Goal: Task Accomplishment & Management: Use online tool/utility

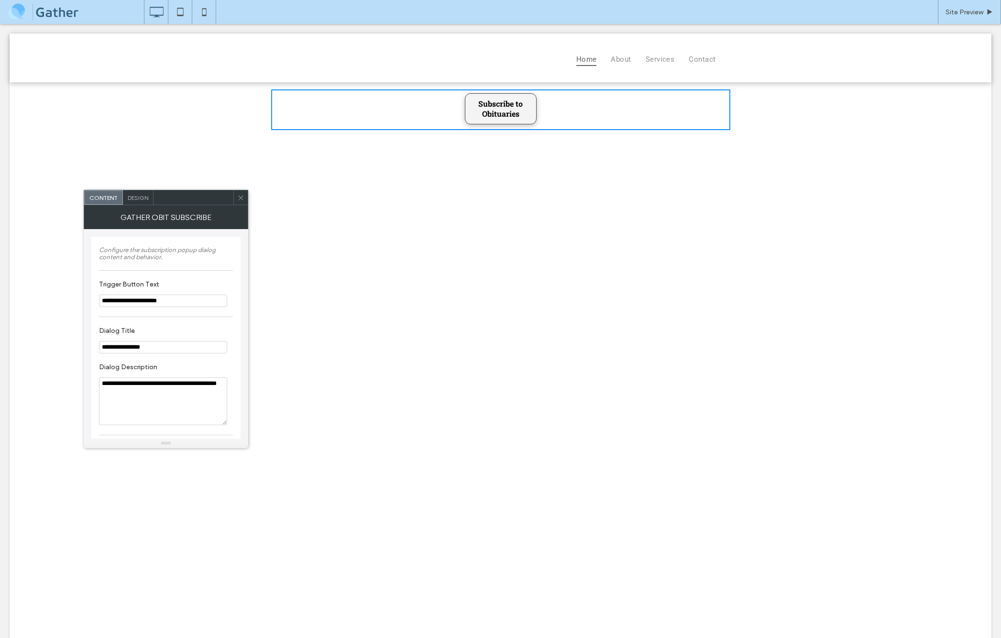
click at [514, 112] on span "Subscribe to Obituaries" at bounding box center [500, 109] width 69 height 30
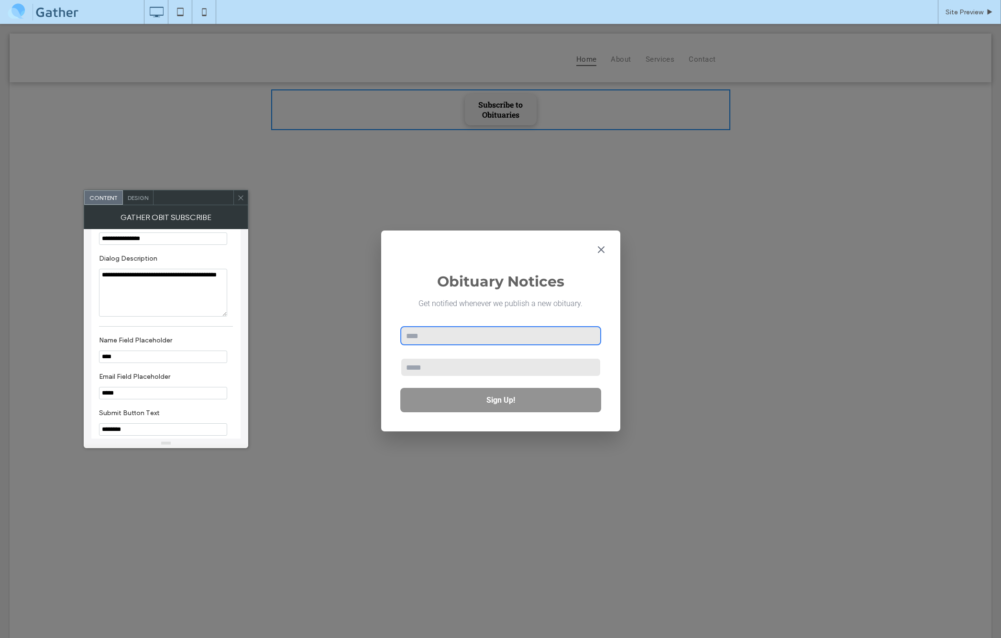
scroll to position [111, 0]
click at [474, 401] on button "Sign Up!" at bounding box center [500, 400] width 201 height 24
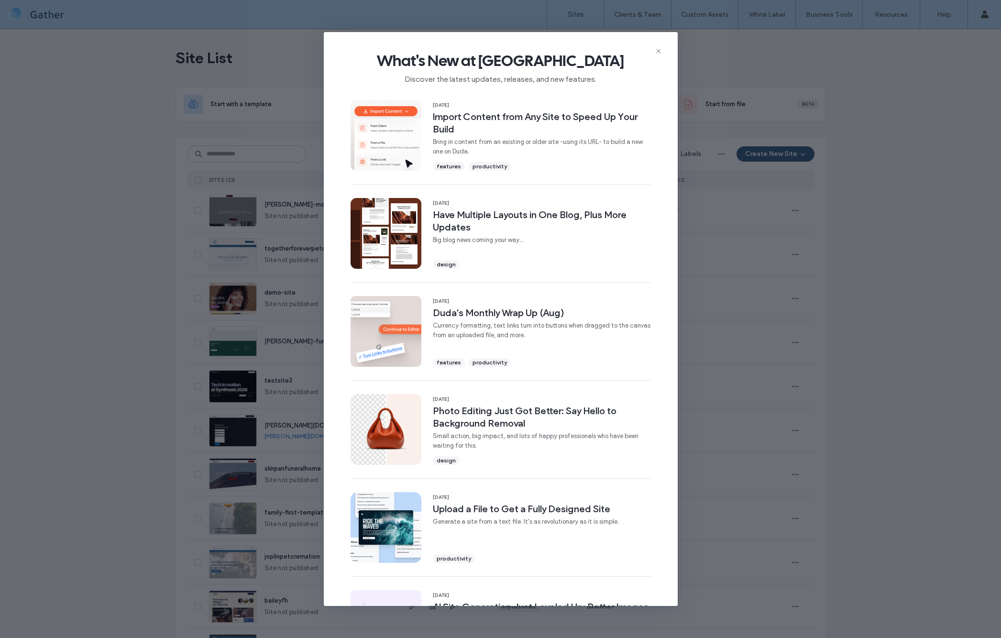
click at [660, 50] on icon at bounding box center [659, 51] width 8 height 8
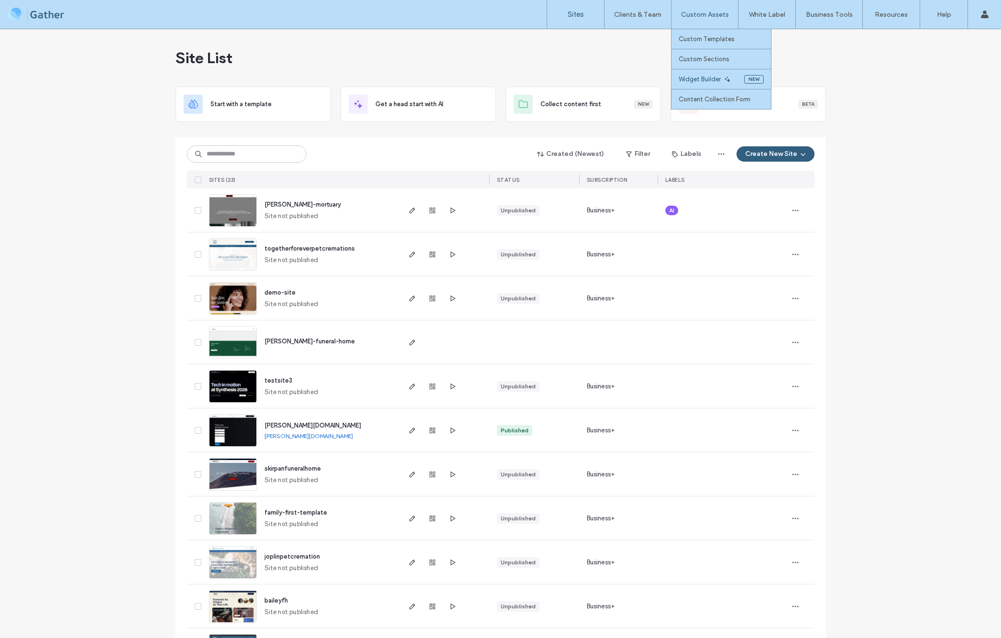
click at [704, 76] on label "Widget Builder" at bounding box center [700, 79] width 42 height 7
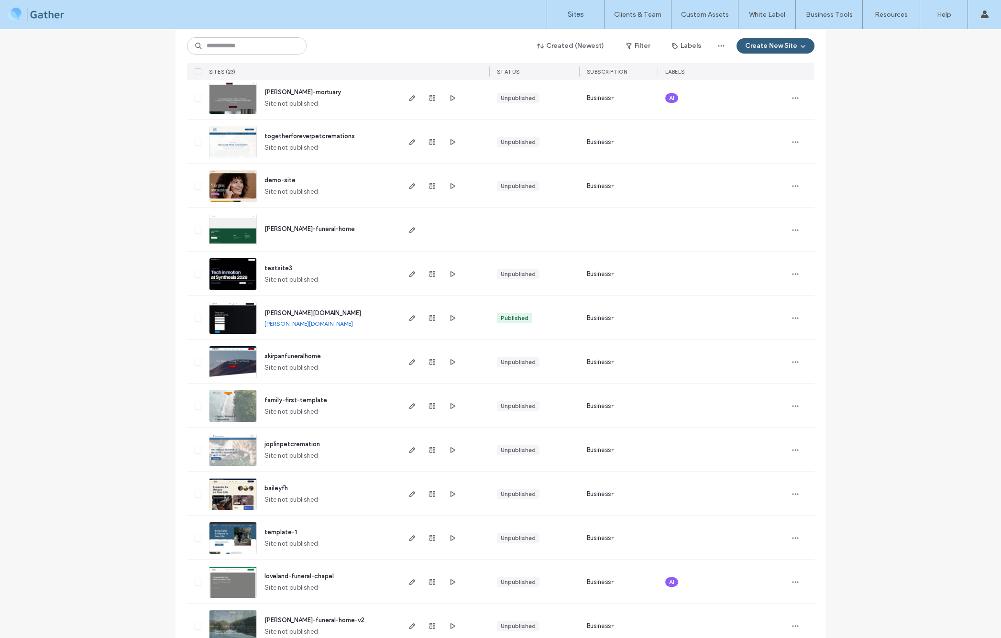
scroll to position [118, 0]
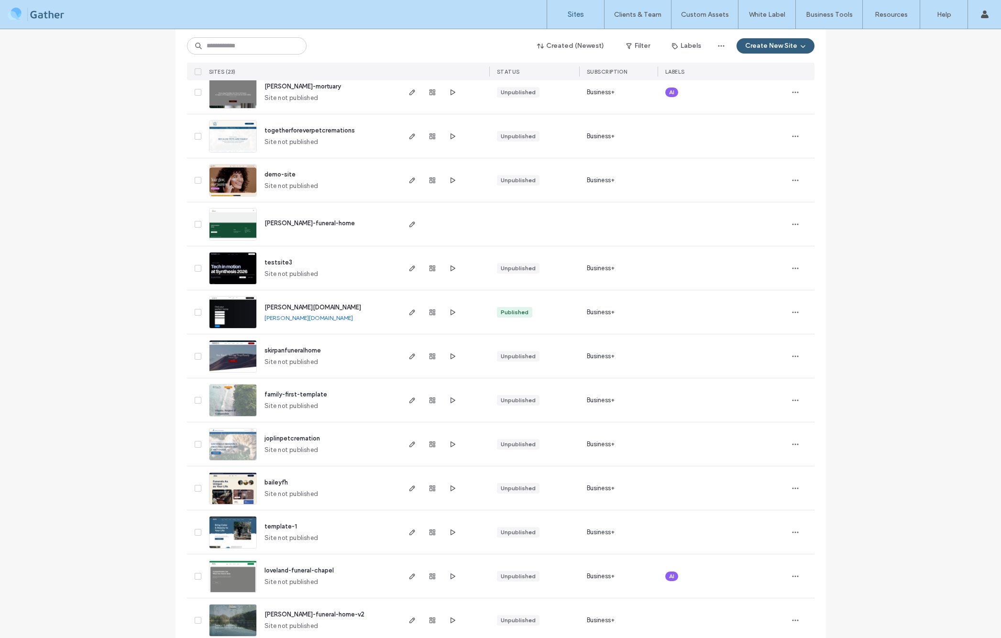
click at [300, 308] on span "duda-test3.gathercloud.website" at bounding box center [313, 307] width 97 height 7
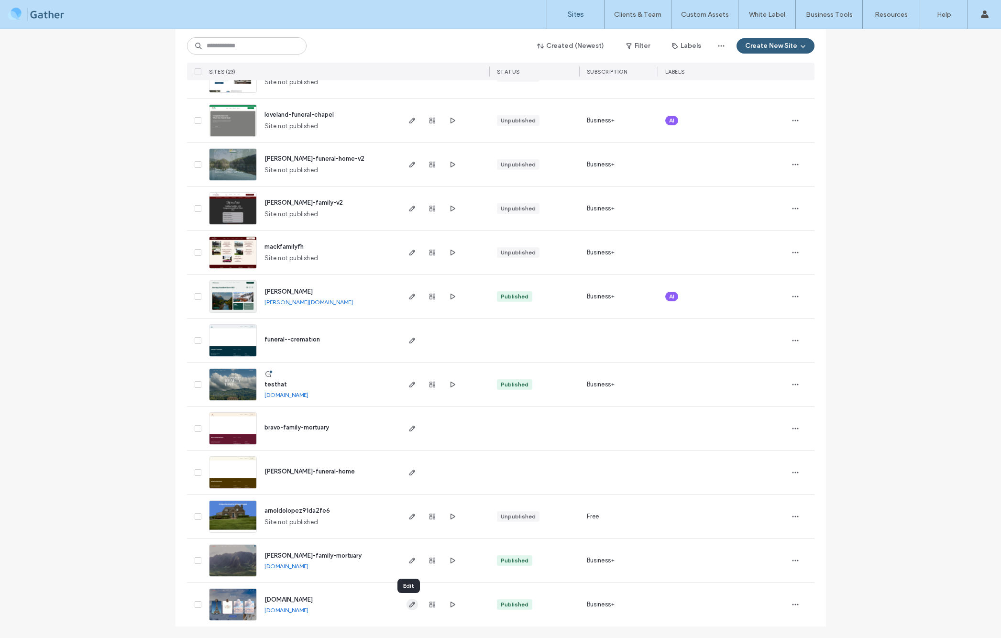
click at [409, 603] on use "button" at bounding box center [412, 605] width 6 height 6
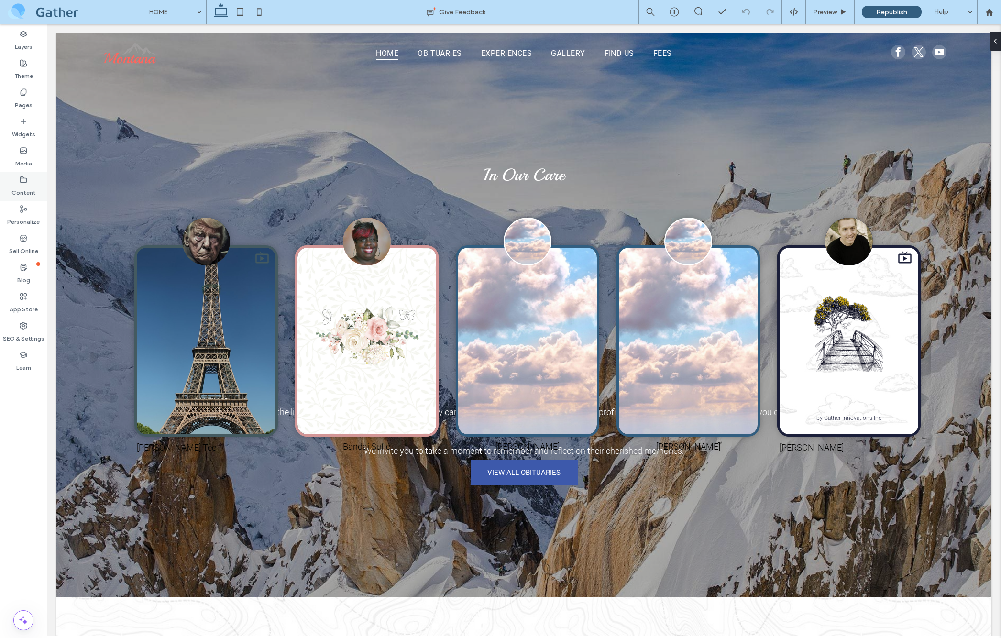
click at [25, 186] on label "Content" at bounding box center [23, 190] width 24 height 13
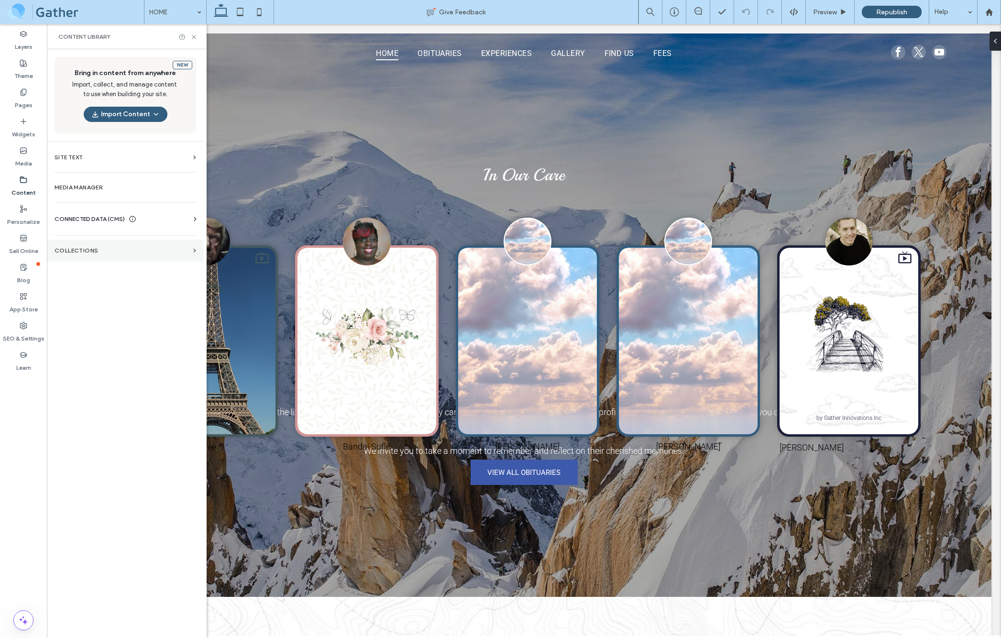
click at [77, 254] on section "Collections" at bounding box center [125, 251] width 157 height 22
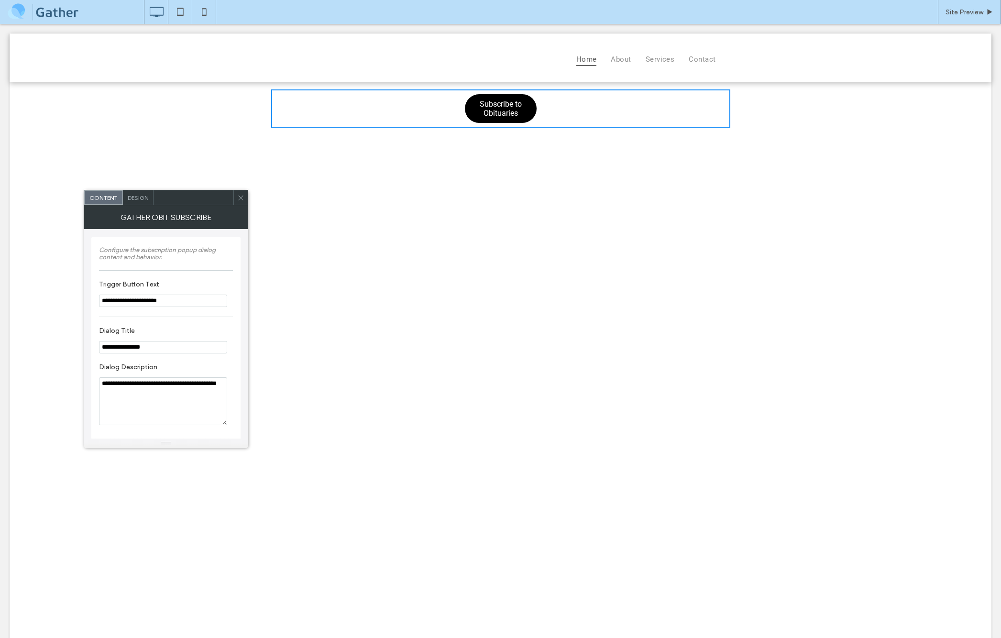
click at [132, 194] on span "Design" at bounding box center [138, 197] width 21 height 7
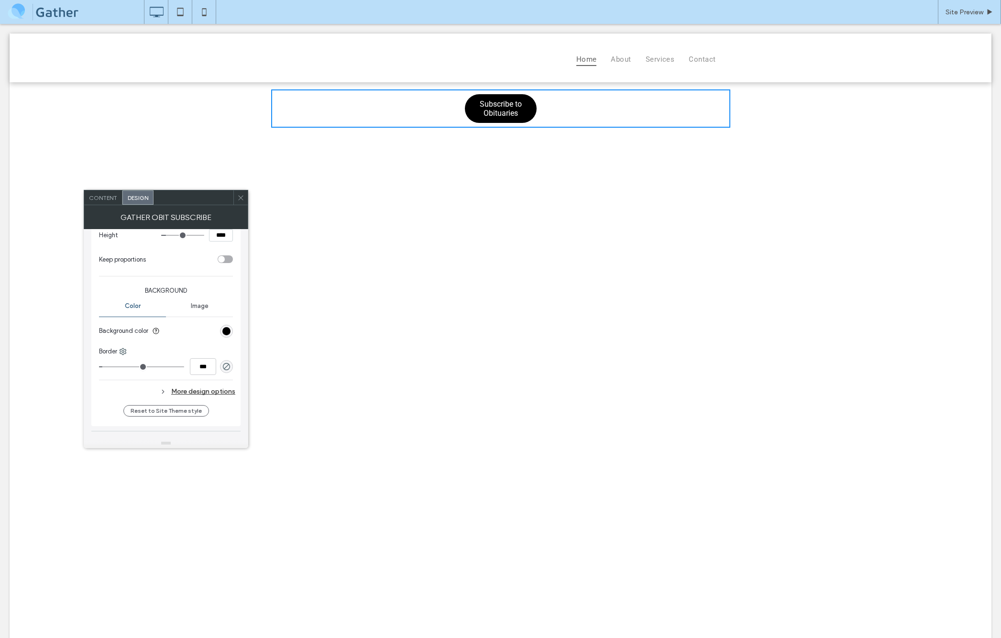
scroll to position [191, 0]
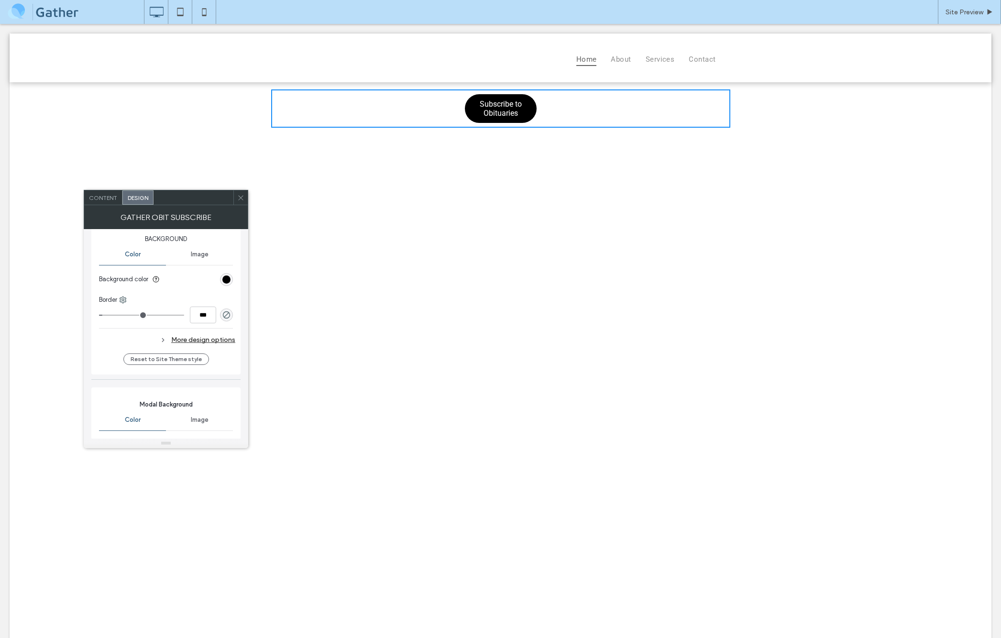
click at [193, 341] on div "More design options" at bounding box center [167, 339] width 136 height 13
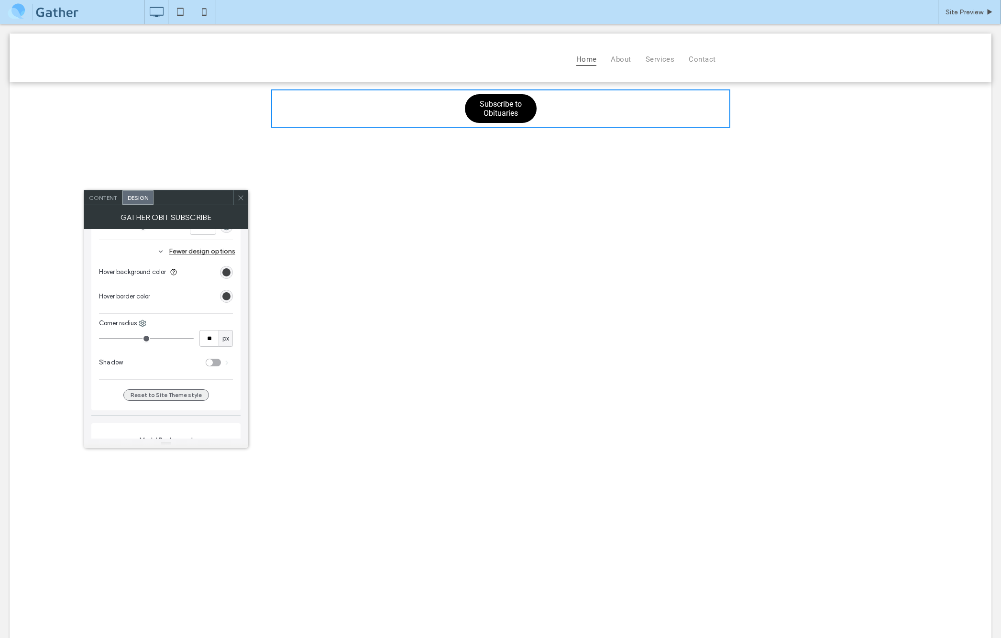
scroll to position [280, 0]
type input "**"
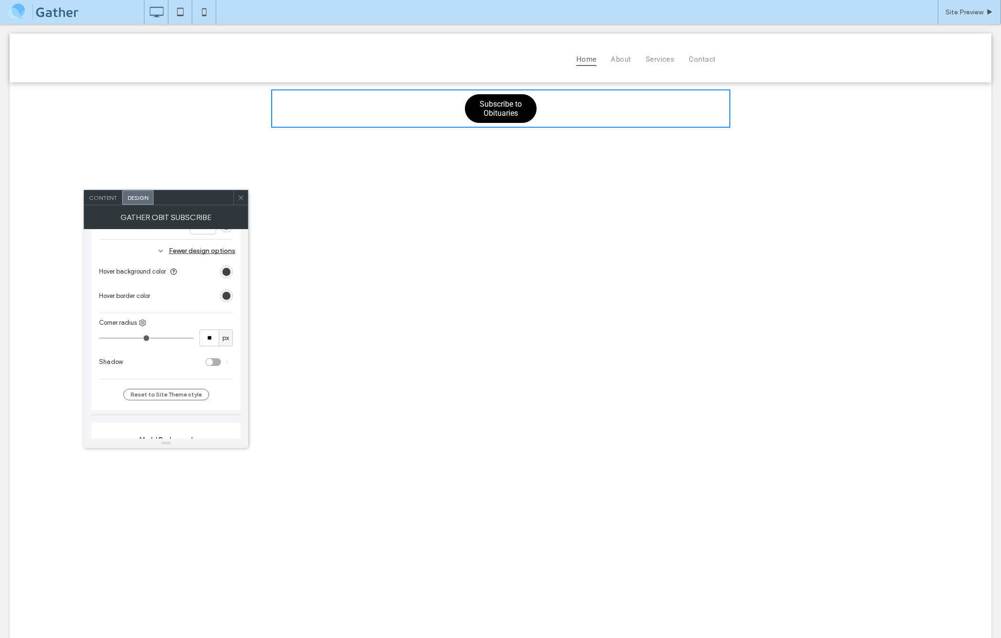
type input "**"
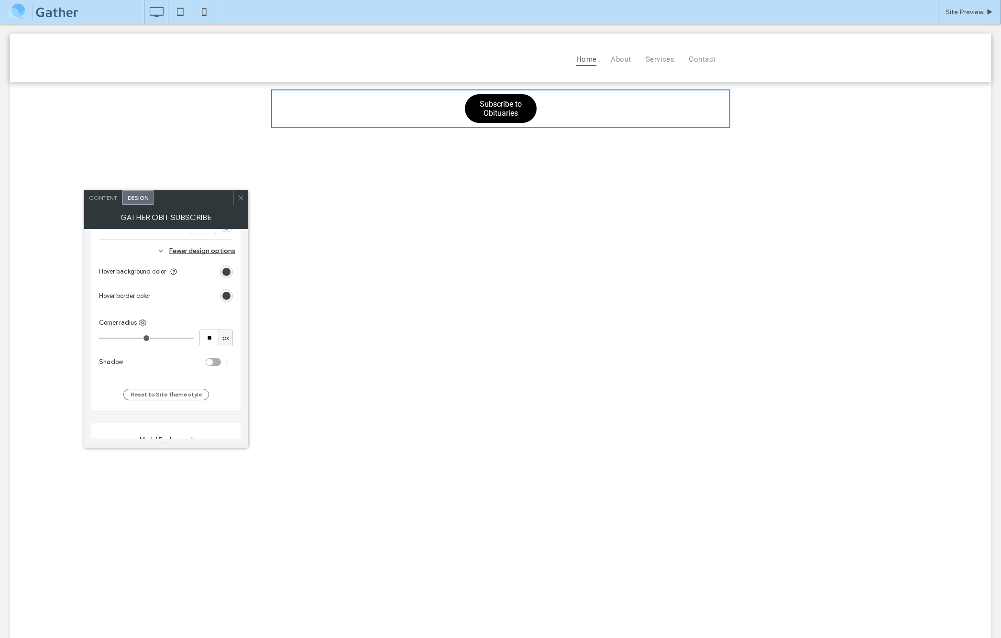
type input "**"
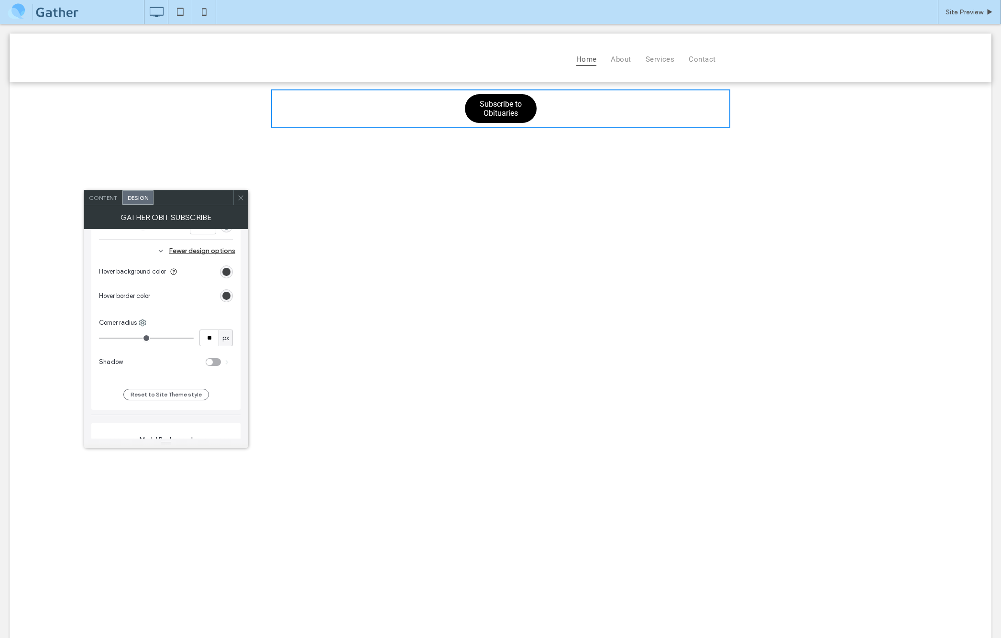
type input "**"
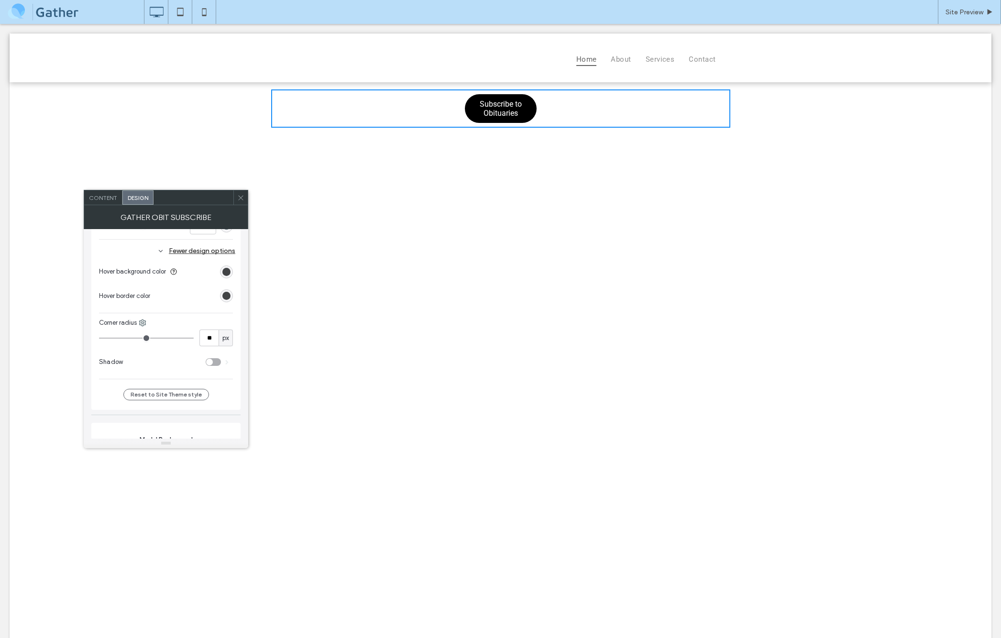
type input "**"
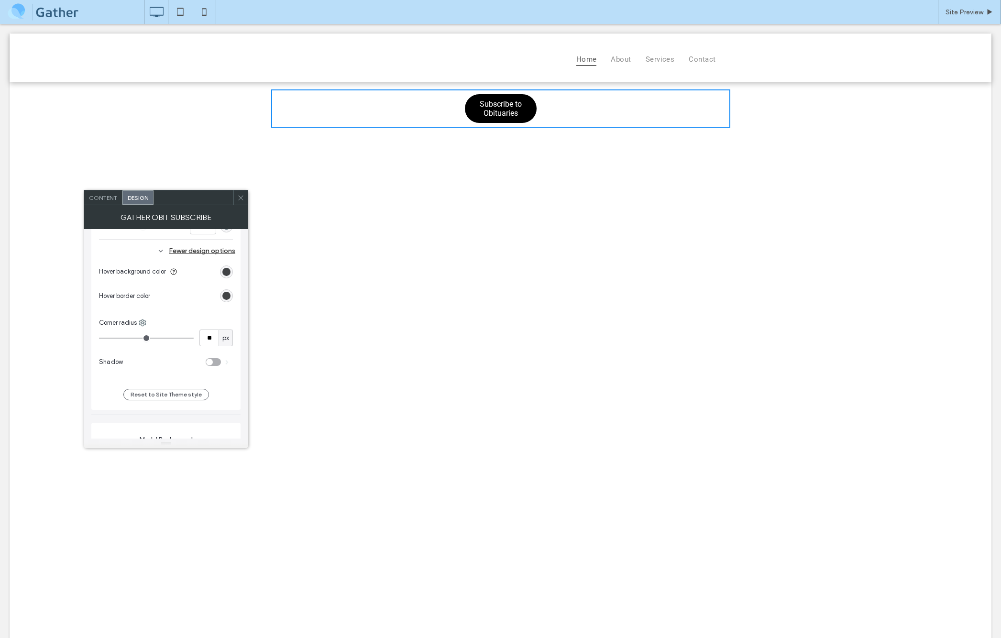
type input "**"
drag, startPoint x: 147, startPoint y: 337, endPoint x: 117, endPoint y: 333, distance: 30.4
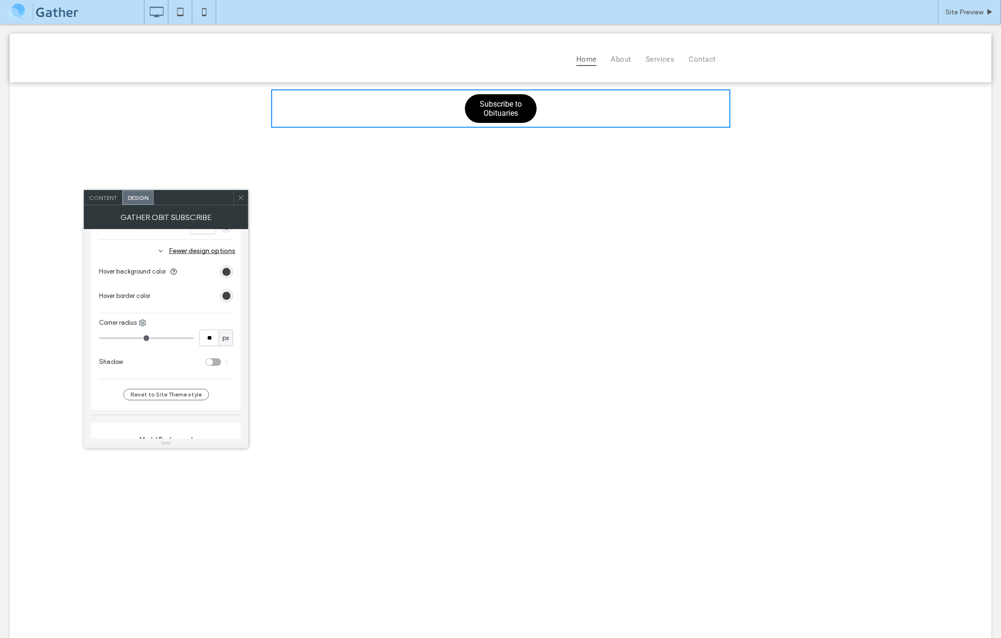
click at [117, 338] on input "range" at bounding box center [146, 338] width 95 height 1
drag, startPoint x: 118, startPoint y: 333, endPoint x: 109, endPoint y: 333, distance: 8.6
click at [109, 333] on div "** px" at bounding box center [166, 338] width 134 height 17
type input "**"
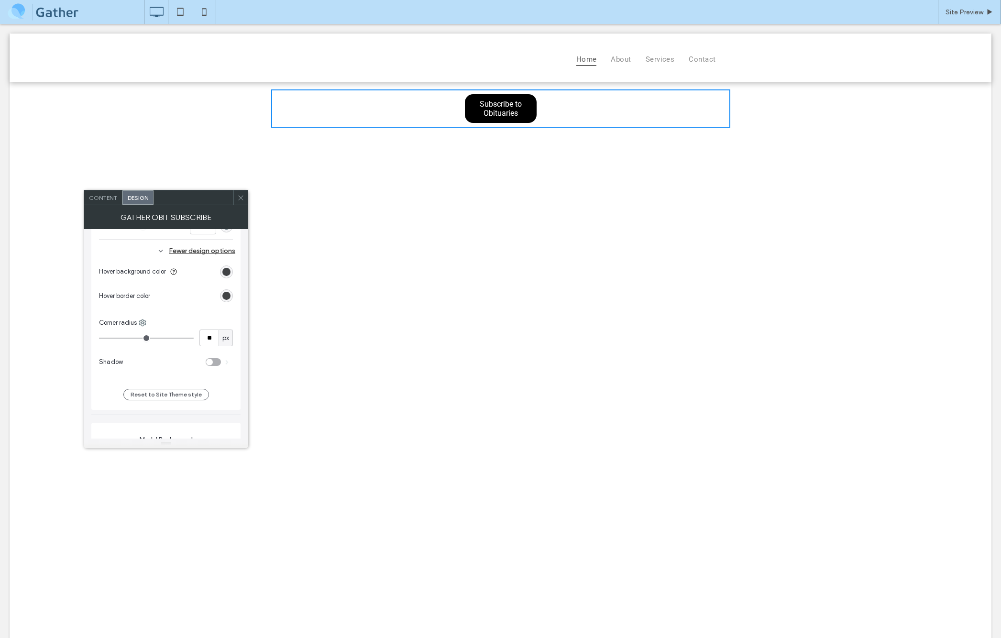
type input "*"
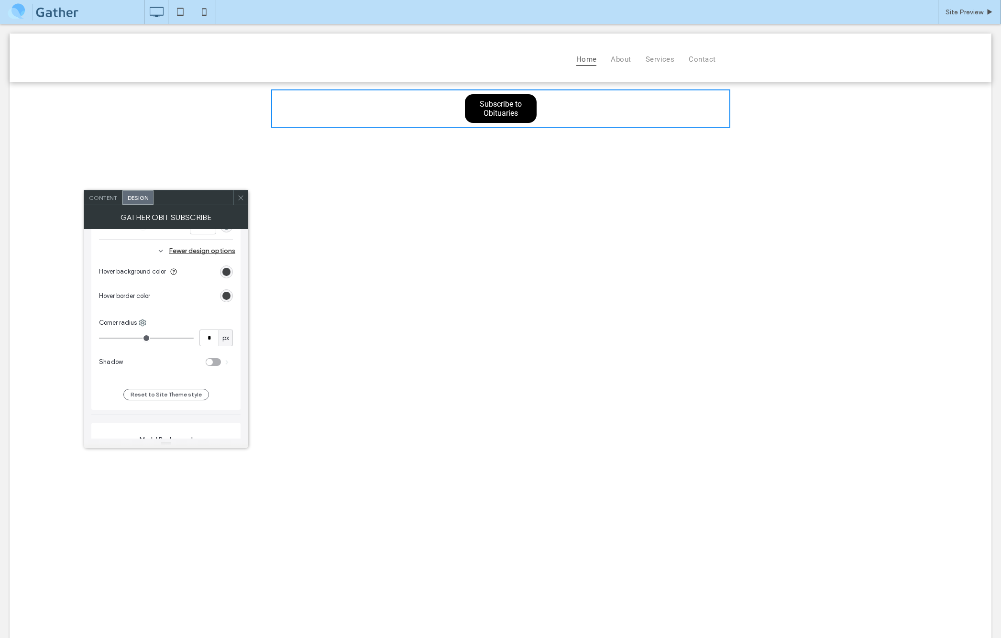
type input "*"
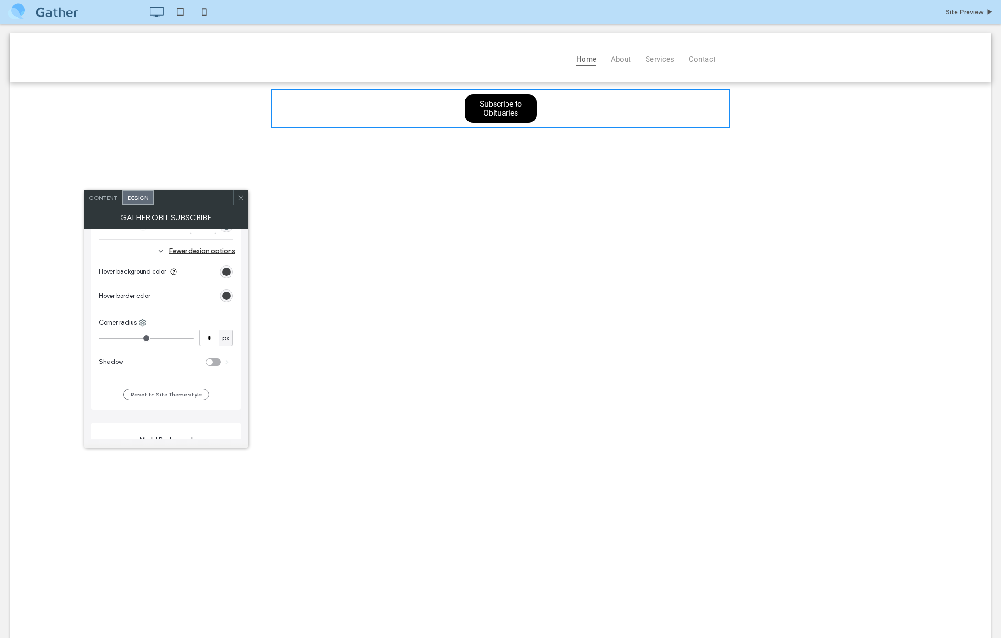
type input "*"
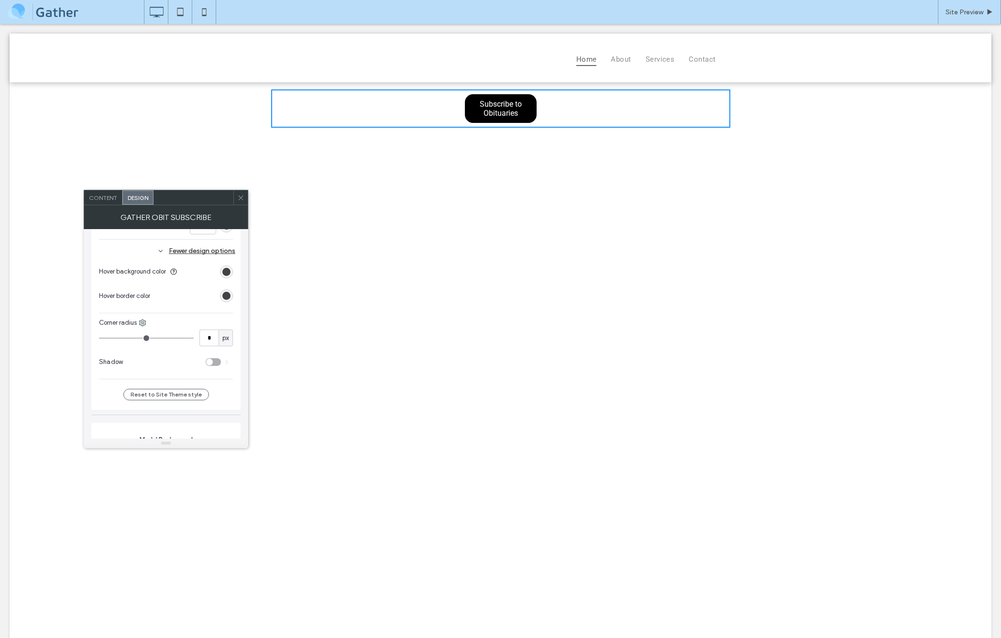
type input "*"
drag, startPoint x: 119, startPoint y: 338, endPoint x: 108, endPoint y: 338, distance: 10.5
type input "*"
click at [108, 338] on input "range" at bounding box center [146, 338] width 95 height 1
click at [505, 228] on div "Subscribe to Obituaries Obituary Notices Get notified whenever we publish a new…" at bounding box center [501, 481] width 982 height 799
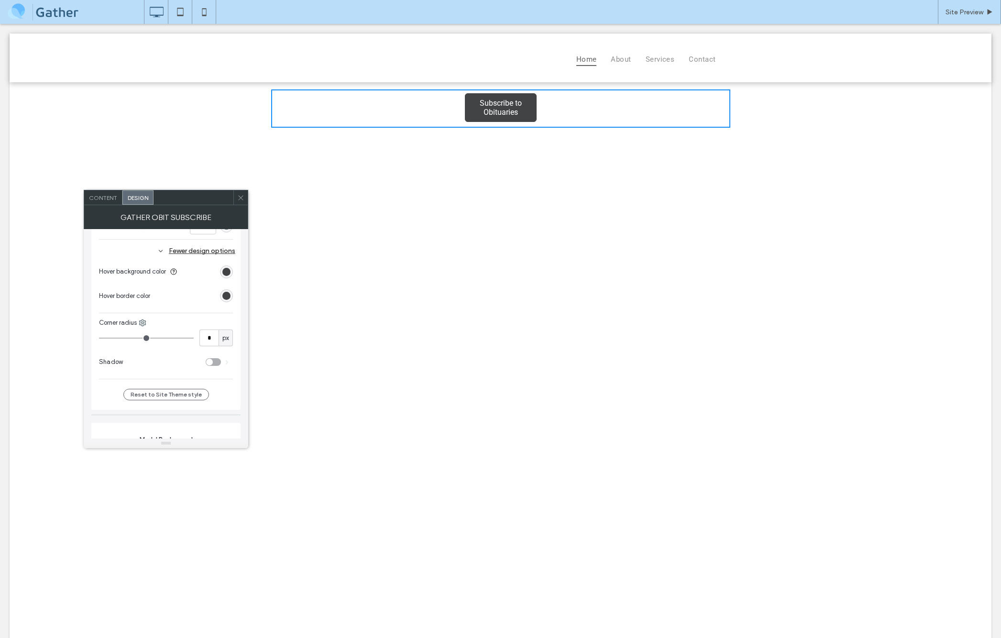
click at [512, 112] on span "Subscribe to Obituaries" at bounding box center [500, 108] width 69 height 28
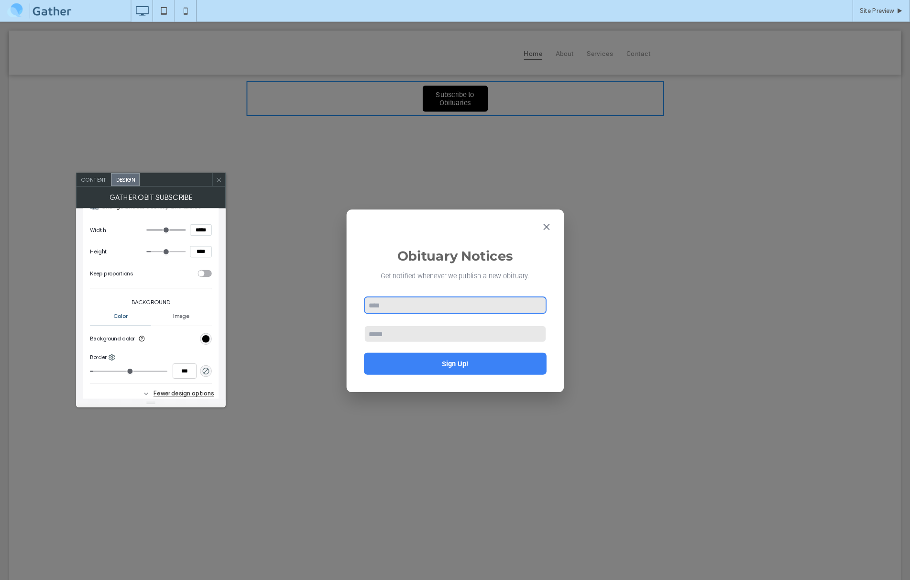
scroll to position [148, 0]
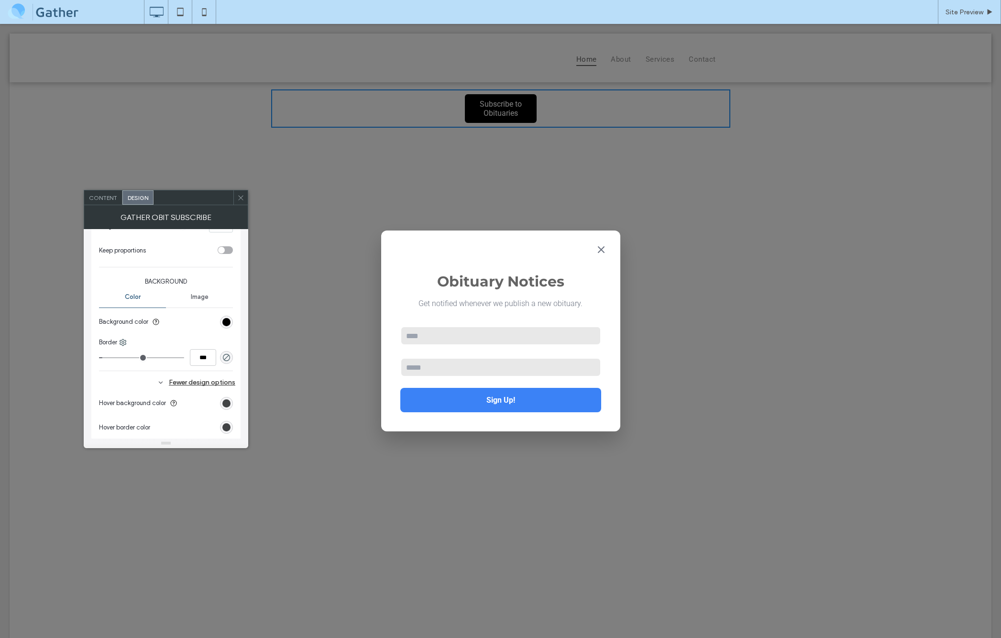
click at [841, 333] on div "Obituary Notices Get notified whenever we publish a new obituary. Sign Up! Succ…" at bounding box center [500, 331] width 1001 height 614
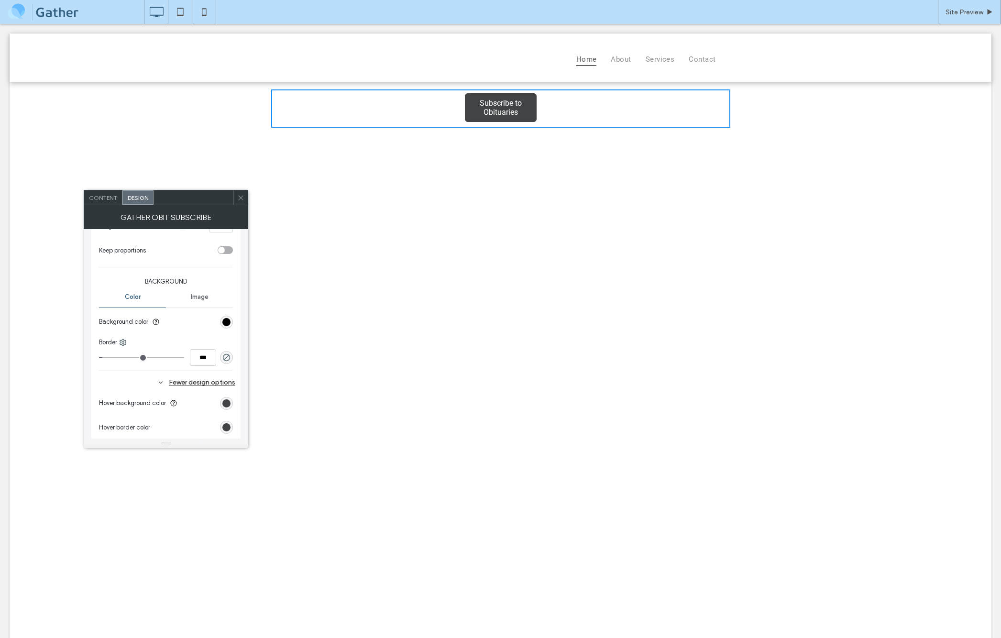
click at [524, 106] on span "Subscribe to Obituaries" at bounding box center [500, 108] width 69 height 28
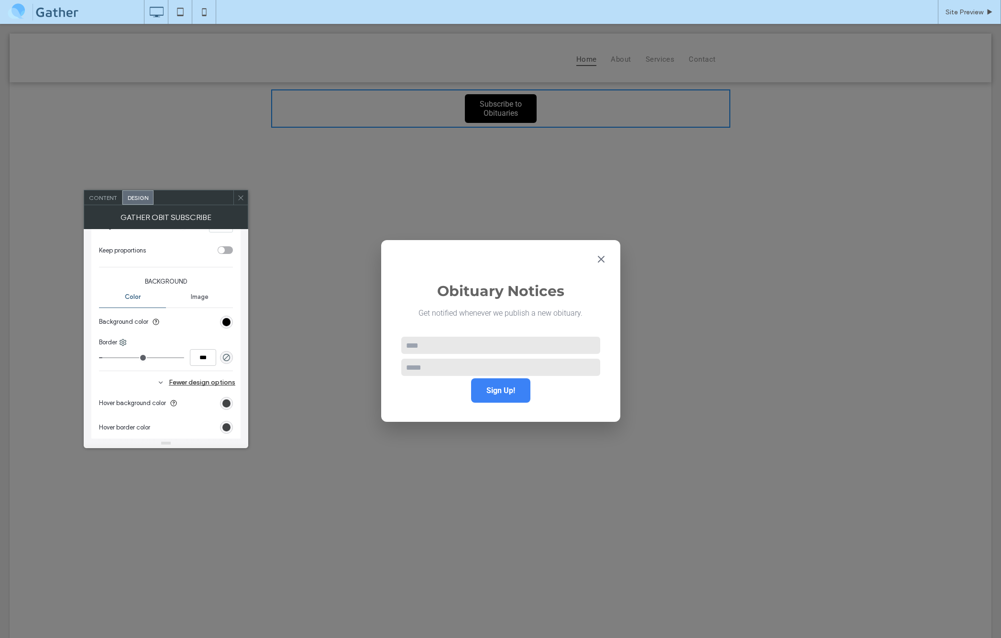
click at [655, 198] on div "Obituary Notices Get notified whenever we publish a new obituary. Sign Up! Succ…" at bounding box center [500, 331] width 1001 height 614
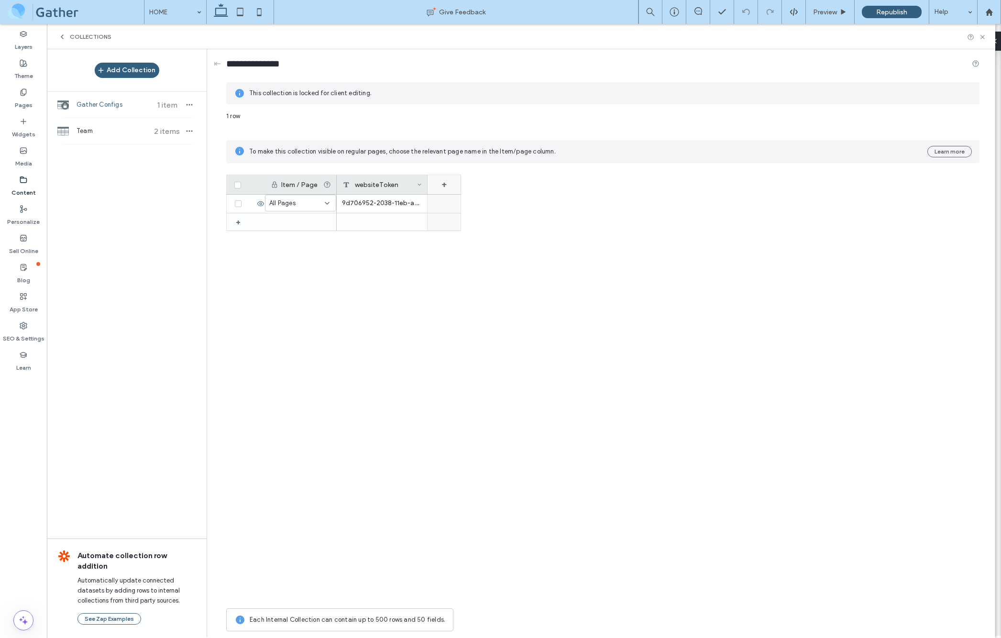
click at [446, 182] on div "+" at bounding box center [444, 184] width 33 height 19
click at [463, 153] on input "*******" at bounding box center [483, 154] width 109 height 17
type input "*"
type input "**********"
click at [486, 182] on div "Rich Text" at bounding box center [479, 179] width 93 height 10
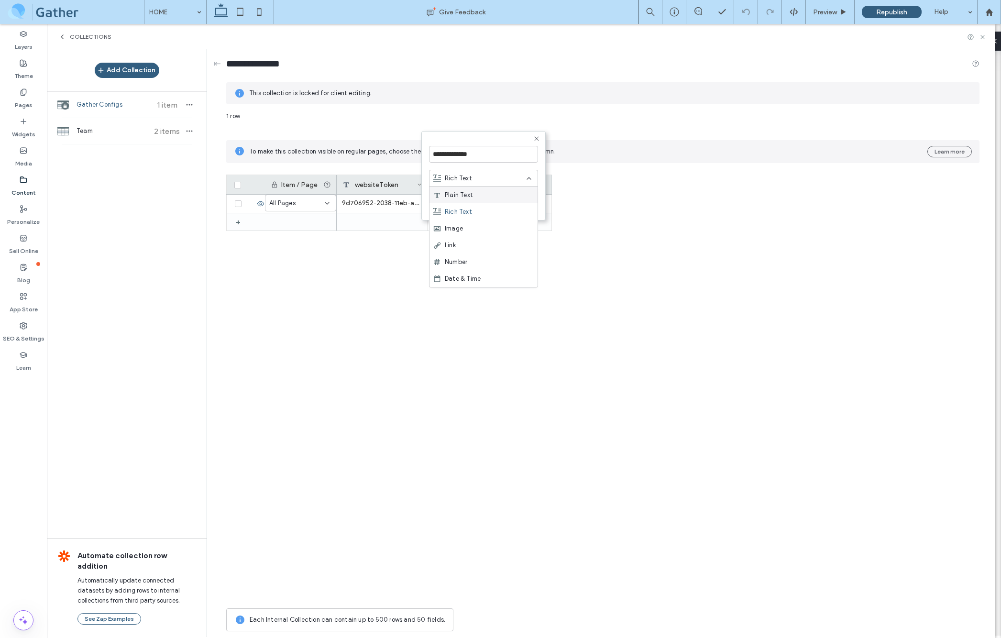
click at [464, 193] on span "Plain Text" at bounding box center [459, 195] width 28 height 10
click at [518, 206] on button "Save" at bounding box center [521, 204] width 34 height 11
click at [487, 203] on div at bounding box center [473, 204] width 91 height 18
click at [508, 185] on icon at bounding box center [510, 184] width 5 height 5
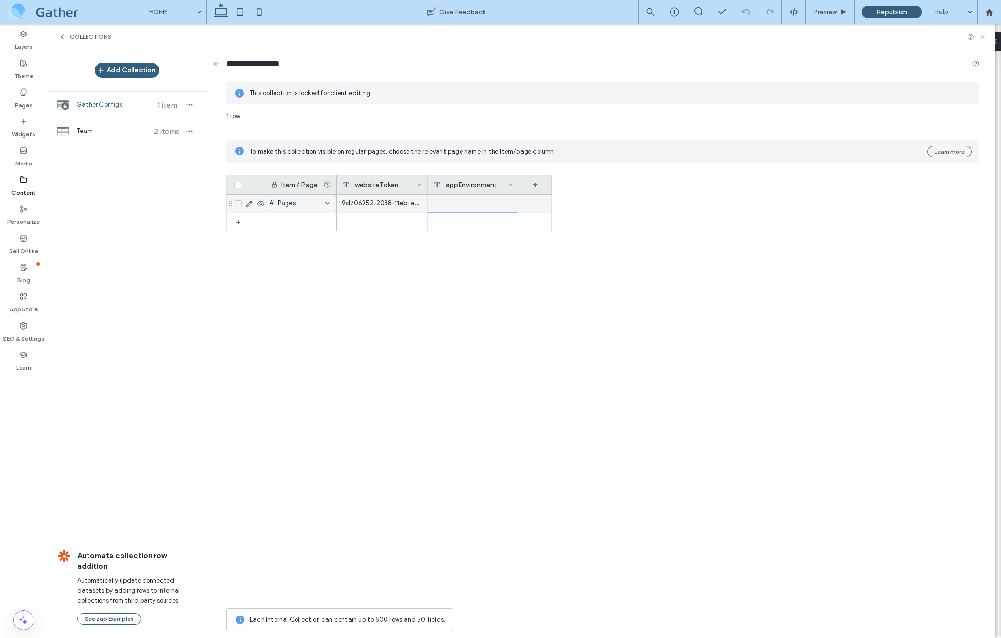
click at [447, 203] on div at bounding box center [473, 204] width 91 height 18
click at [454, 204] on div at bounding box center [473, 203] width 90 height 17
click at [510, 199] on div at bounding box center [473, 203] width 90 height 17
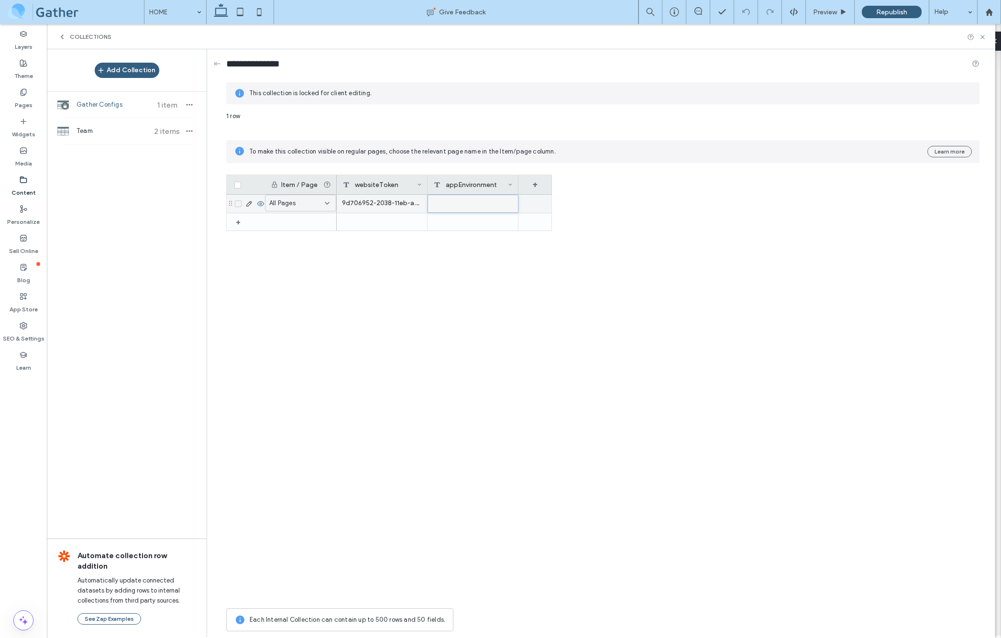
click at [510, 199] on div at bounding box center [473, 203] width 90 height 17
click at [512, 202] on div at bounding box center [473, 203] width 90 height 17
click at [503, 207] on div at bounding box center [473, 203] width 90 height 17
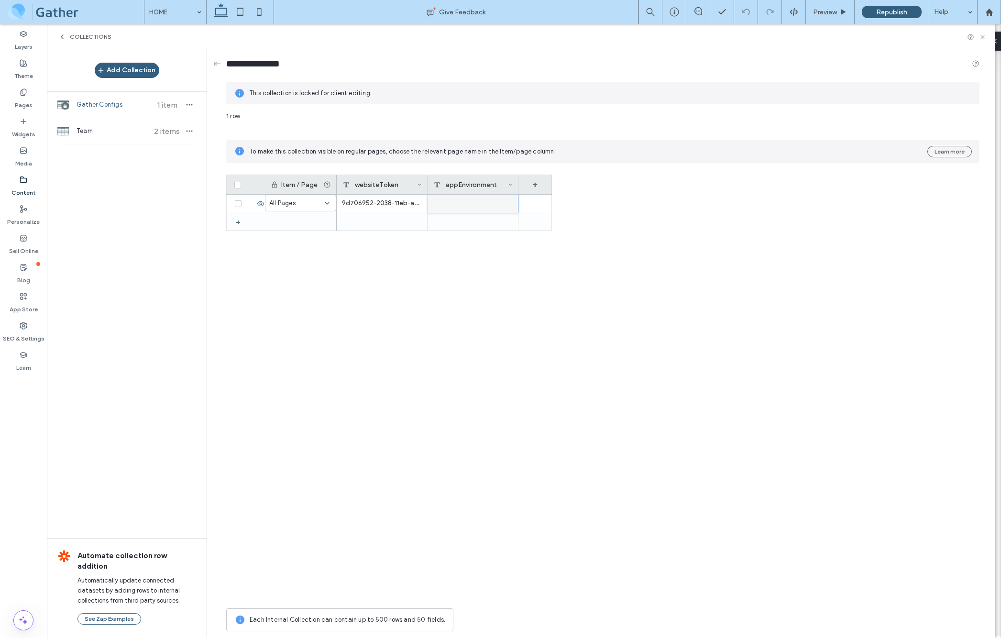
click at [503, 184] on div "appEnvironment" at bounding box center [470, 184] width 75 height 19
click at [526, 202] on button "Save" at bounding box center [526, 204] width 34 height 11
click at [466, 214] on div at bounding box center [473, 221] width 91 height 17
click at [468, 201] on div at bounding box center [473, 204] width 91 height 18
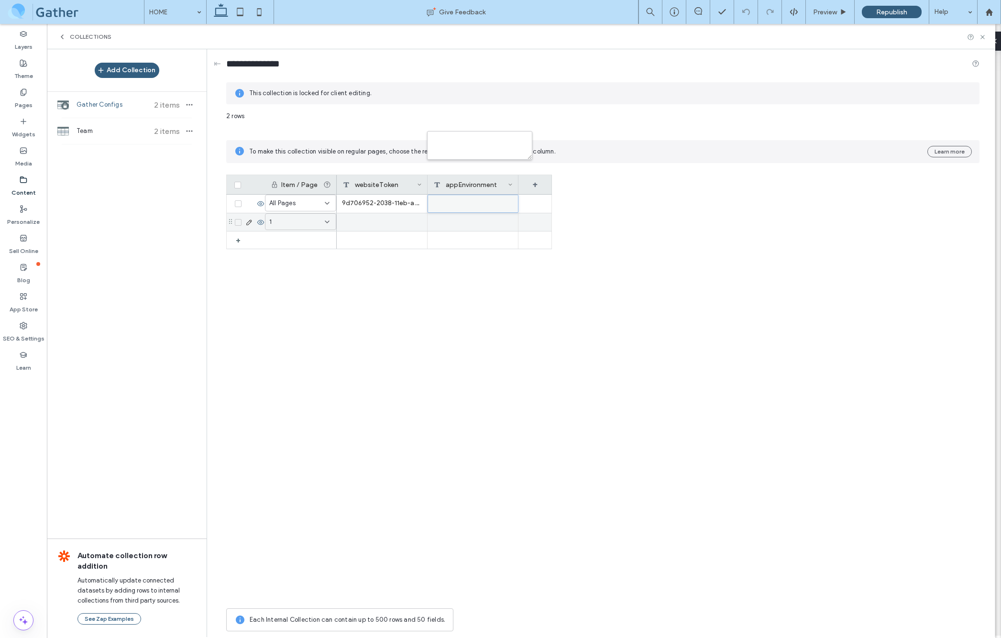
click at [329, 222] on icon at bounding box center [327, 222] width 8 height 8
click at [344, 224] on div at bounding box center [382, 222] width 91 height 18
click at [240, 220] on span at bounding box center [238, 222] width 7 height 7
click at [427, 117] on button "Delete" at bounding box center [434, 116] width 41 height 11
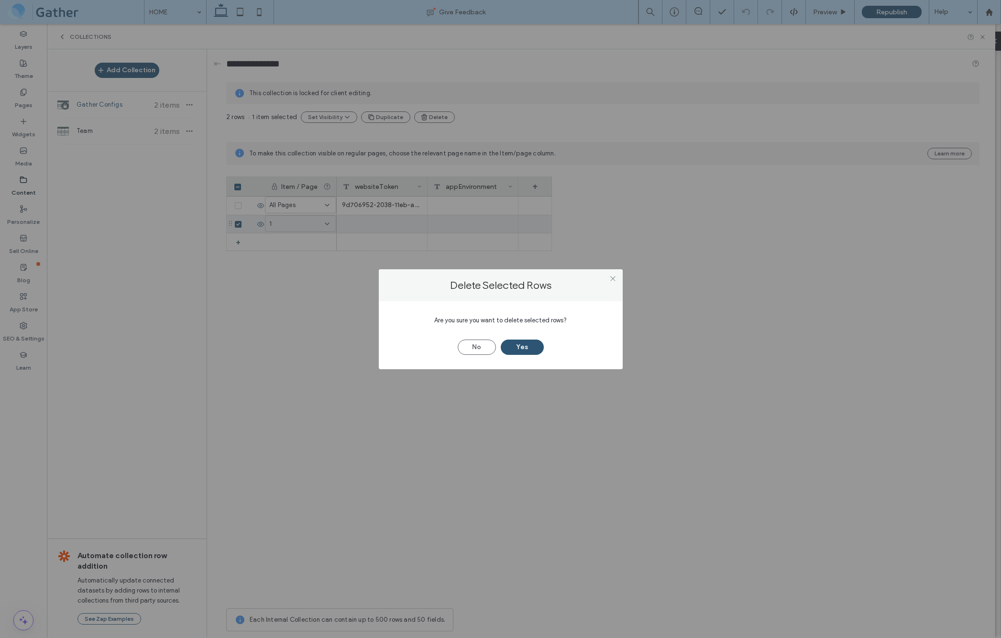
click at [527, 345] on button "Yes" at bounding box center [522, 347] width 43 height 15
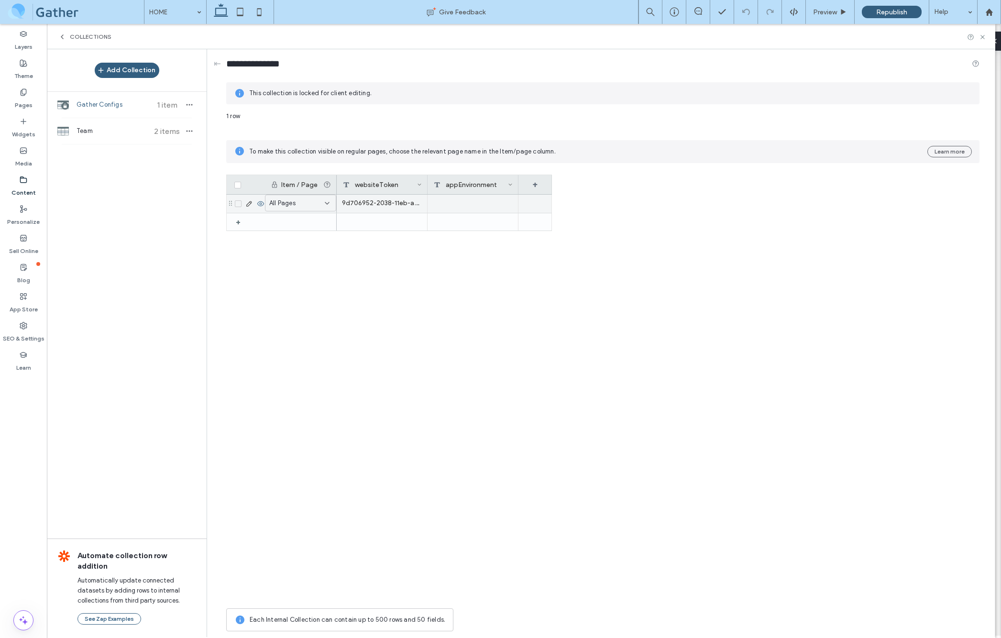
click at [439, 198] on div at bounding box center [473, 204] width 91 height 18
click at [238, 202] on icon at bounding box center [238, 203] width 4 height 3
click at [248, 205] on use at bounding box center [248, 205] width 5 height 5
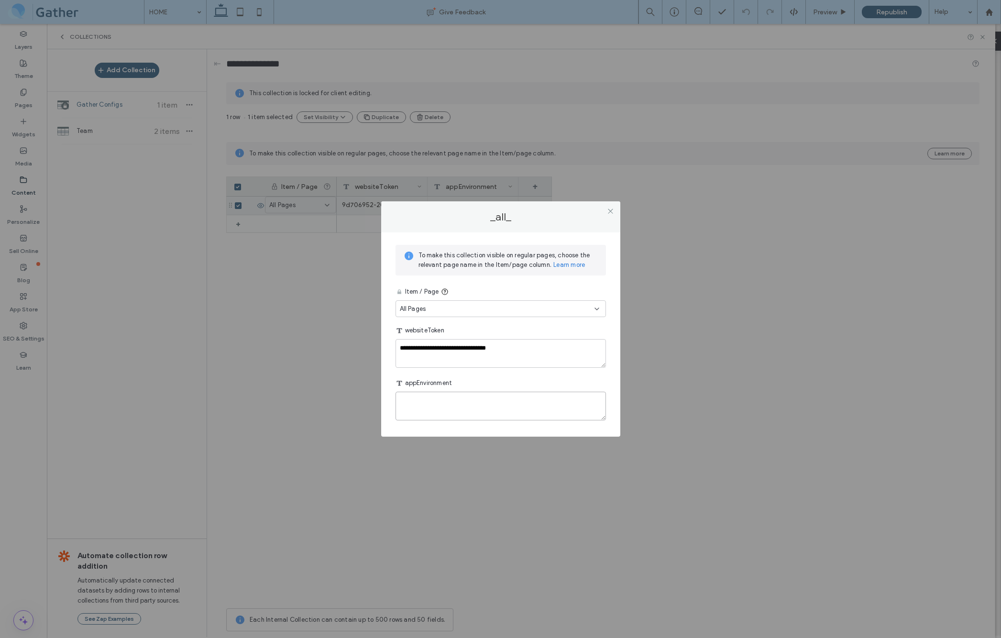
click at [425, 404] on textarea "plain-text-cell" at bounding box center [501, 406] width 210 height 29
type textarea "****"
click at [546, 387] on div "appEnvironment" at bounding box center [501, 383] width 210 height 17
click at [612, 210] on icon at bounding box center [610, 211] width 7 height 7
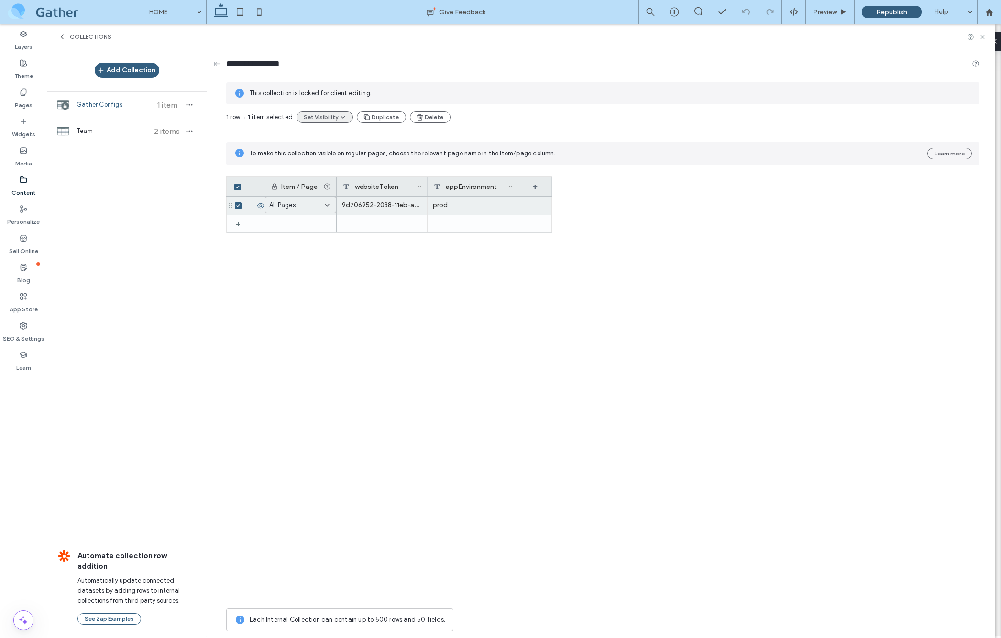
click at [339, 116] on icon "button" at bounding box center [343, 117] width 8 height 8
click at [512, 102] on div "This collection is locked for client editing." at bounding box center [602, 93] width 753 height 22
click at [500, 189] on div "appEnvironment" at bounding box center [470, 186] width 75 height 19
click at [527, 200] on div "Plain Text" at bounding box center [490, 199] width 103 height 10
click at [505, 178] on span "Changing field name disconnects widget" at bounding box center [494, 175] width 119 height 16
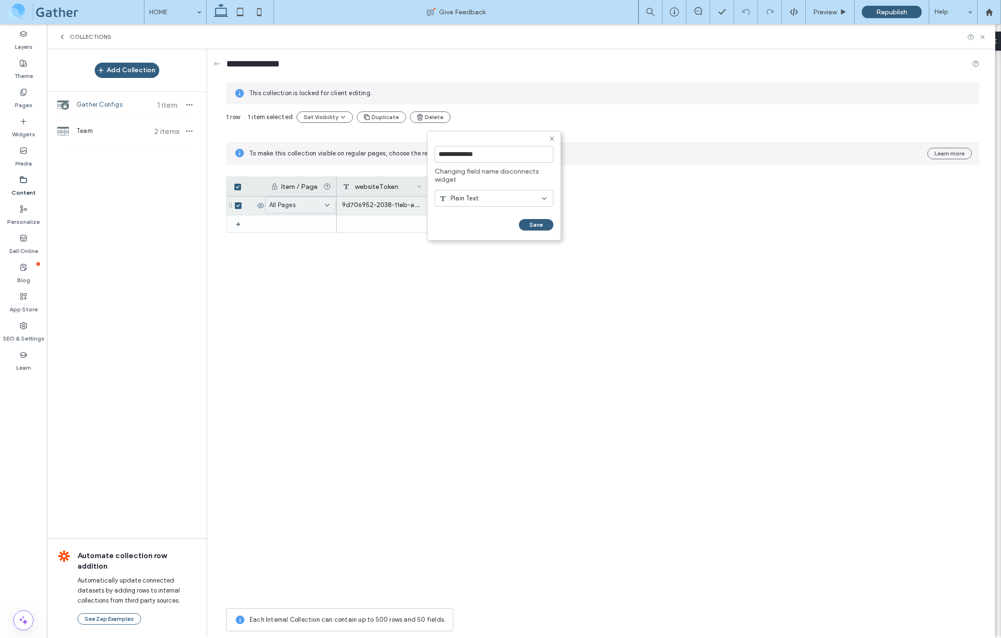
click at [546, 174] on span "Changing field name disconnects widget" at bounding box center [494, 175] width 119 height 16
click at [553, 138] on icon at bounding box center [552, 139] width 8 height 8
click at [534, 186] on div "+" at bounding box center [535, 186] width 33 height 19
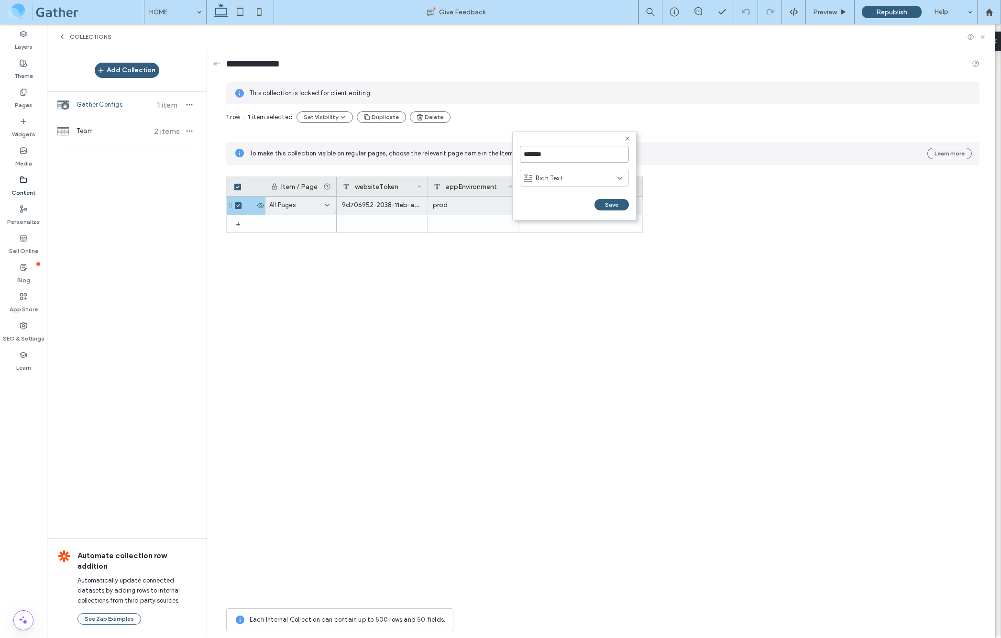
click at [602, 153] on input "*******" at bounding box center [574, 154] width 109 height 17
click at [608, 178] on div "Rich Text" at bounding box center [570, 179] width 93 height 10
click at [563, 260] on span "Multi-select" at bounding box center [553, 262] width 35 height 10
click at [523, 236] on use "add-item" at bounding box center [523, 237] width 7 height 7
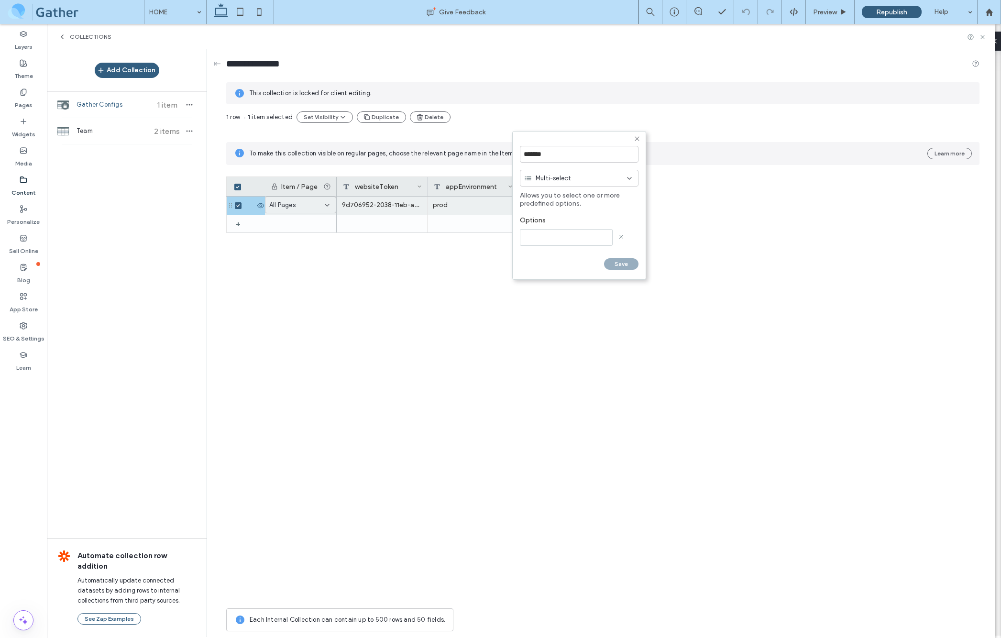
click at [537, 241] on input at bounding box center [566, 237] width 93 height 17
type input "****"
click at [540, 257] on div "Add option" at bounding box center [579, 254] width 119 height 7
click at [541, 255] on input at bounding box center [566, 259] width 93 height 17
type input "*"
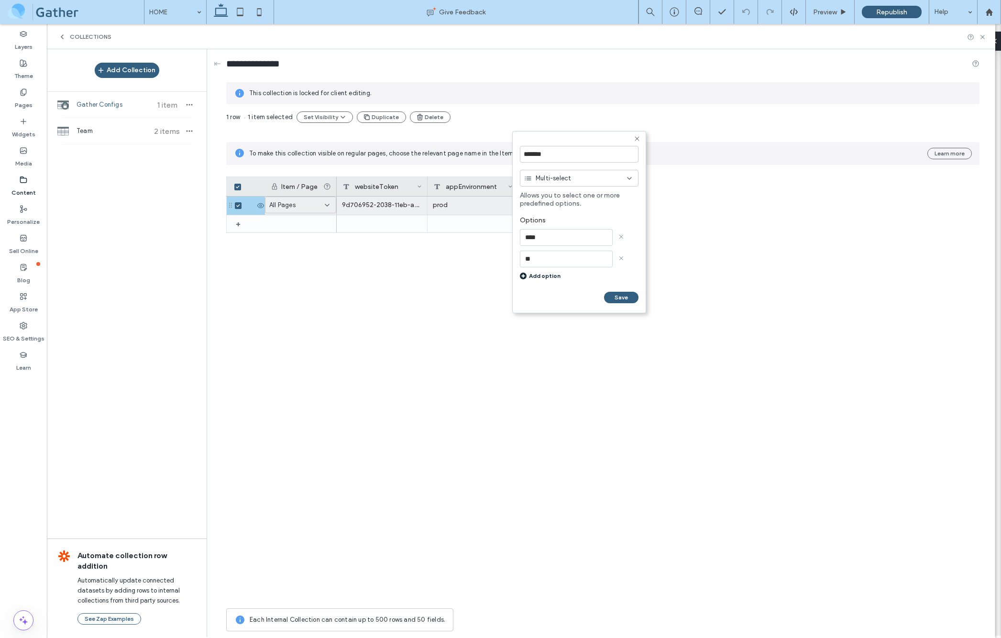
type input "**"
click at [544, 276] on div "Add option" at bounding box center [579, 275] width 119 height 7
click at [543, 277] on input at bounding box center [566, 280] width 93 height 17
type input "***"
click at [540, 295] on div "Add option" at bounding box center [579, 297] width 119 height 7
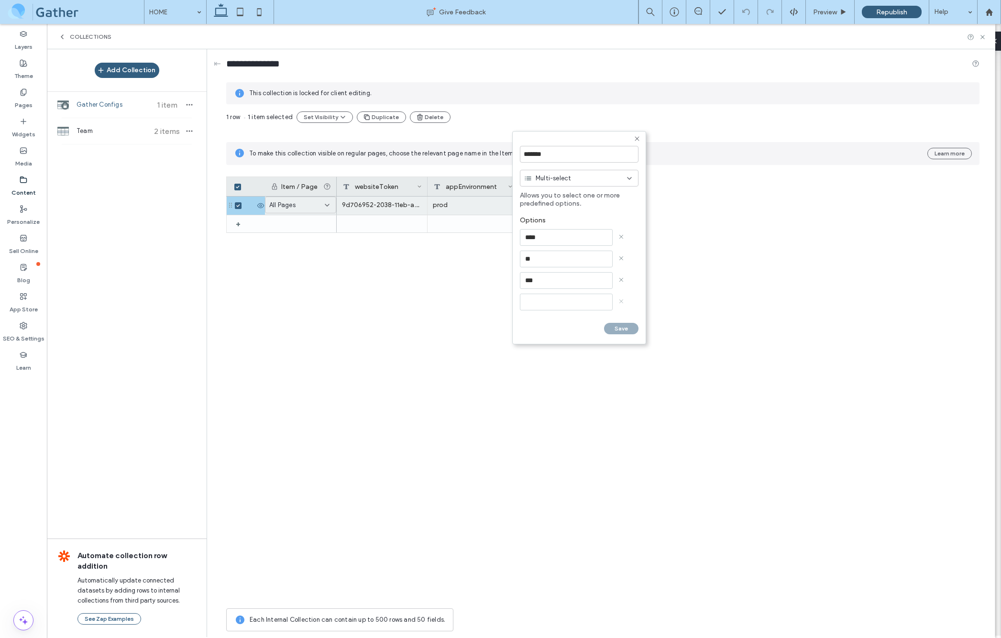
click at [622, 302] on icon at bounding box center [621, 301] width 5 height 5
click at [575, 155] on input "*******" at bounding box center [579, 154] width 119 height 17
click at [574, 155] on input "*******" at bounding box center [579, 154] width 119 height 17
type input "*"
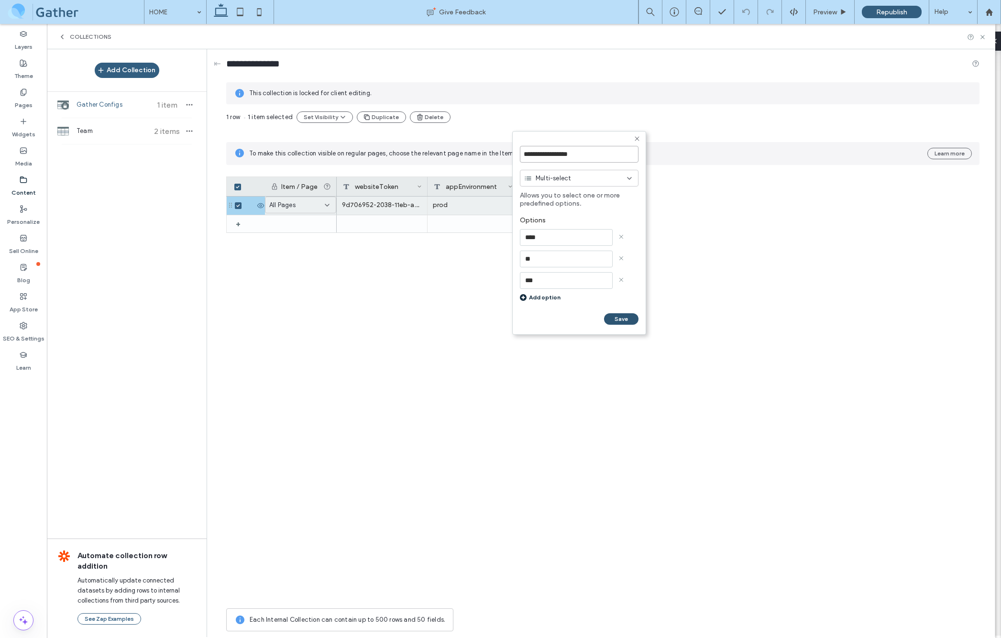
type input "**********"
click at [621, 318] on button "Save" at bounding box center [621, 318] width 34 height 11
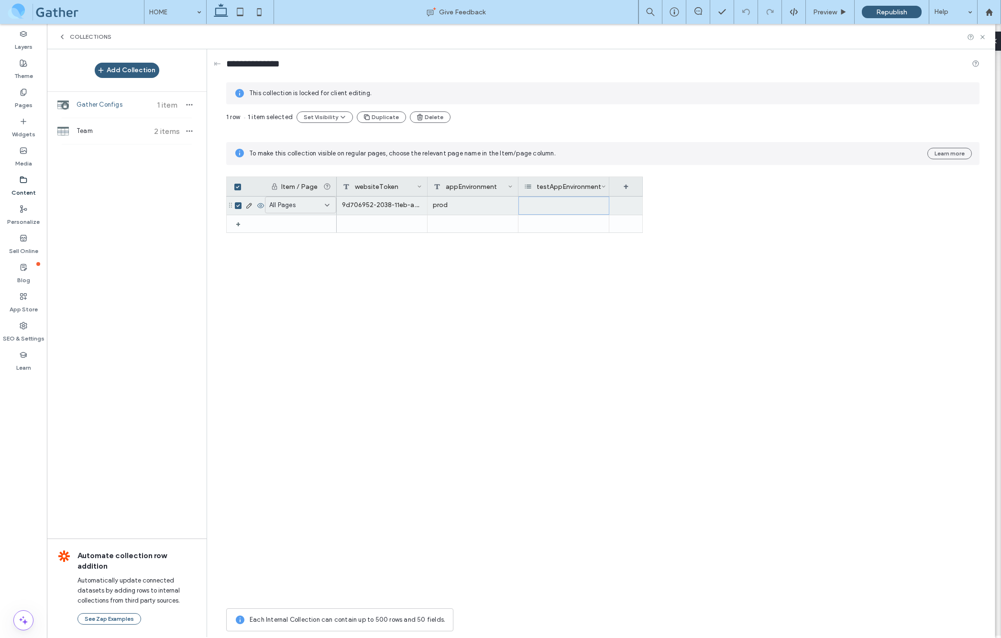
click at [542, 204] on div at bounding box center [564, 206] width 91 height 18
click at [539, 208] on div at bounding box center [564, 206] width 91 height 18
click at [251, 203] on icon at bounding box center [249, 206] width 8 height 8
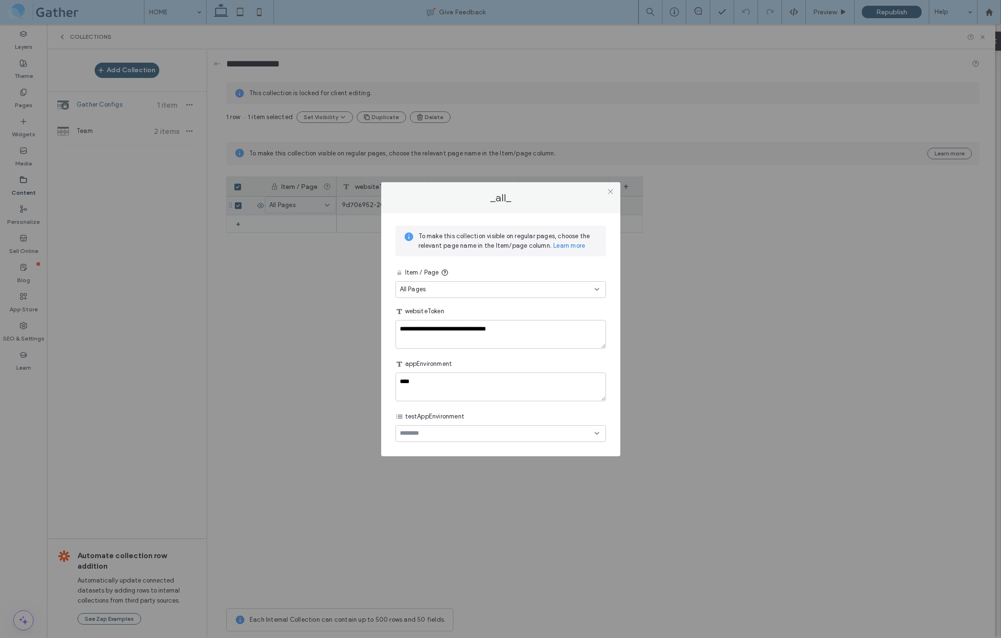
click at [466, 441] on div at bounding box center [501, 433] width 210 height 17
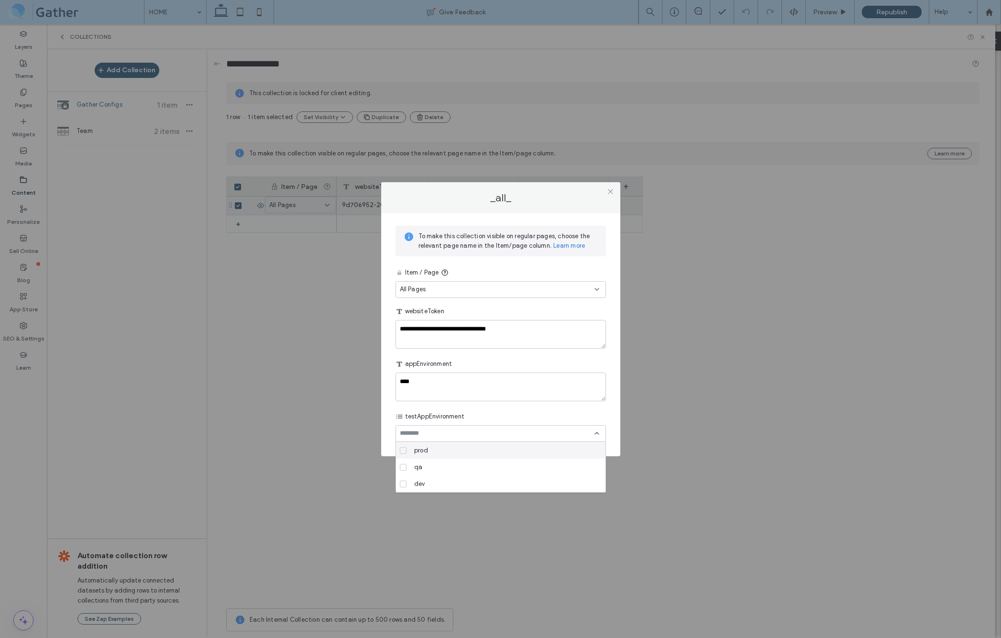
click at [396, 413] on icon at bounding box center [400, 417] width 8 height 8
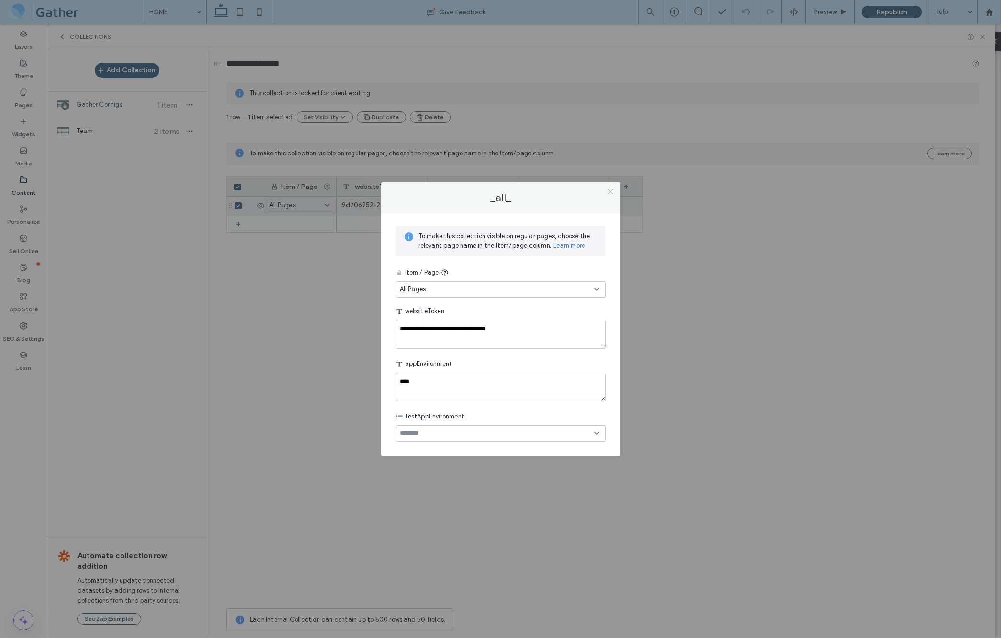
click at [611, 190] on icon at bounding box center [610, 191] width 7 height 7
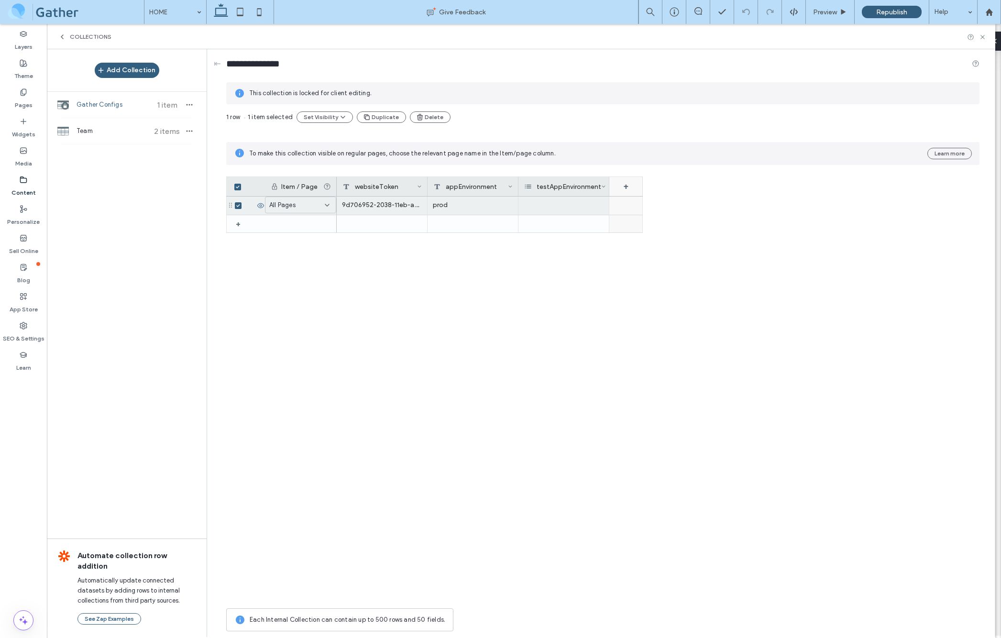
click at [630, 187] on div "+" at bounding box center [625, 186] width 33 height 19
click at [680, 177] on div "Rich Text" at bounding box center [661, 179] width 93 height 10
click at [653, 259] on span "Multi-select" at bounding box center [644, 262] width 35 height 10
click at [713, 174] on div "Multi-select" at bounding box center [666, 179] width 103 height 10
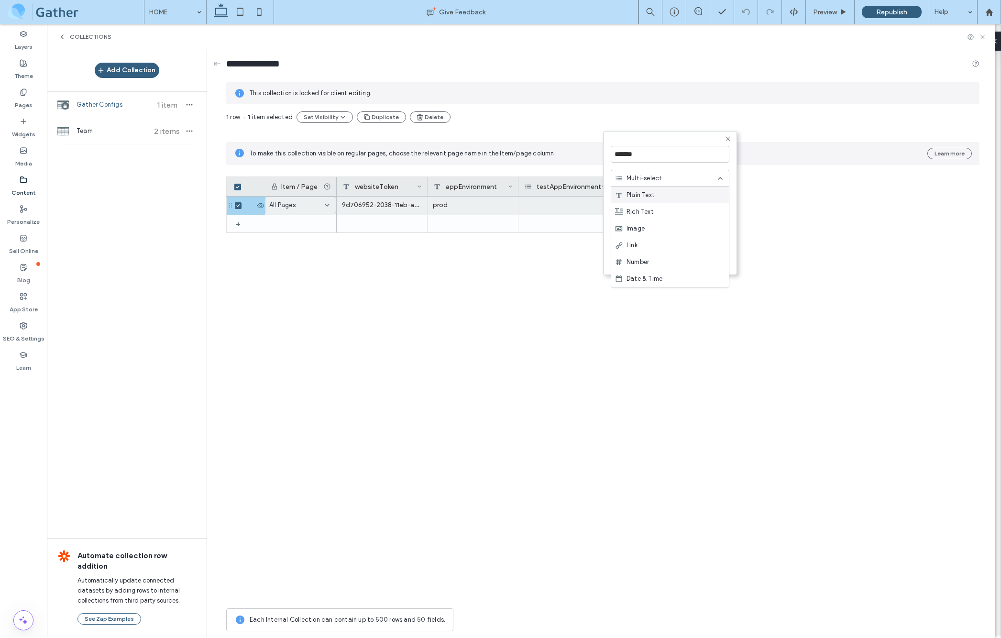
click at [689, 170] on div "Multi-select" at bounding box center [670, 178] width 119 height 17
click at [728, 138] on use at bounding box center [728, 138] width 4 height 4
click at [553, 202] on div at bounding box center [564, 206] width 91 height 18
click at [459, 205] on div "prod" at bounding box center [473, 206] width 91 height 18
click at [249, 205] on icon at bounding box center [249, 206] width 8 height 8
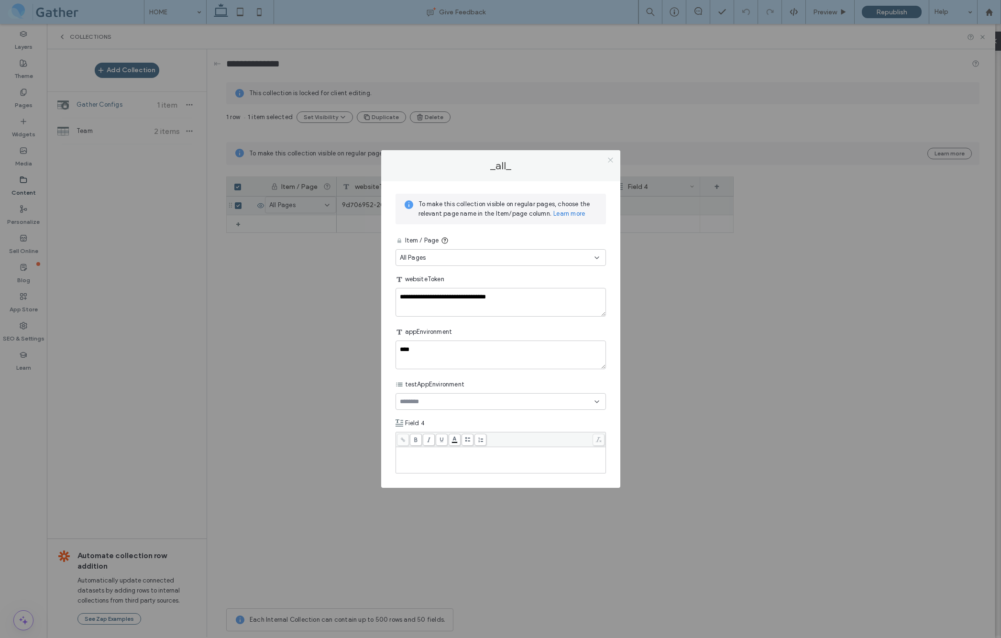
click at [613, 159] on icon at bounding box center [610, 159] width 7 height 7
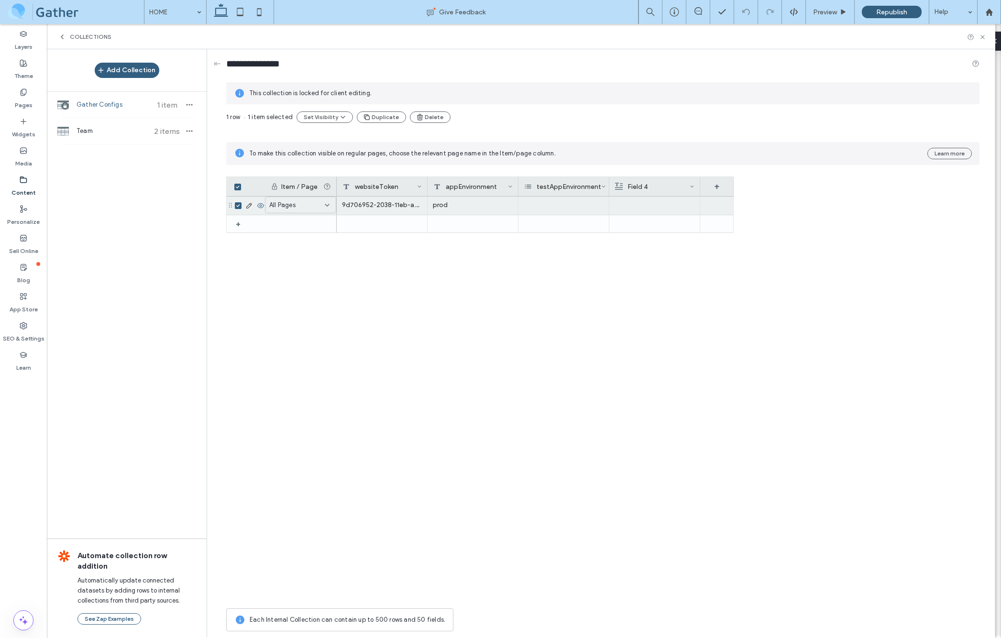
click at [446, 206] on div "prod" at bounding box center [473, 206] width 91 height 18
click at [452, 208] on div "prod" at bounding box center [473, 206] width 91 height 18
click at [248, 206] on icon at bounding box center [249, 206] width 8 height 8
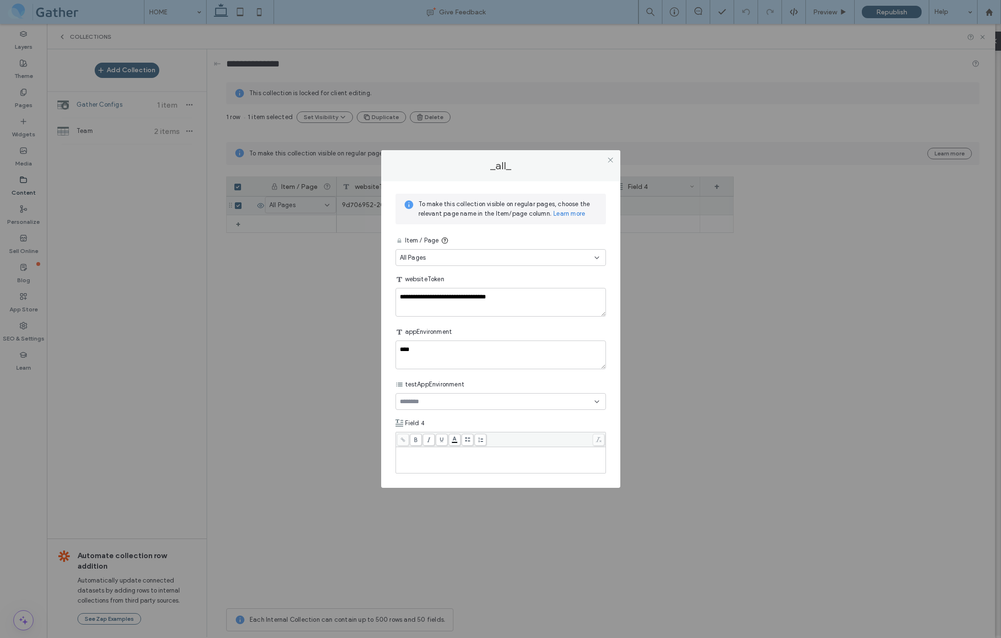
click at [446, 405] on input at bounding box center [433, 402] width 66 height 8
click at [405, 419] on icon at bounding box center [403, 418] width 4 height 3
click at [402, 434] on icon at bounding box center [403, 435] width 4 height 3
click at [404, 456] on label "dev" at bounding box center [499, 451] width 198 height 17
click at [599, 399] on icon at bounding box center [597, 402] width 8 height 8
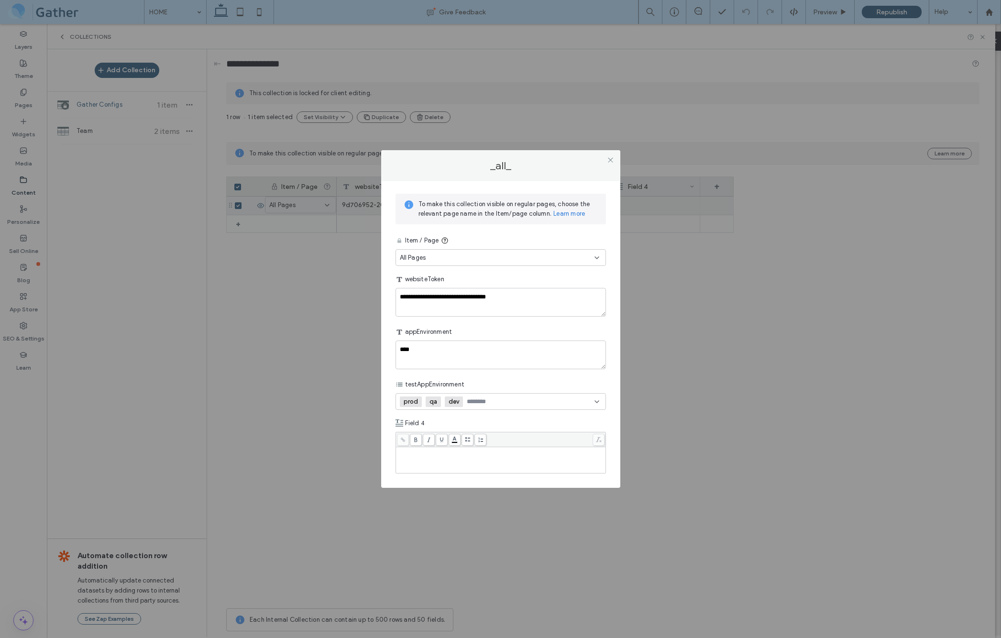
click at [437, 405] on span "qa" at bounding box center [435, 402] width 10 height 8
click at [436, 405] on span "dev" at bounding box center [436, 402] width 12 height 8
click at [436, 423] on div "Field 4" at bounding box center [501, 423] width 210 height 17
click at [607, 160] on icon at bounding box center [610, 159] width 7 height 7
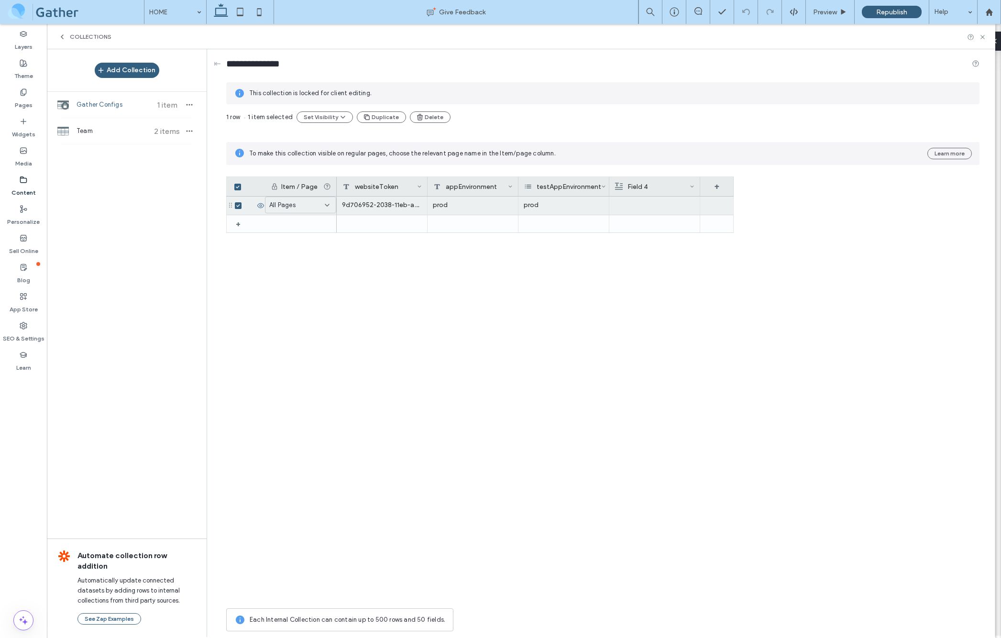
click at [644, 186] on div "Field 4" at bounding box center [652, 186] width 75 height 19
click at [657, 178] on span "Rich Text" at bounding box center [645, 179] width 27 height 10
click at [648, 196] on span "Plain Text" at bounding box center [646, 195] width 28 height 10
click at [712, 204] on button "Save" at bounding box center [708, 204] width 34 height 11
click at [643, 188] on div "Field 4" at bounding box center [652, 186] width 75 height 19
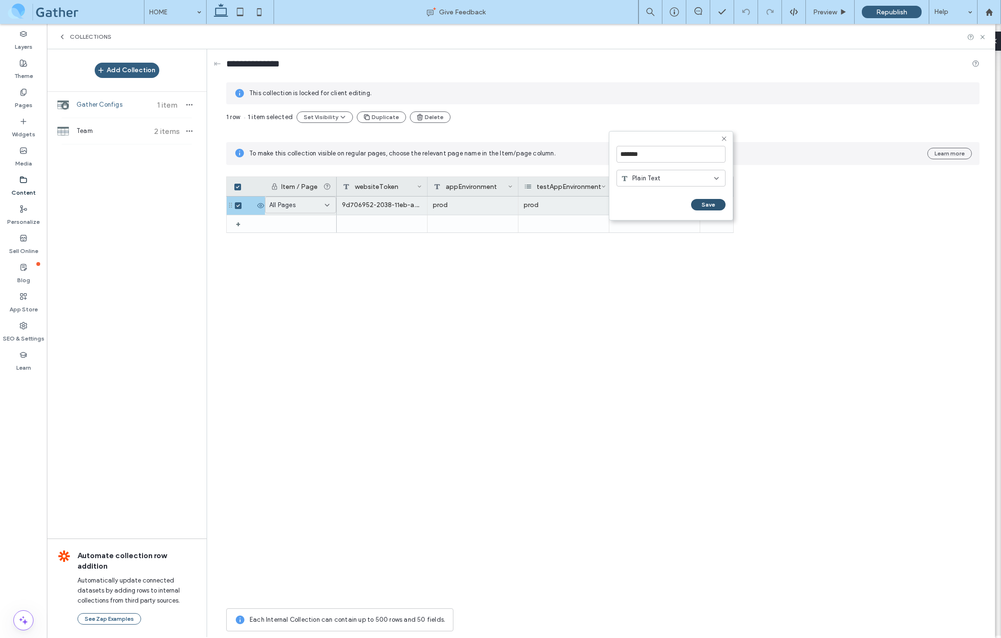
click at [708, 203] on button "Save" at bounding box center [708, 204] width 34 height 11
click at [694, 188] on icon at bounding box center [692, 186] width 5 height 5
click at [627, 141] on div "Edit Field" at bounding box center [654, 141] width 88 height 18
click at [713, 201] on button "Save" at bounding box center [708, 204] width 34 height 11
click at [476, 187] on div "appEnvironment" at bounding box center [470, 186] width 75 height 19
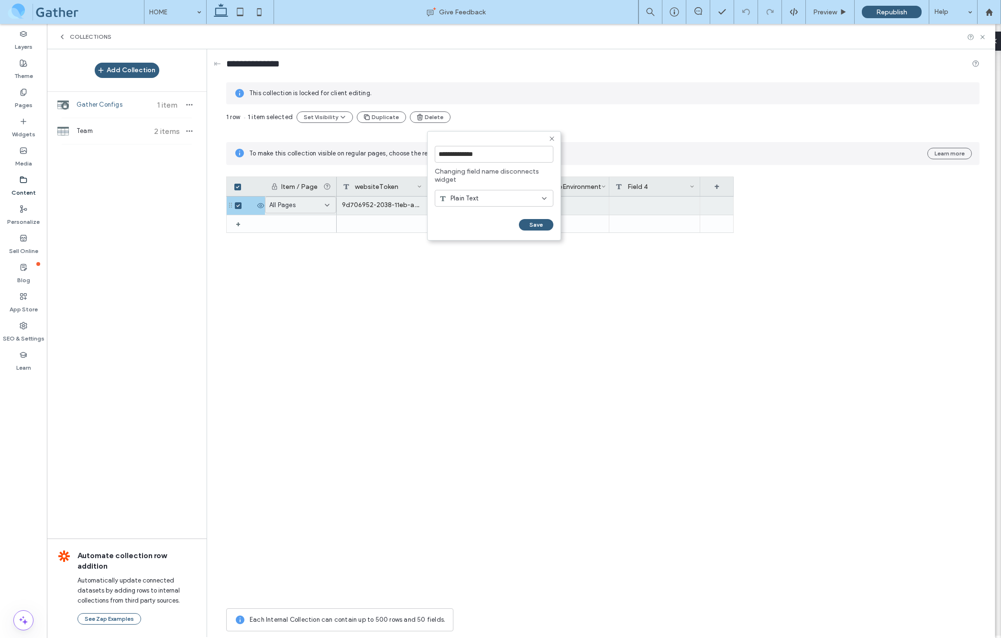
click at [481, 232] on form "**********" at bounding box center [494, 186] width 134 height 110
click at [541, 227] on button "Save" at bounding box center [536, 224] width 34 height 11
click at [603, 185] on icon at bounding box center [603, 186] width 5 height 5
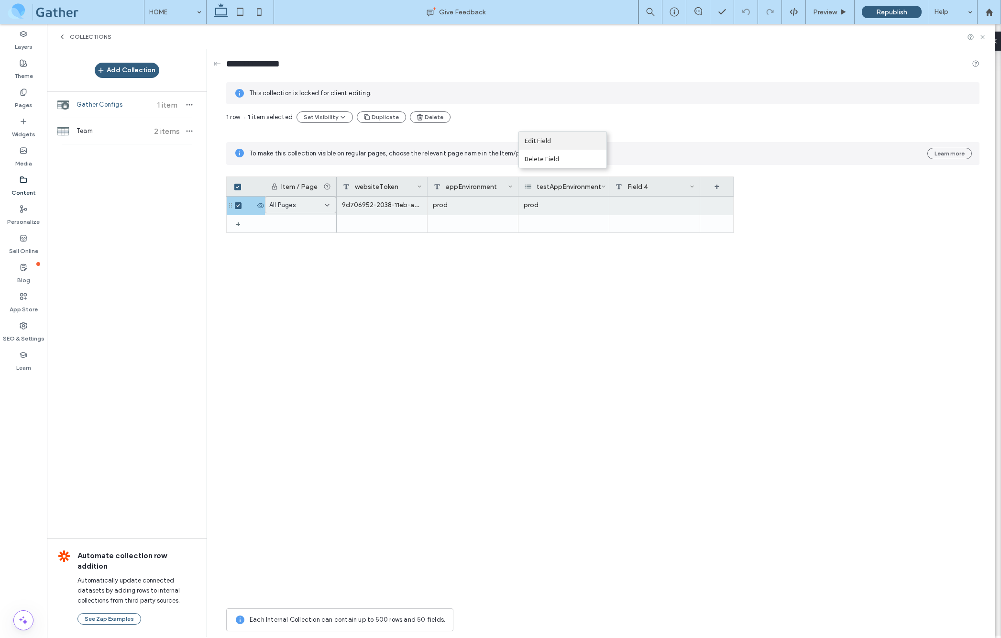
click at [542, 144] on div "Edit Field" at bounding box center [563, 141] width 88 height 18
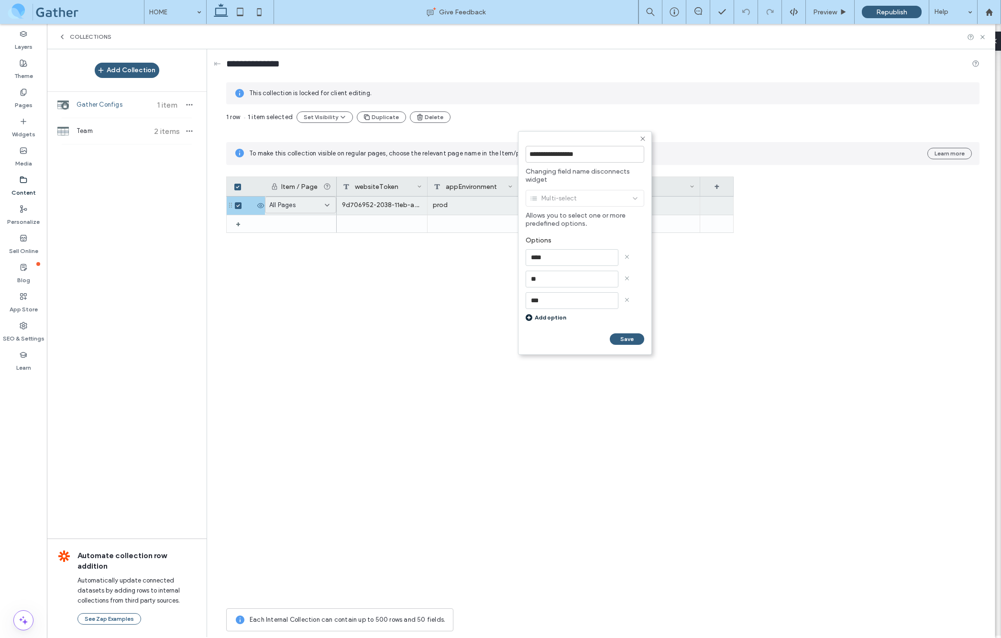
drag, startPoint x: 565, startPoint y: 198, endPoint x: 572, endPoint y: 197, distance: 6.4
click at [565, 198] on div "Multi-select" at bounding box center [585, 200] width 119 height 24
click at [572, 197] on div "Multi-select" at bounding box center [585, 200] width 119 height 24
click at [572, 196] on div "Multi-select" at bounding box center [585, 200] width 119 height 24
click at [573, 196] on div "Multi-select" at bounding box center [585, 200] width 119 height 24
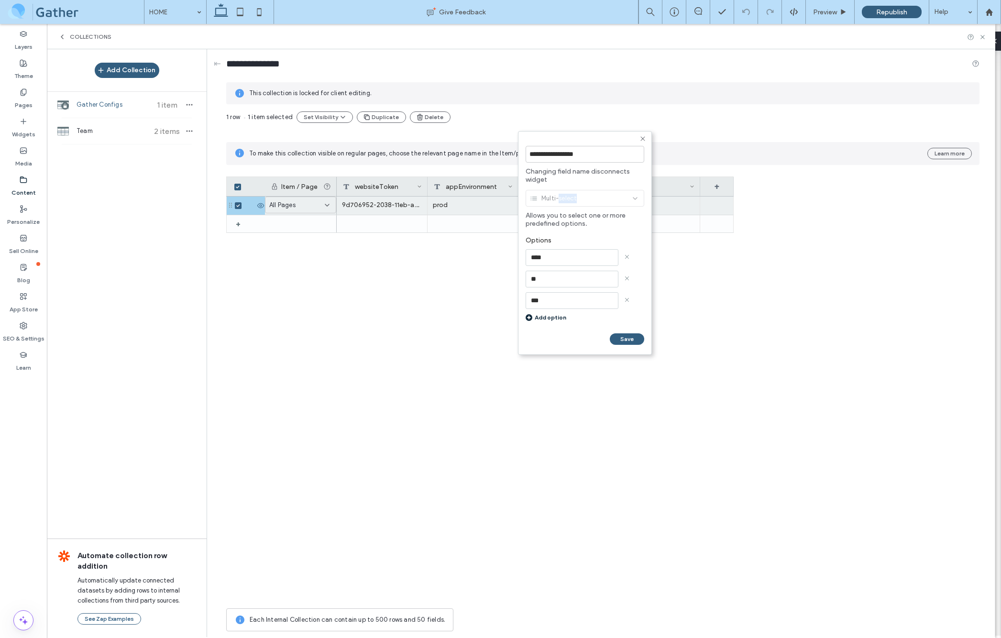
click at [574, 196] on div "Multi-select" at bounding box center [585, 200] width 119 height 24
click at [611, 191] on div "Multi-select" at bounding box center [585, 200] width 119 height 24
click at [530, 318] on use "add-item" at bounding box center [529, 317] width 7 height 7
click at [625, 324] on div at bounding box center [585, 322] width 119 height 17
click at [626, 320] on use at bounding box center [627, 322] width 4 height 4
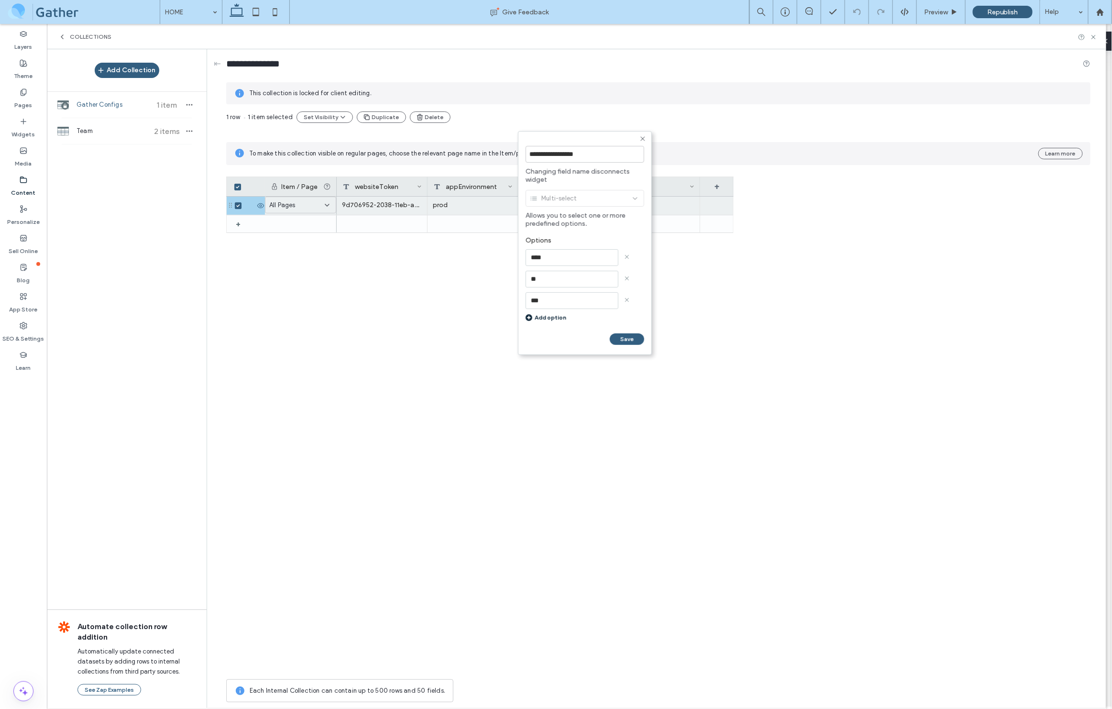
click at [340, 373] on div "9d706952-2038-11eb-adc1-0242ac120002 prod prod" at bounding box center [535, 436] width 397 height 478
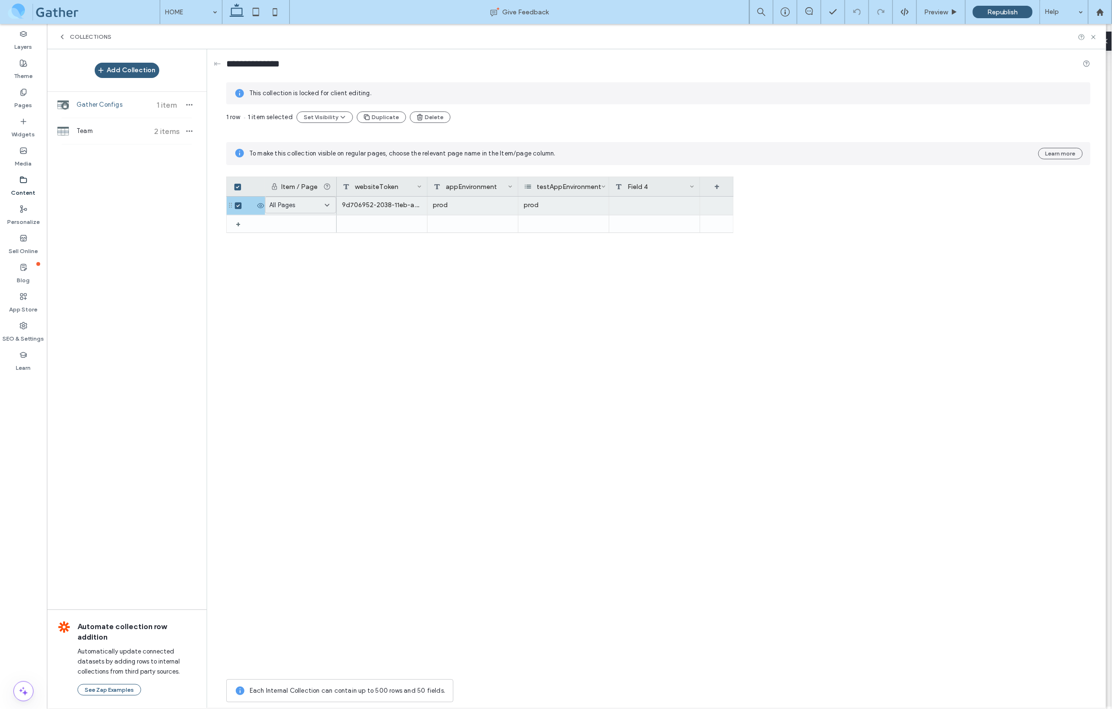
click at [580, 188] on div "testAppEnvironment" at bounding box center [562, 186] width 77 height 19
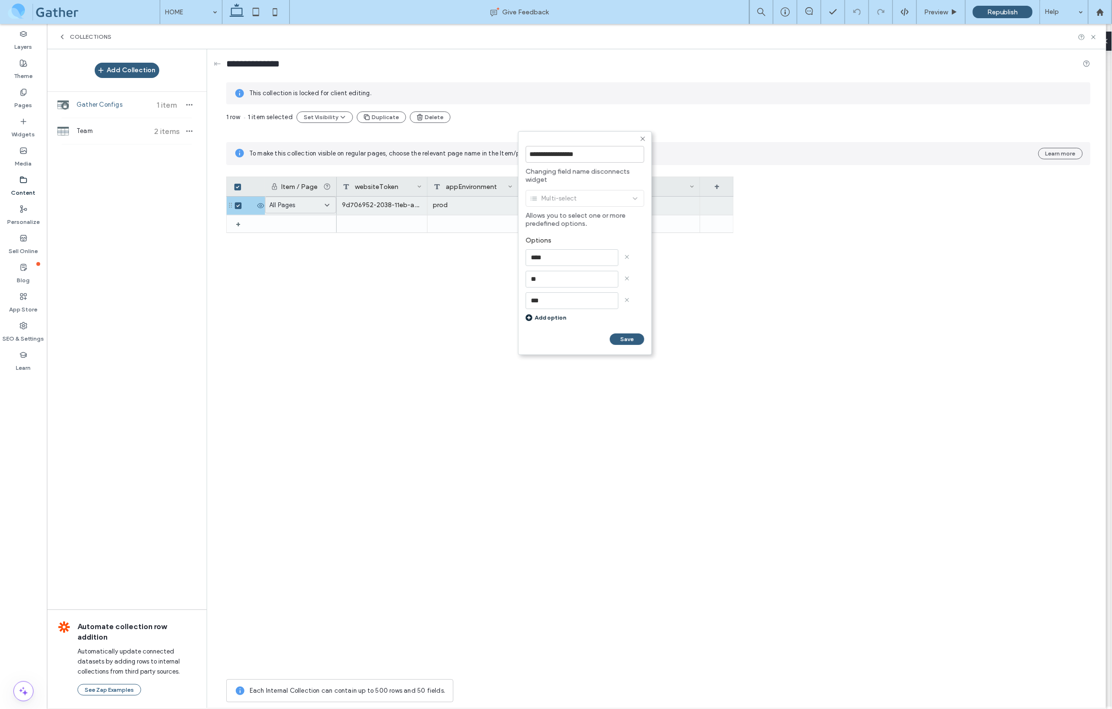
click at [642, 137] on icon at bounding box center [643, 139] width 8 height 8
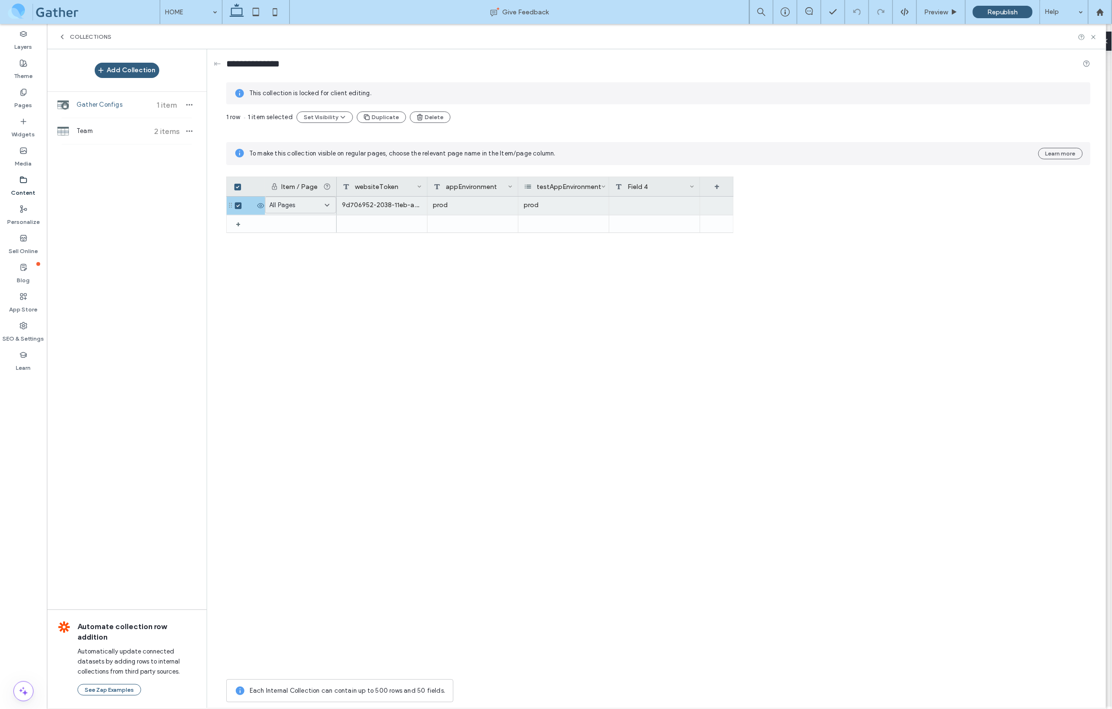
click at [692, 187] on icon at bounding box center [692, 186] width 5 height 5
click at [636, 156] on div "Delete Field" at bounding box center [654, 159] width 88 height 18
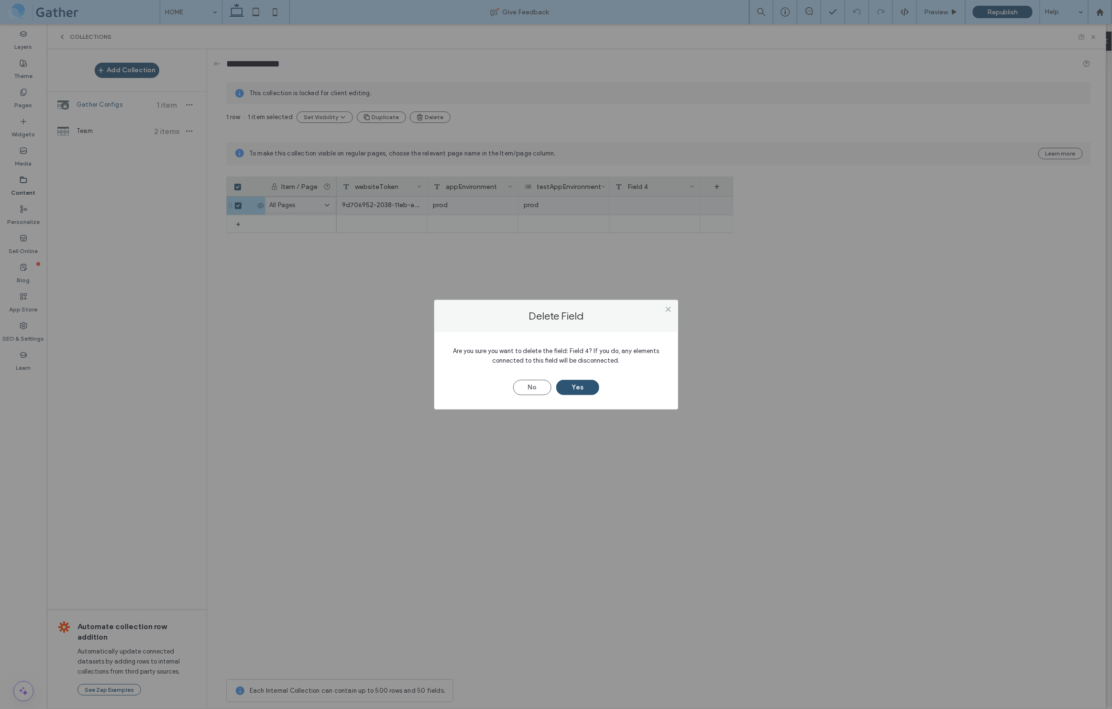
click at [576, 389] on button "Yes" at bounding box center [577, 387] width 43 height 15
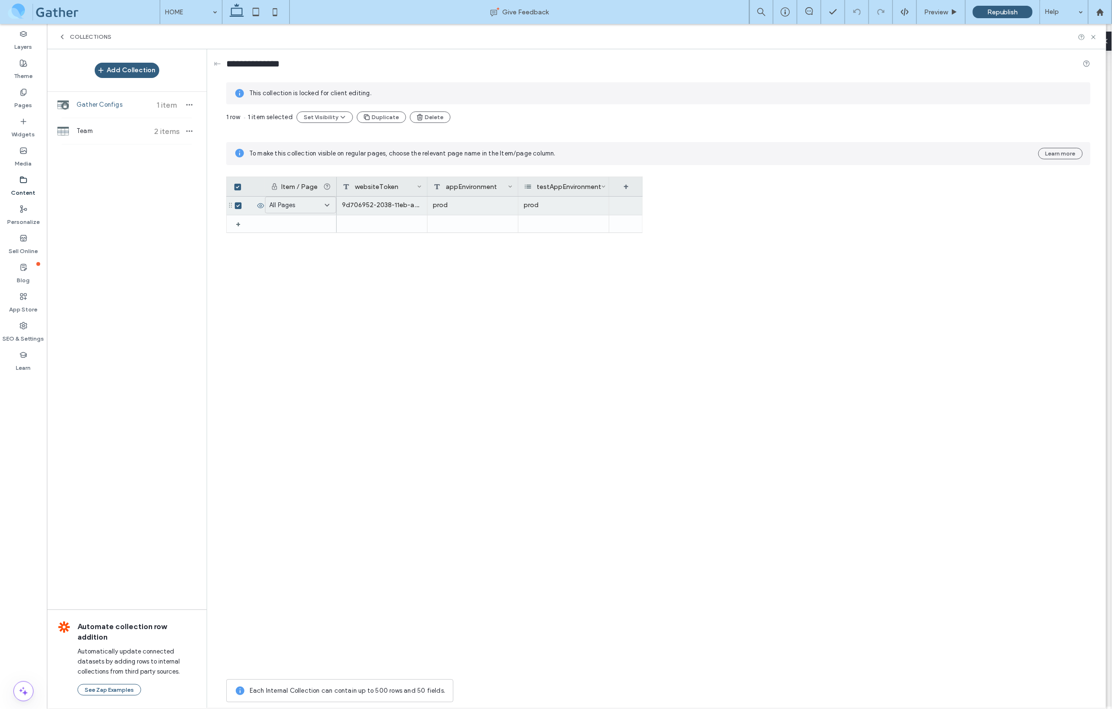
click at [605, 185] on icon at bounding box center [603, 186] width 5 height 5
drag, startPoint x: 590, startPoint y: 313, endPoint x: 586, endPoint y: 309, distance: 5.8
click at [590, 312] on div "9d706952-2038-11eb-adc1-0242ac120002 prod prod" at bounding box center [490, 436] width 306 height 478
click at [25, 94] on use at bounding box center [23, 92] width 5 height 6
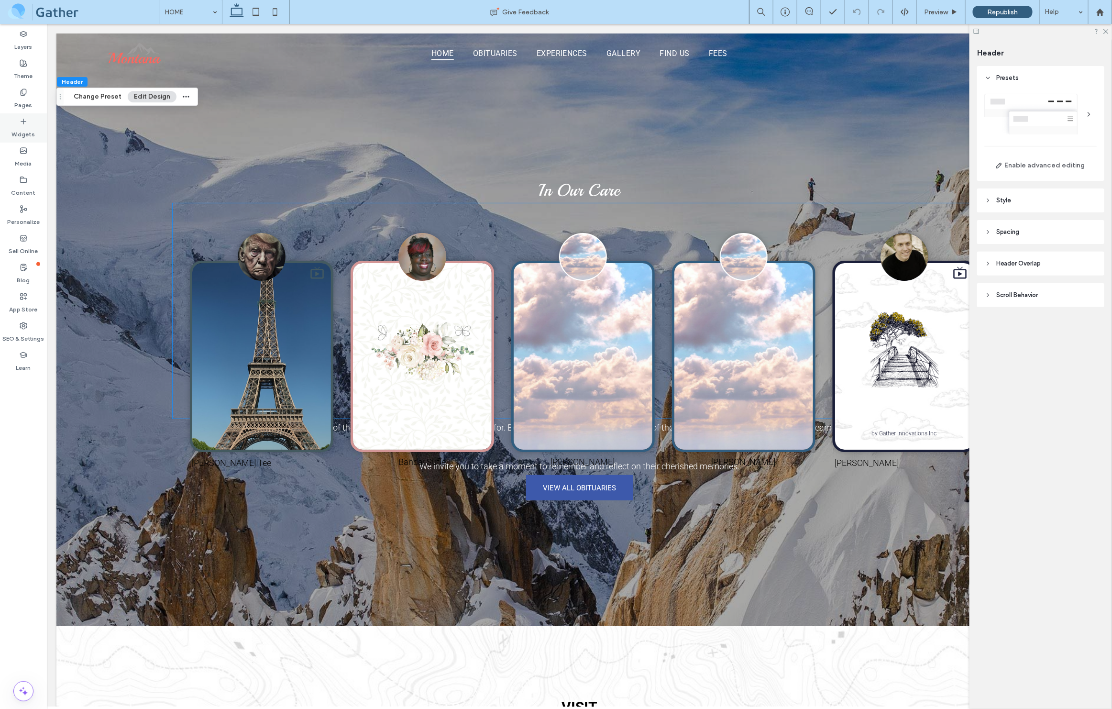
click at [28, 126] on label "Widgets" at bounding box center [23, 131] width 23 height 13
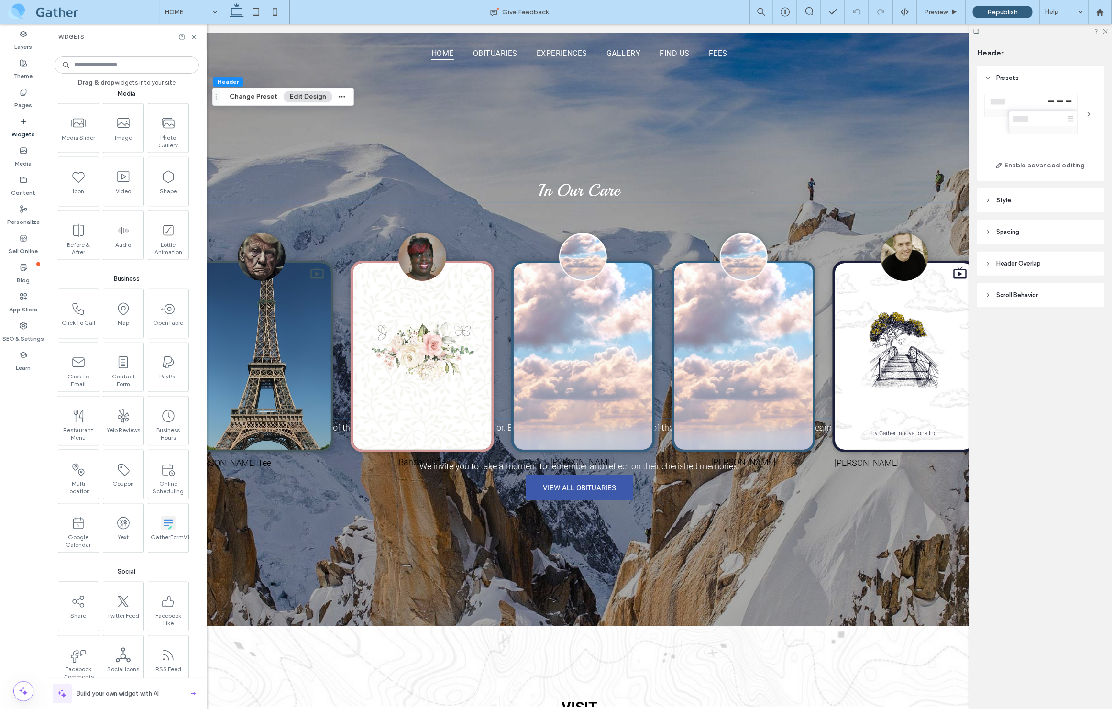
scroll to position [988, 0]
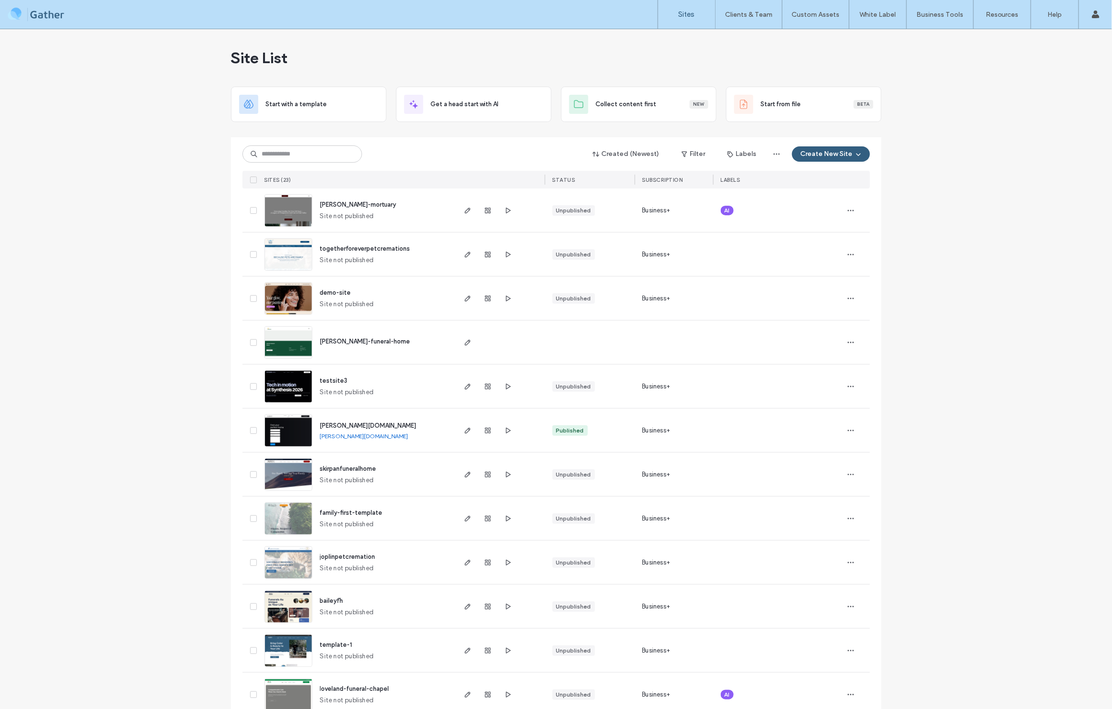
click at [337, 432] on link "[PERSON_NAME][DOMAIN_NAME]" at bounding box center [364, 435] width 89 height 7
click at [466, 432] on icon "button" at bounding box center [468, 431] width 8 height 8
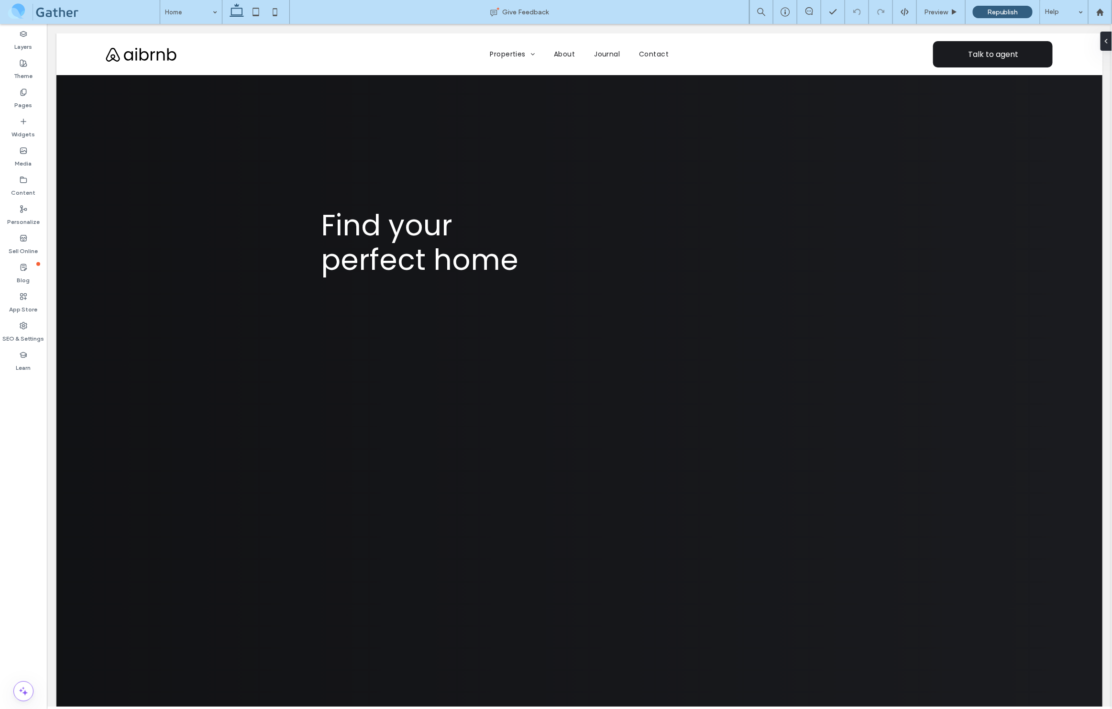
scroll to position [0, 17]
click at [24, 126] on label "Widgets" at bounding box center [23, 131] width 23 height 13
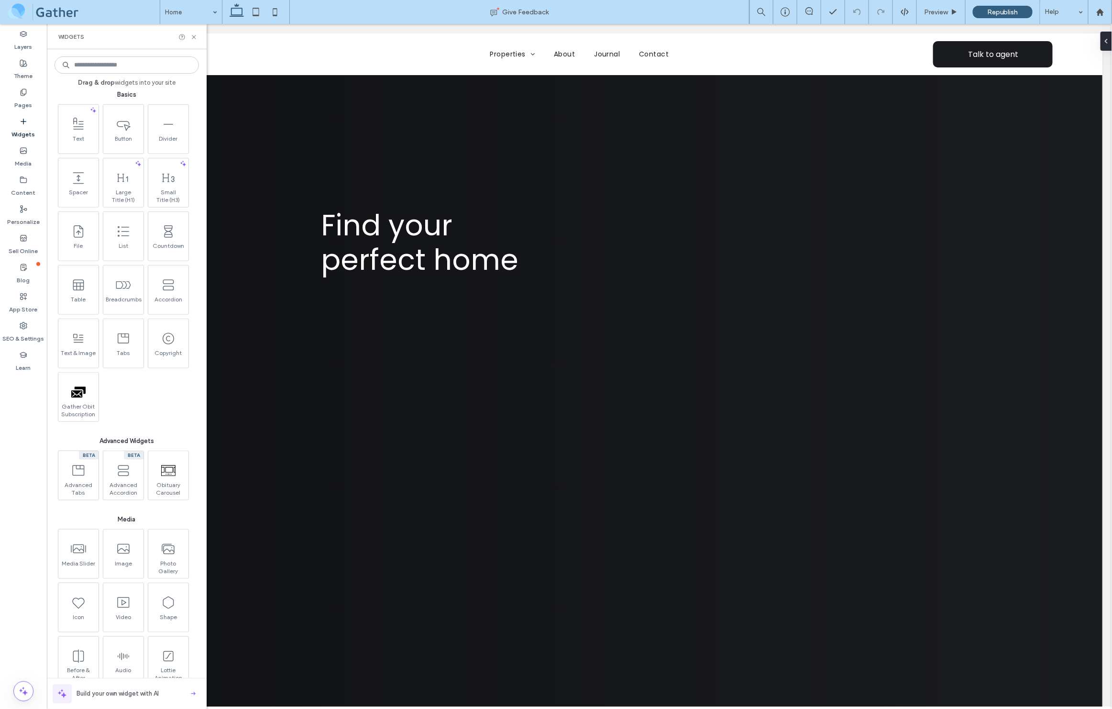
scroll to position [430, 0]
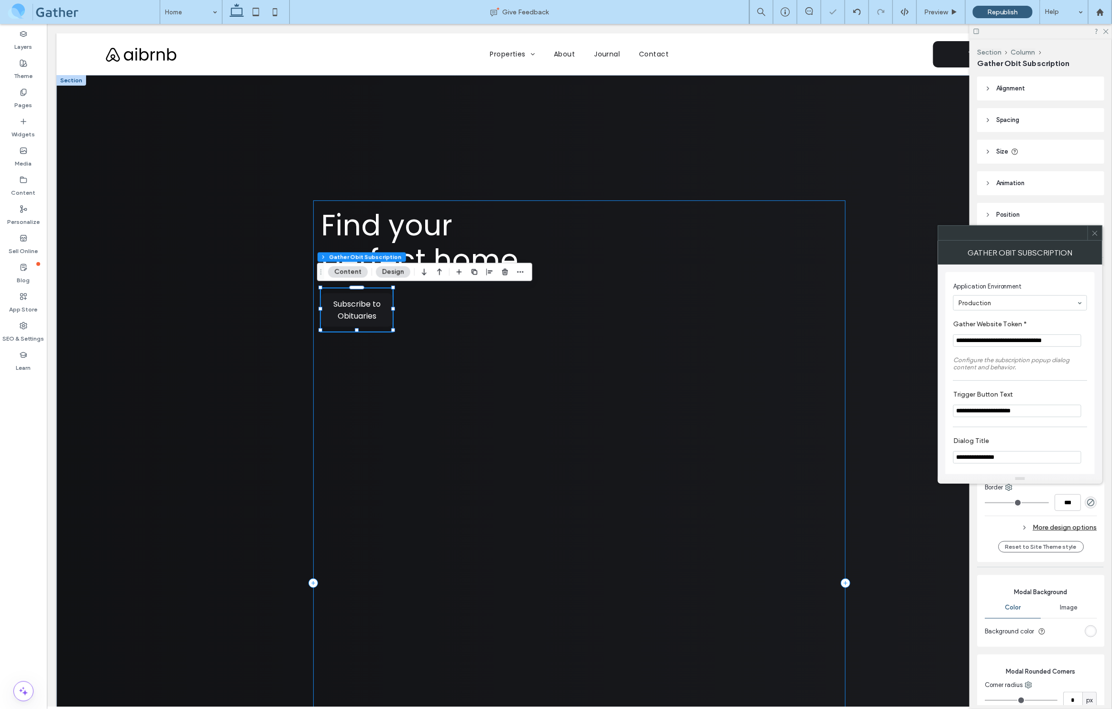
type input "**"
type input "*"
click at [206, 334] on div "Find your perfect home Your perfect home is our priority, make it your priority…" at bounding box center [579, 583] width 1046 height 1016
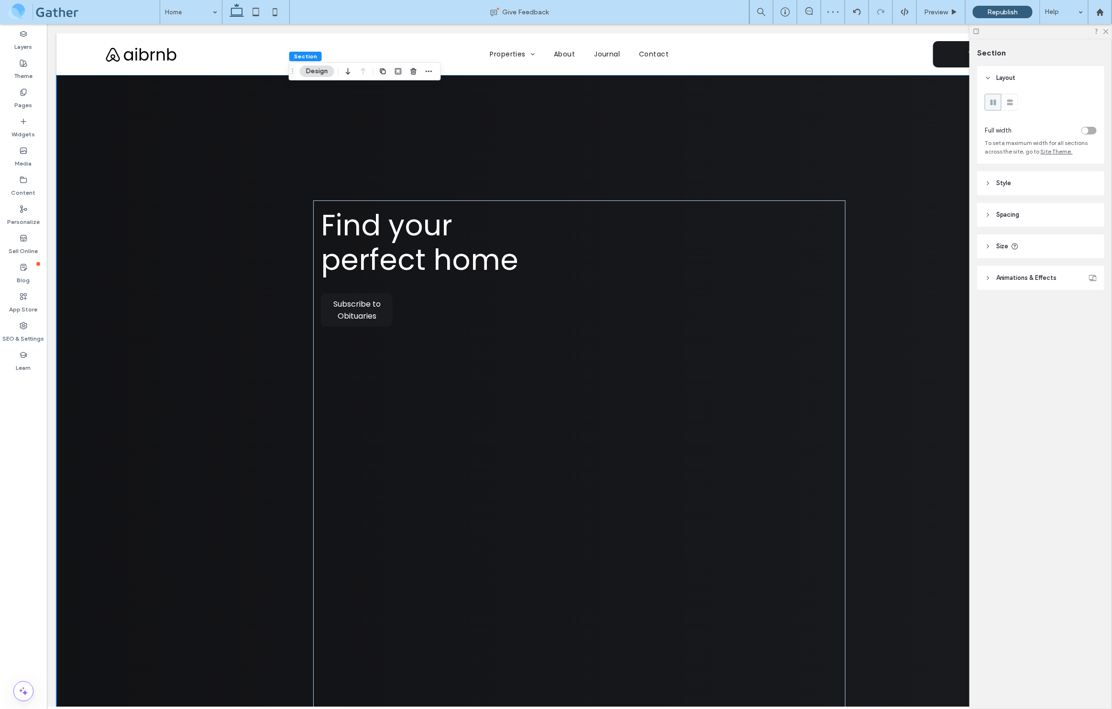
click at [230, 373] on div "Find your perfect home Your perfect home is our priority, make it your priority…" at bounding box center [579, 583] width 1046 height 1016
click at [364, 309] on span "Subscribe to Obituaries" at bounding box center [356, 308] width 70 height 33
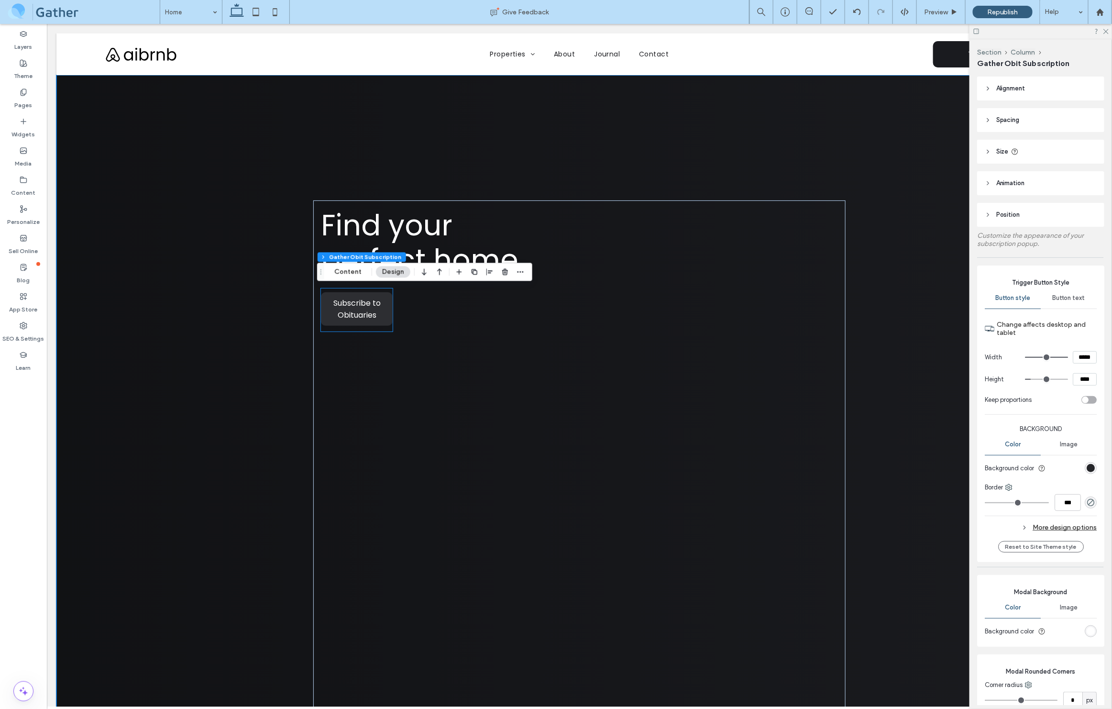
type input "**"
type input "*"
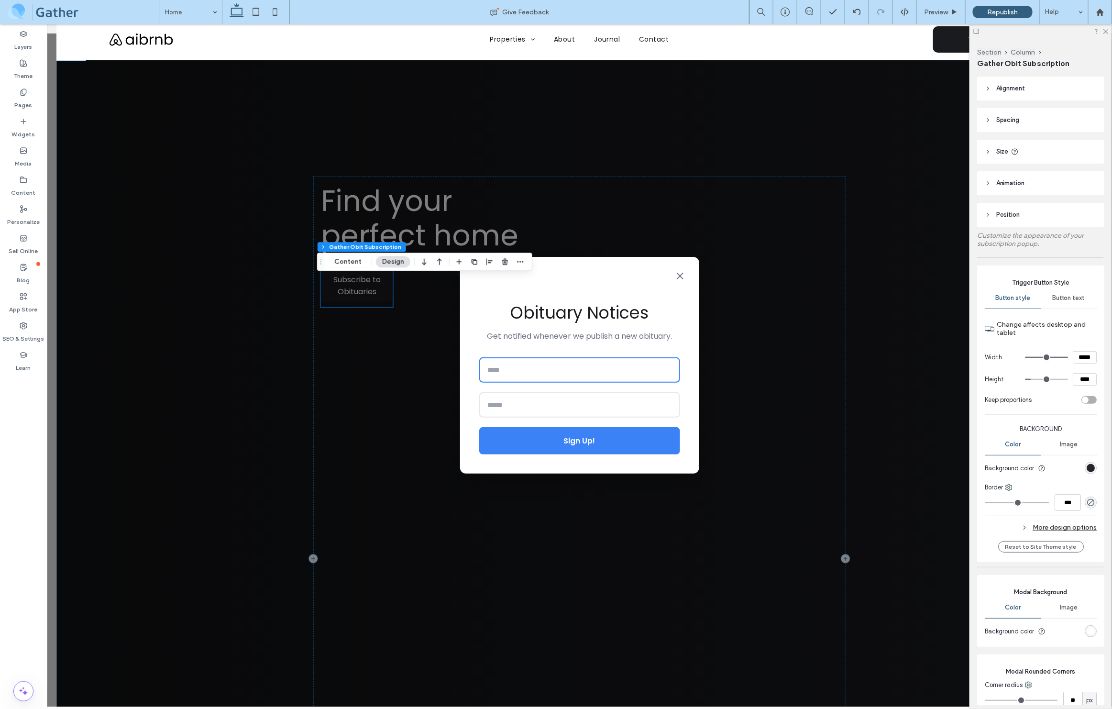
scroll to position [25, 0]
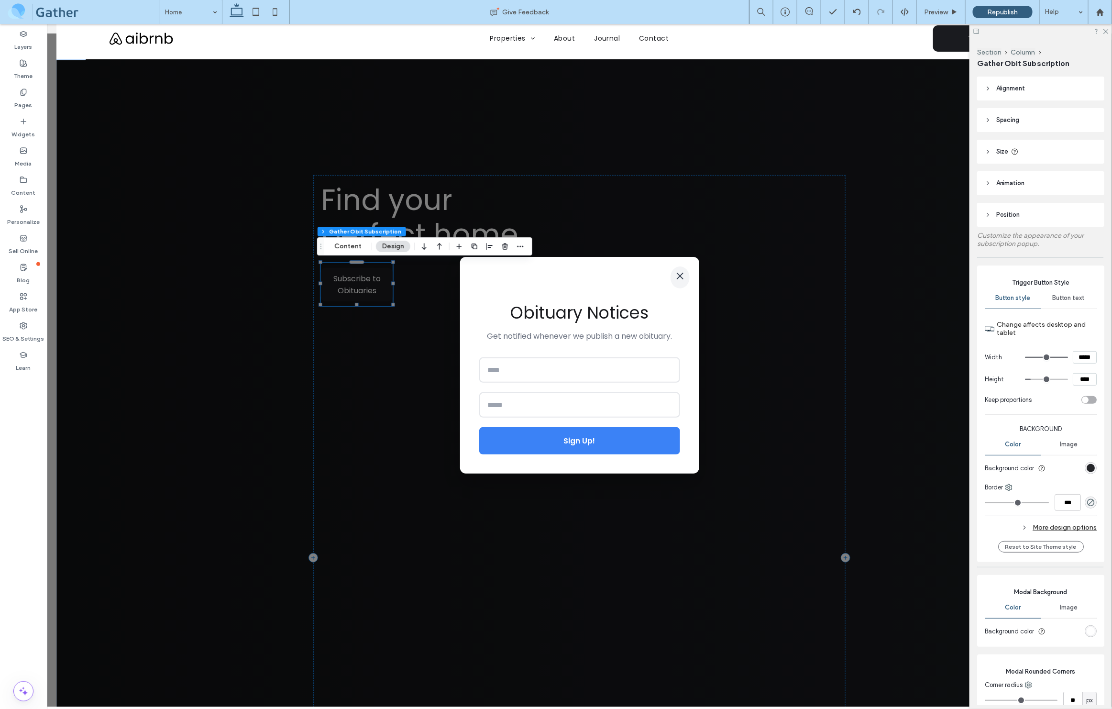
click at [674, 270] on icon "button" at bounding box center [679, 275] width 11 height 11
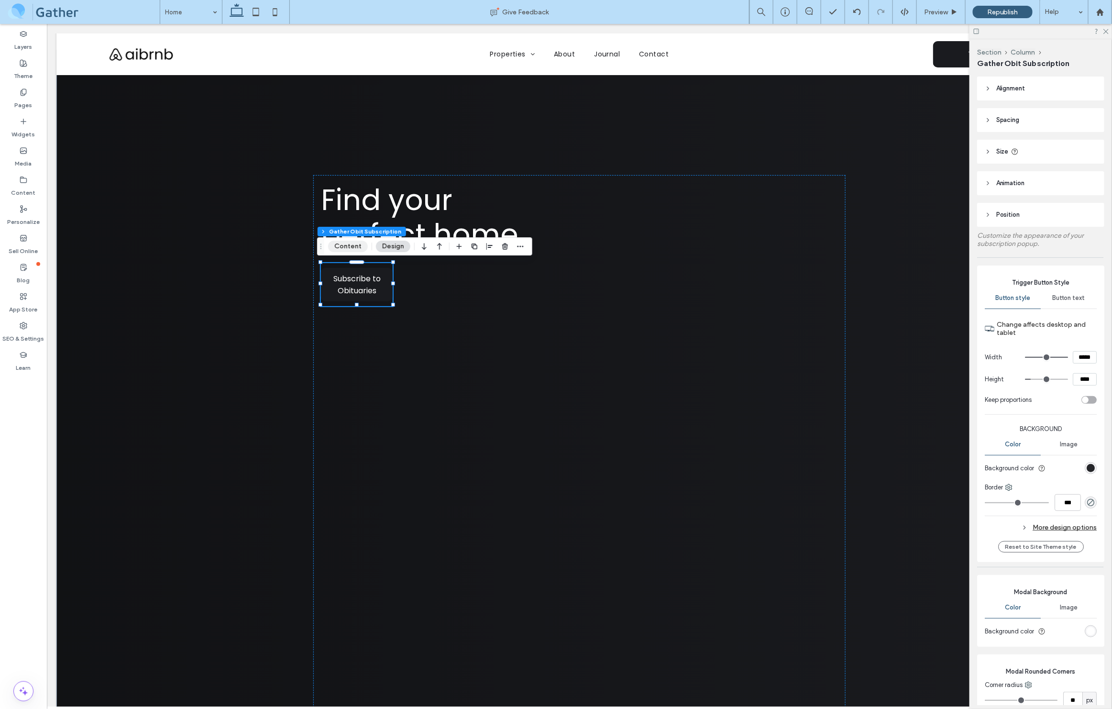
click at [347, 245] on button "Content" at bounding box center [348, 246] width 40 height 11
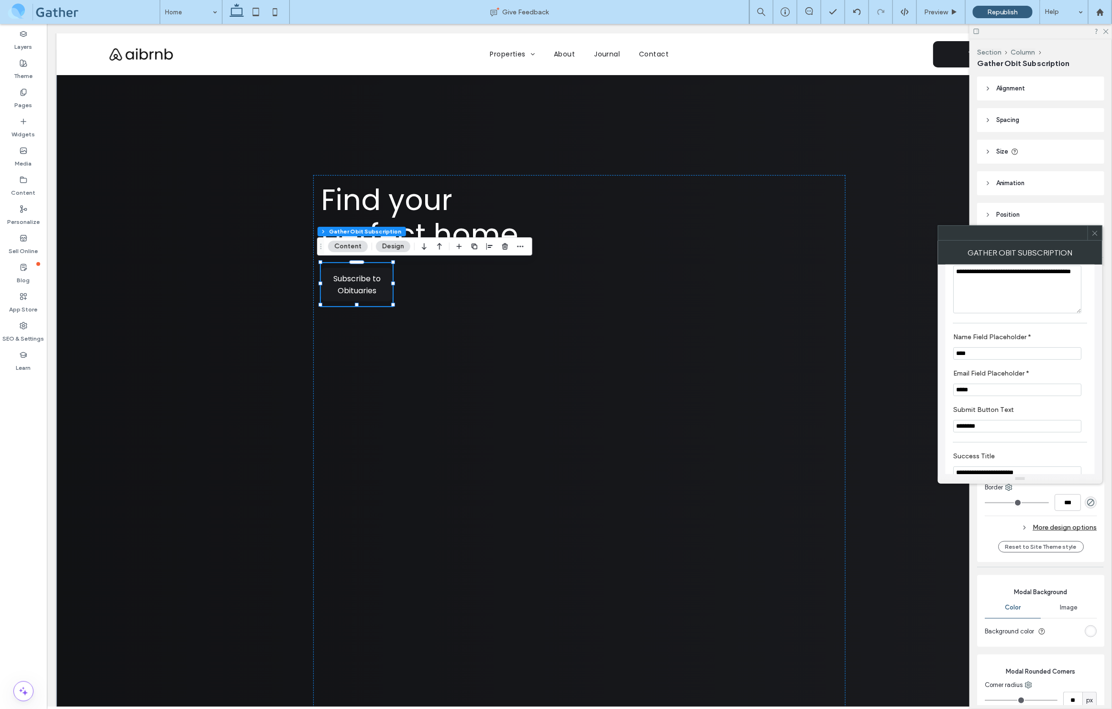
scroll to position [323, 0]
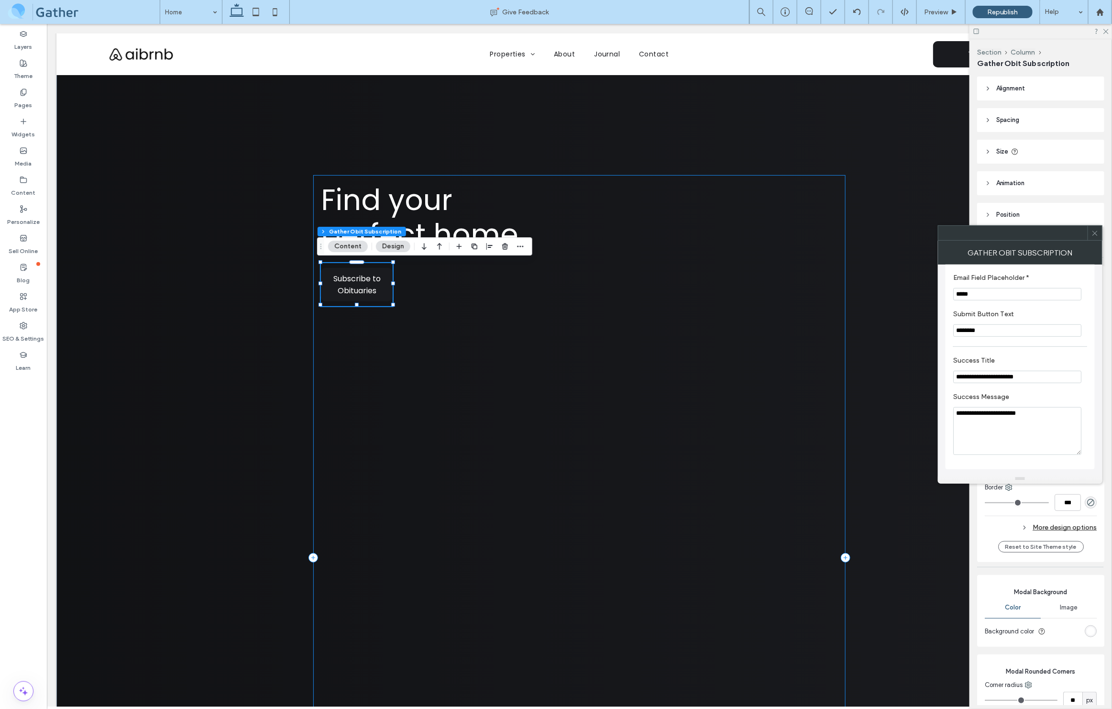
click at [607, 318] on div "Find your perfect home Your perfect home is our priority, make it your priority…" at bounding box center [579, 557] width 532 height 764
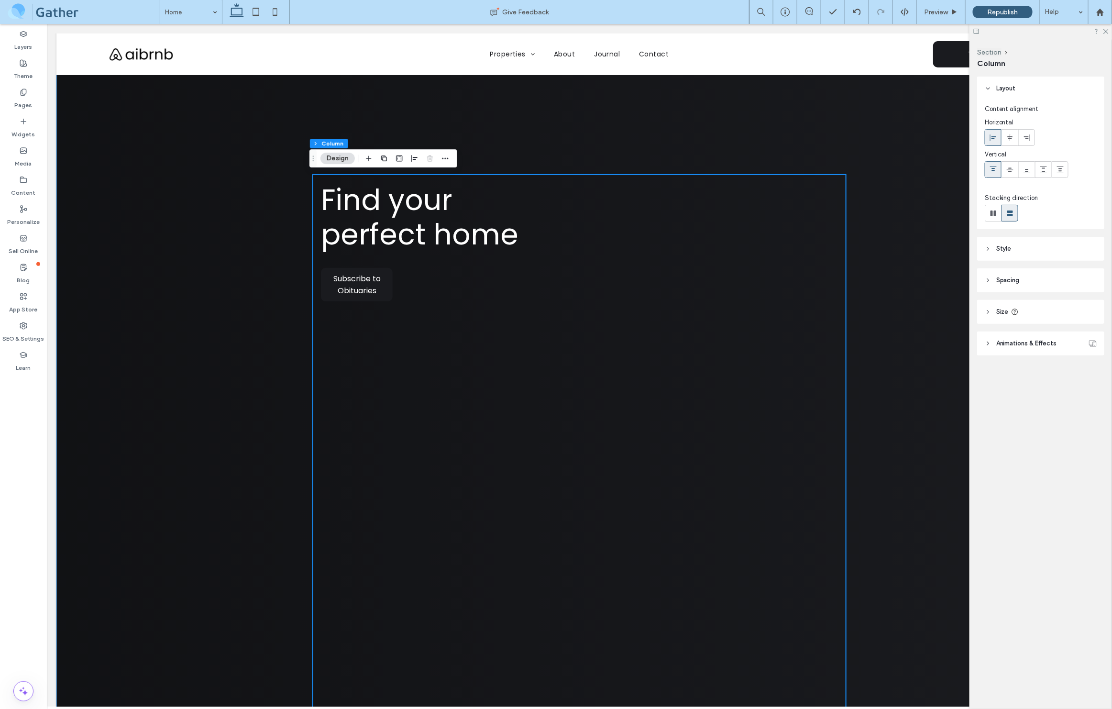
click at [248, 281] on div "Find your perfect home Your perfect home is our priority, make it your priority…" at bounding box center [579, 557] width 1046 height 1016
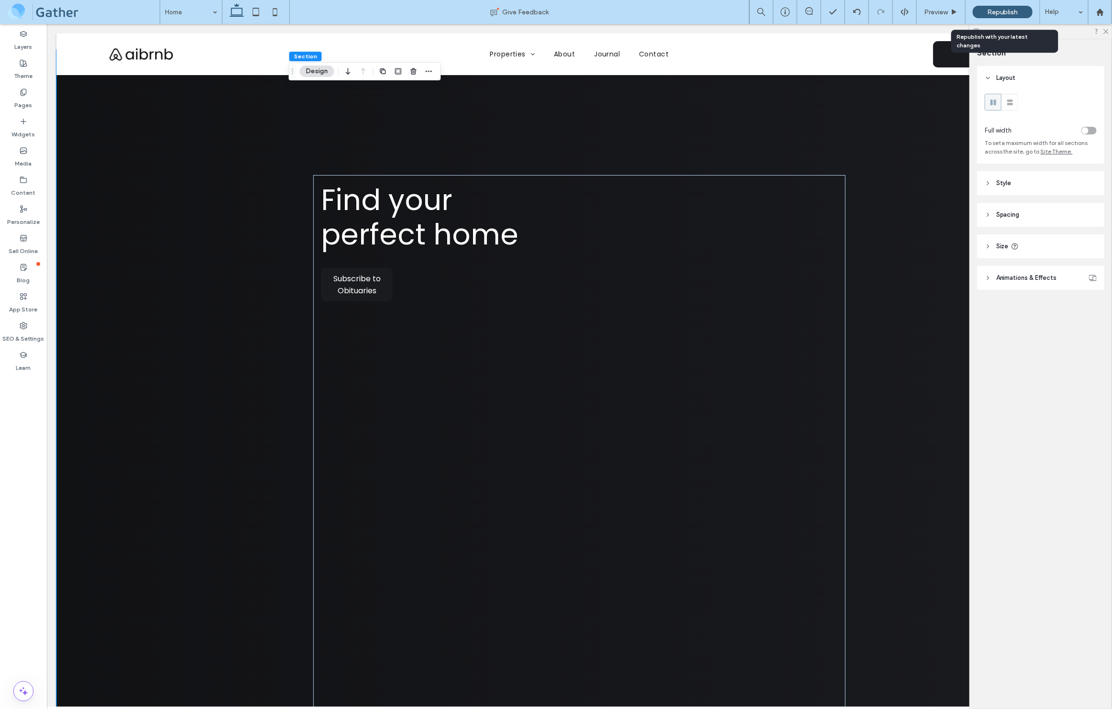
click at [1002, 10] on span "Republish" at bounding box center [1002, 12] width 31 height 8
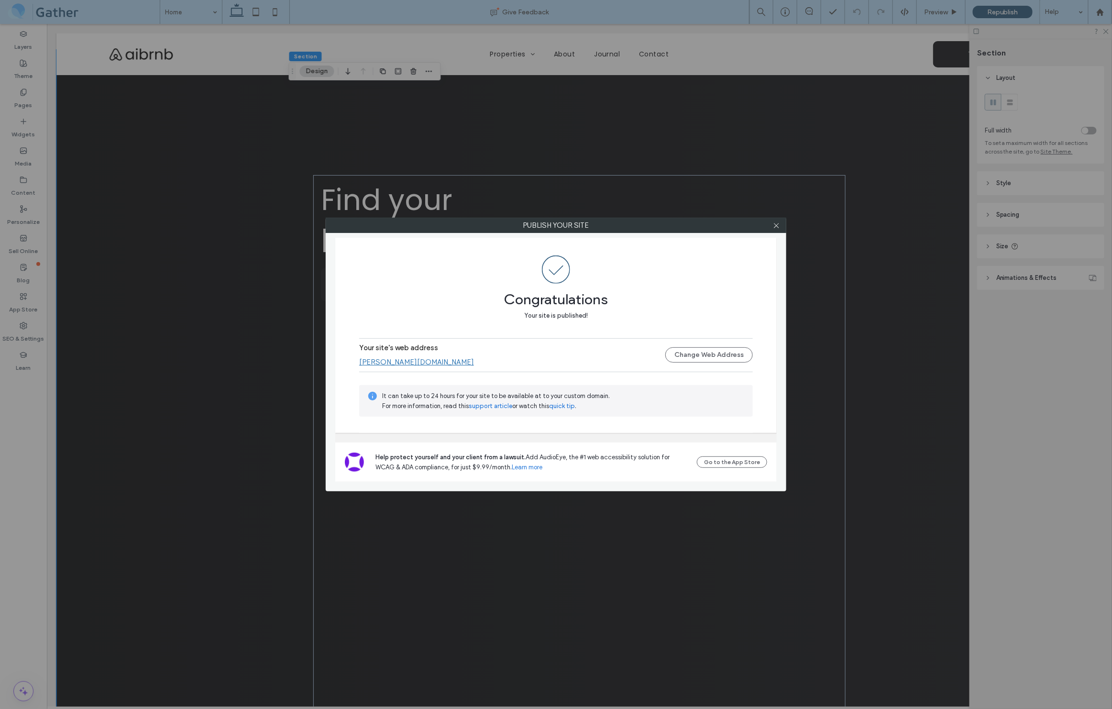
click at [415, 362] on link "[PERSON_NAME][DOMAIN_NAME]" at bounding box center [416, 362] width 115 height 9
click at [776, 225] on use at bounding box center [776, 225] width 5 height 5
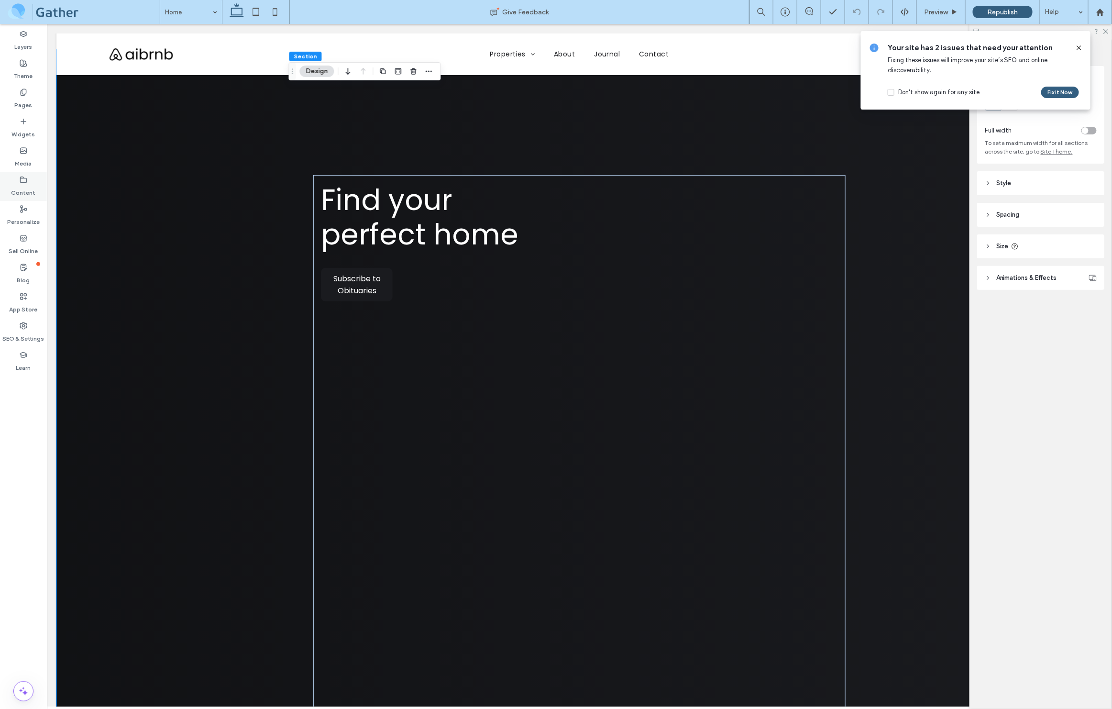
click at [26, 188] on label "Content" at bounding box center [23, 190] width 24 height 13
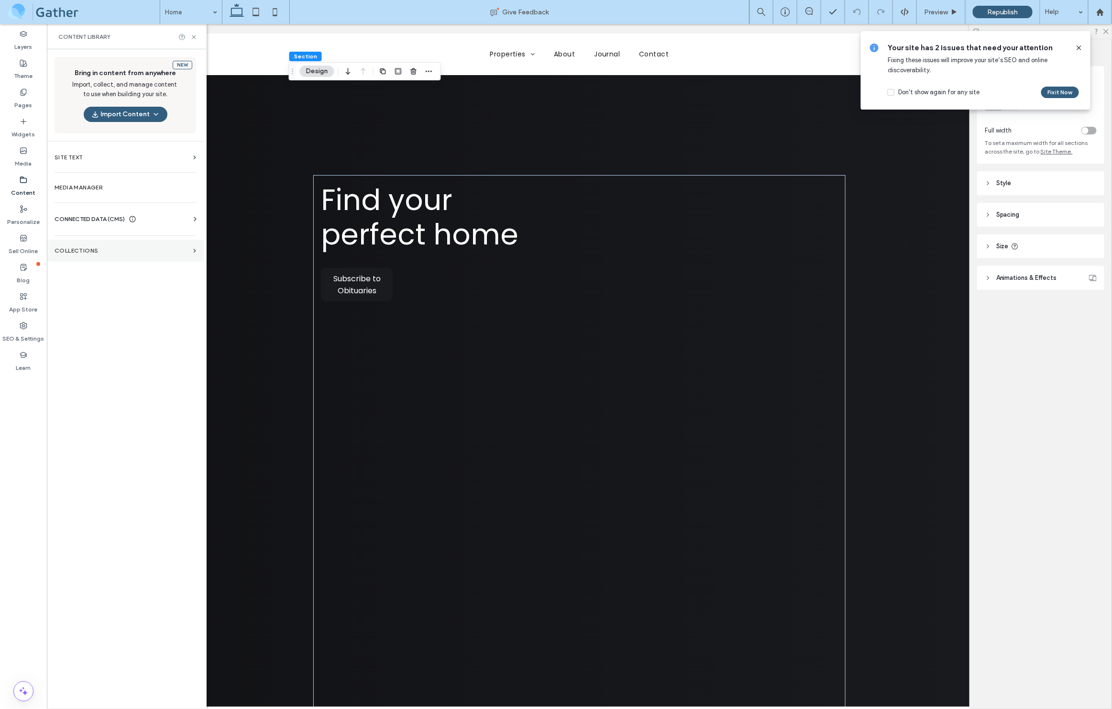
click at [81, 248] on label "Collections" at bounding box center [122, 250] width 135 height 7
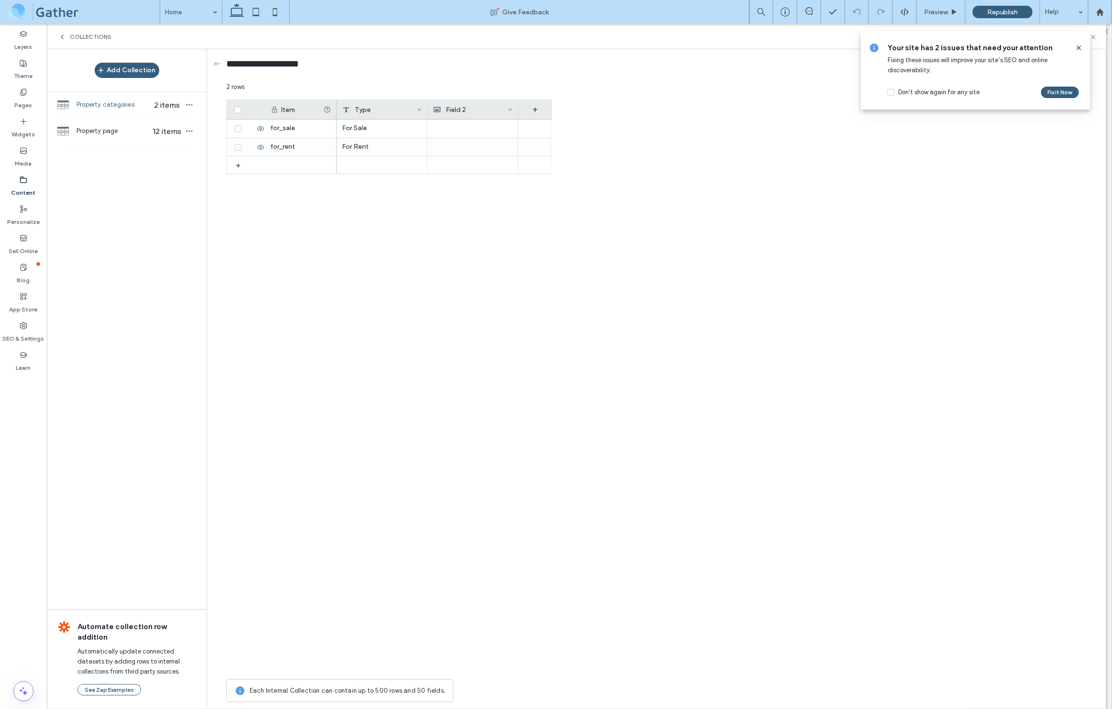
click at [66, 14] on span at bounding box center [83, 11] width 153 height 19
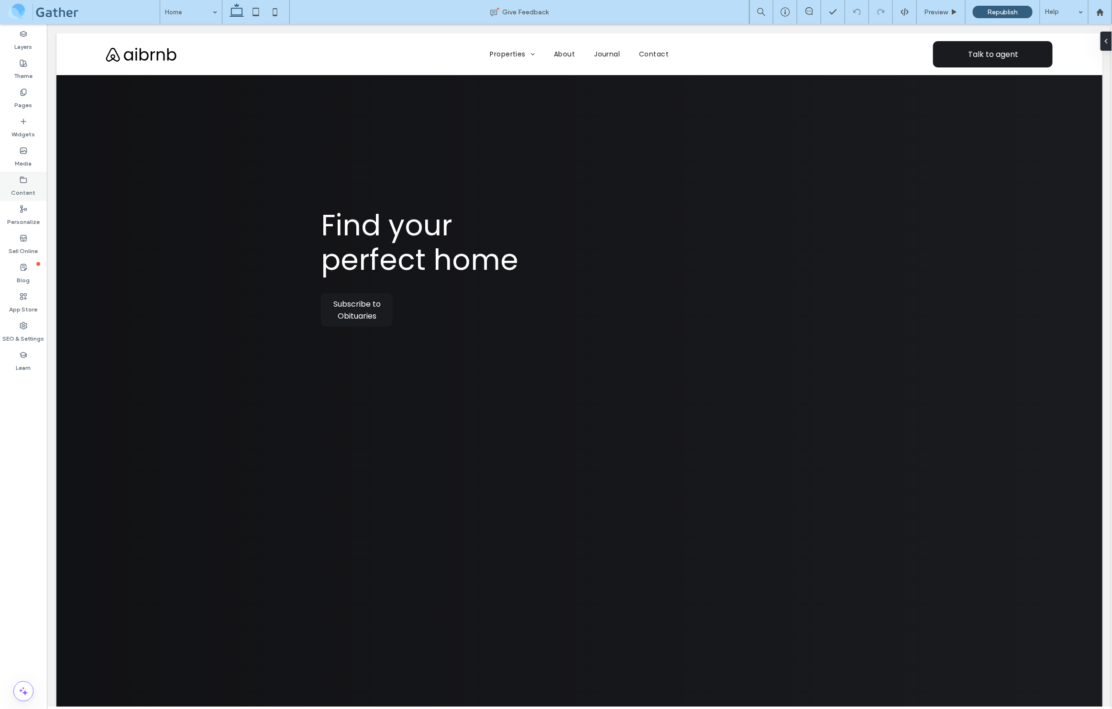
scroll to position [0, 17]
click at [25, 184] on label "Content" at bounding box center [23, 190] width 24 height 13
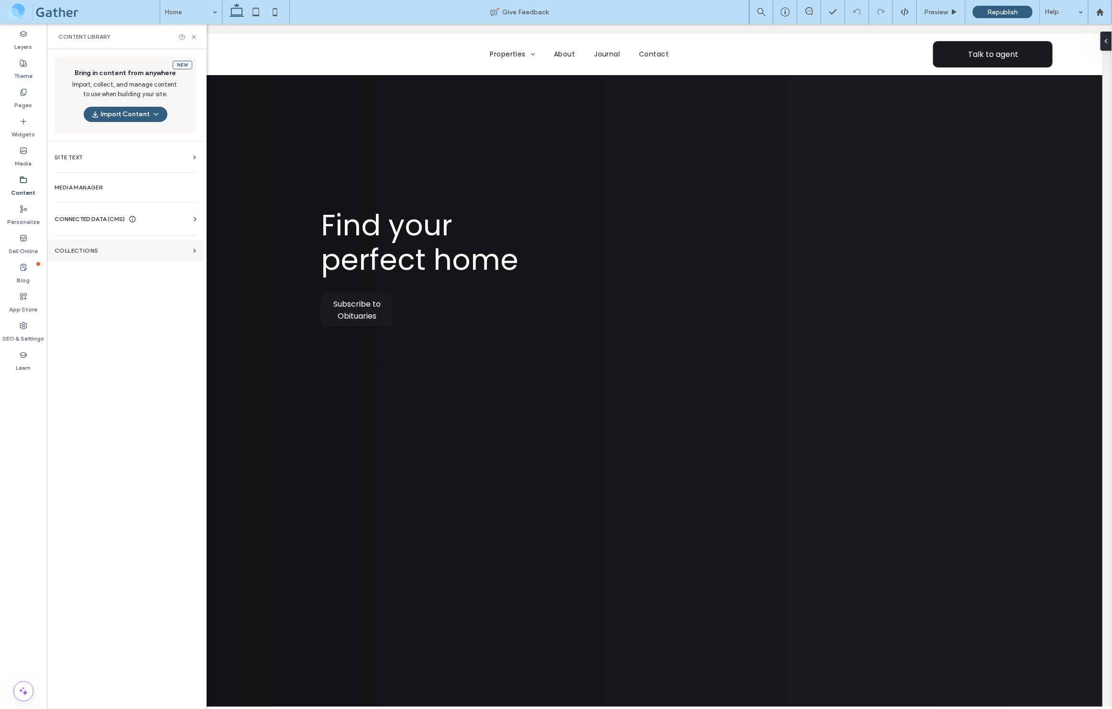
click at [76, 253] on label "Collections" at bounding box center [122, 250] width 135 height 7
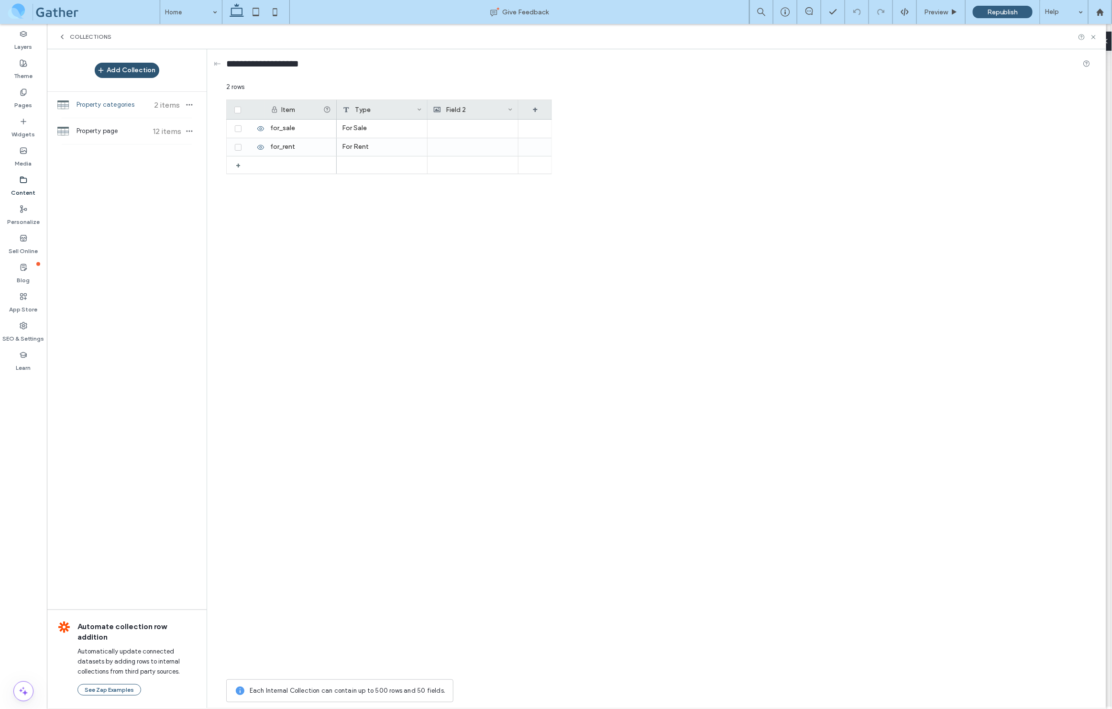
click at [122, 68] on button "Add Collection" at bounding box center [127, 70] width 65 height 15
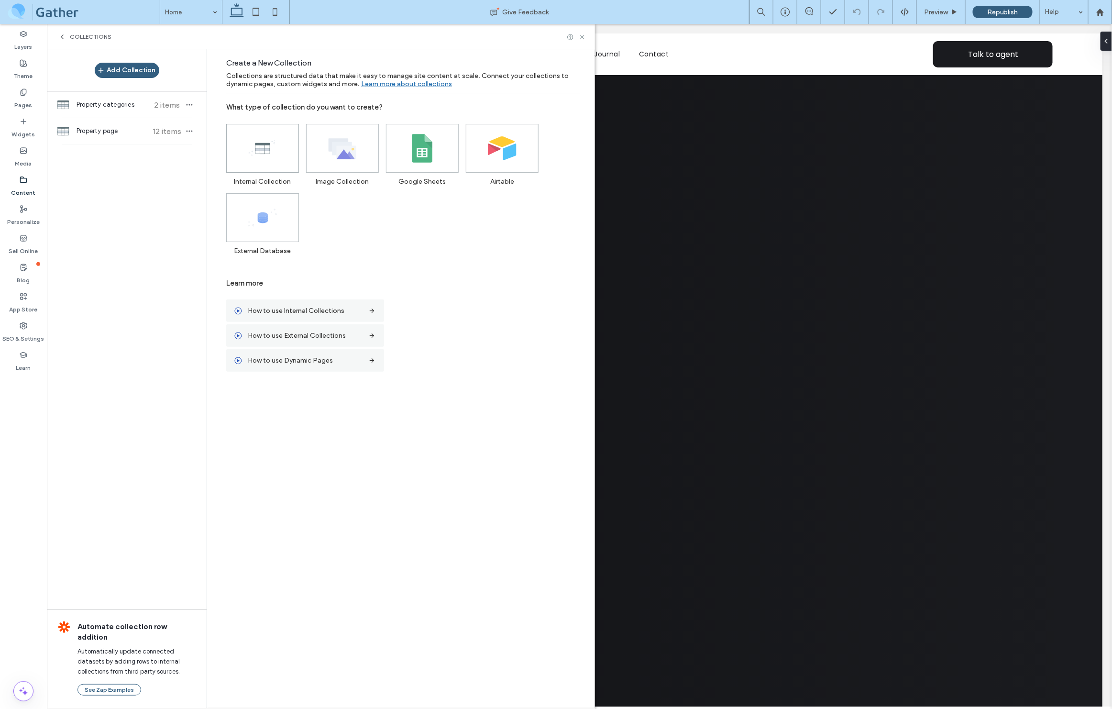
click at [266, 151] on use at bounding box center [262, 147] width 26 height 15
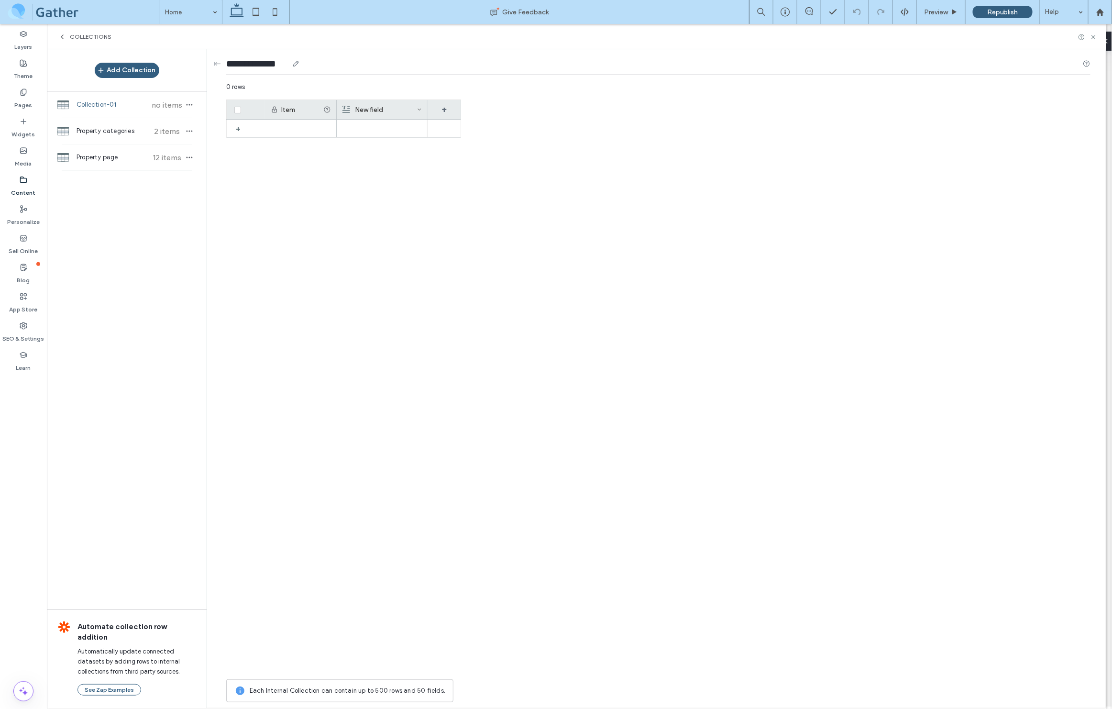
click at [261, 64] on input "**********" at bounding box center [257, 63] width 62 height 13
type input "**********"
click at [311, 179] on div "+" at bounding box center [343, 397] width 235 height 555
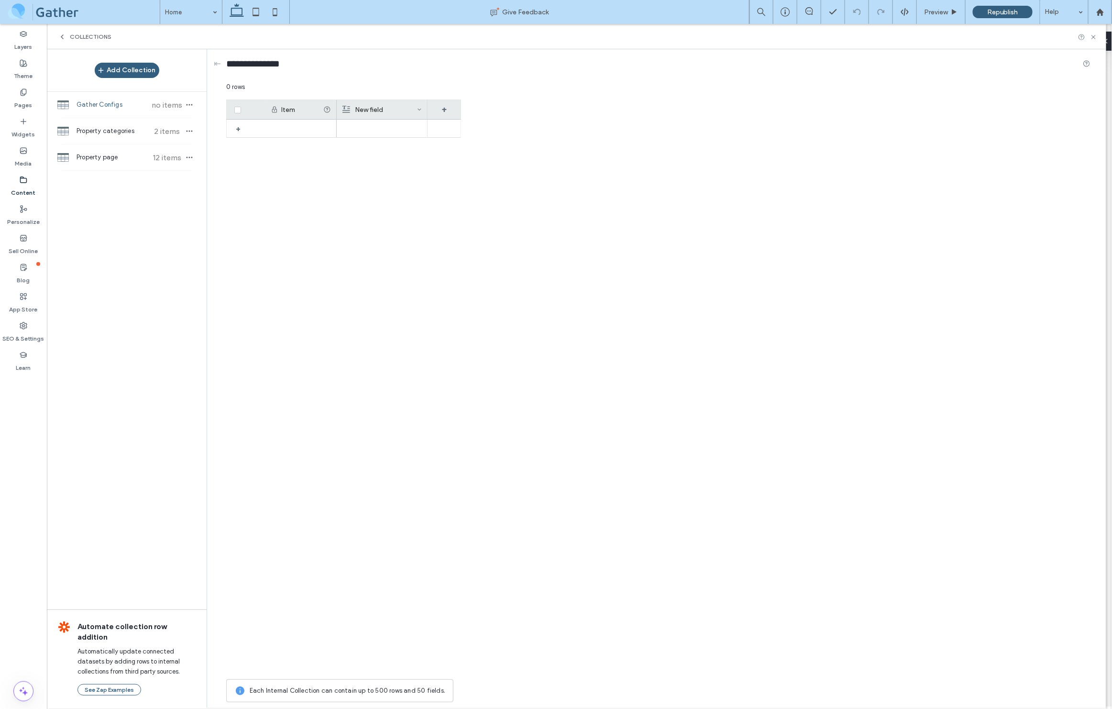
click at [329, 109] on icon at bounding box center [327, 110] width 8 height 8
click at [419, 108] on icon at bounding box center [419, 109] width 5 height 5
click at [254, 111] on div at bounding box center [245, 109] width 27 height 7
click at [277, 111] on icon at bounding box center [275, 110] width 8 height 8
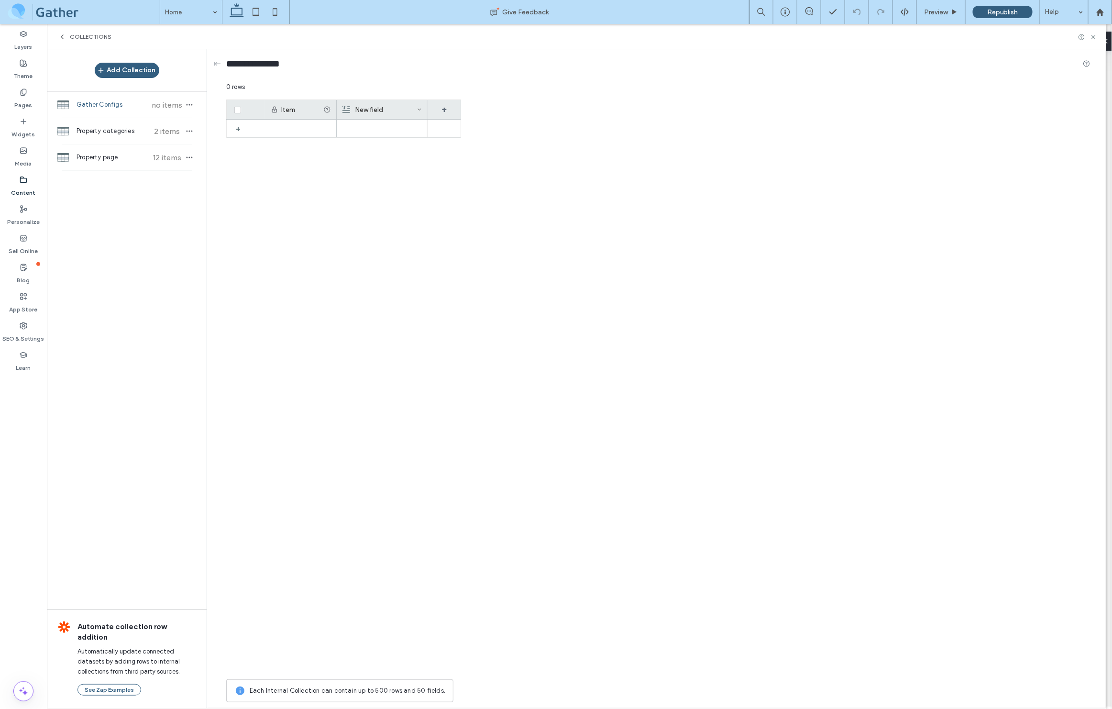
click at [295, 109] on div "Item" at bounding box center [302, 110] width 42 height 8
drag, startPoint x: 295, startPoint y: 109, endPoint x: 287, endPoint y: 111, distance: 7.8
click at [294, 109] on div "Item" at bounding box center [302, 110] width 42 height 8
click at [239, 130] on div "+" at bounding box center [242, 128] width 12 height 17
click at [283, 127] on div "1" at bounding box center [301, 129] width 72 height 18
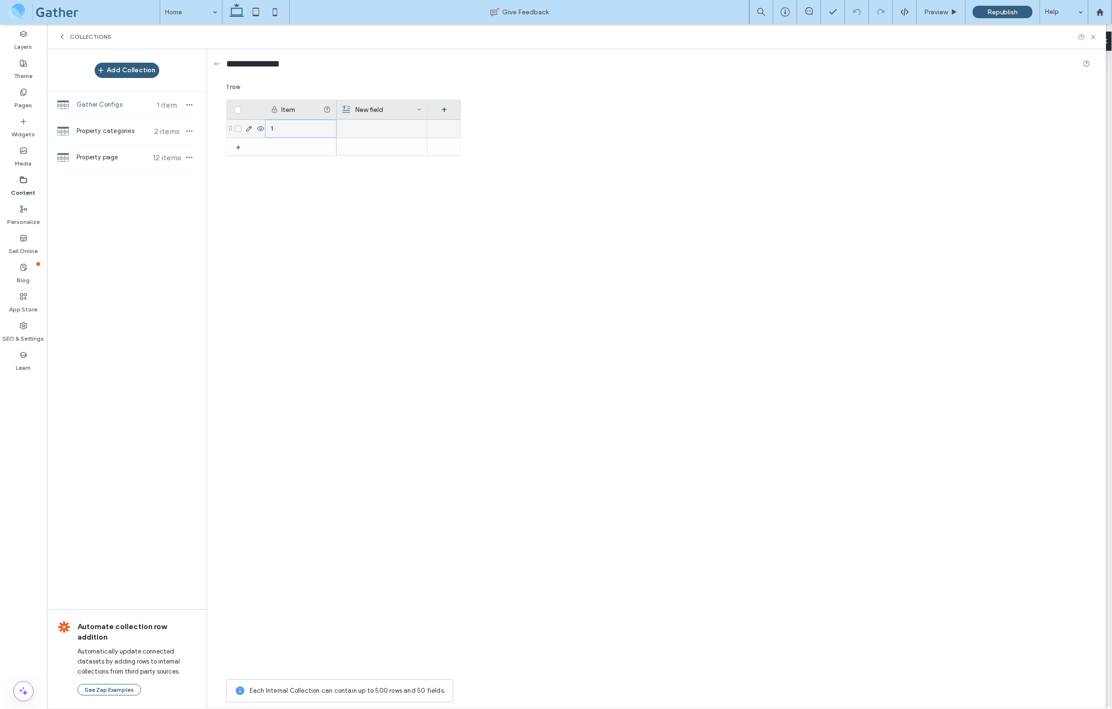
click at [275, 129] on div "1" at bounding box center [301, 129] width 72 height 18
click at [251, 130] on icon at bounding box center [249, 129] width 8 height 8
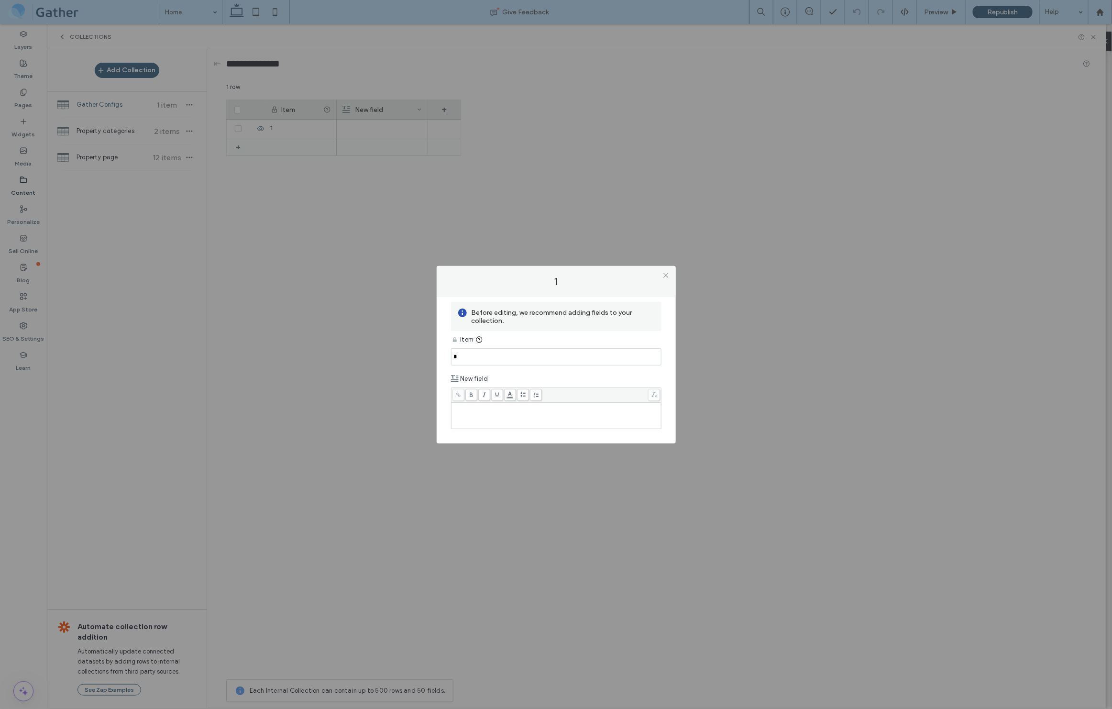
click at [551, 359] on input "*" at bounding box center [556, 356] width 210 height 17
click at [671, 274] on div at bounding box center [666, 275] width 14 height 14
click at [663, 278] on icon at bounding box center [666, 275] width 7 height 7
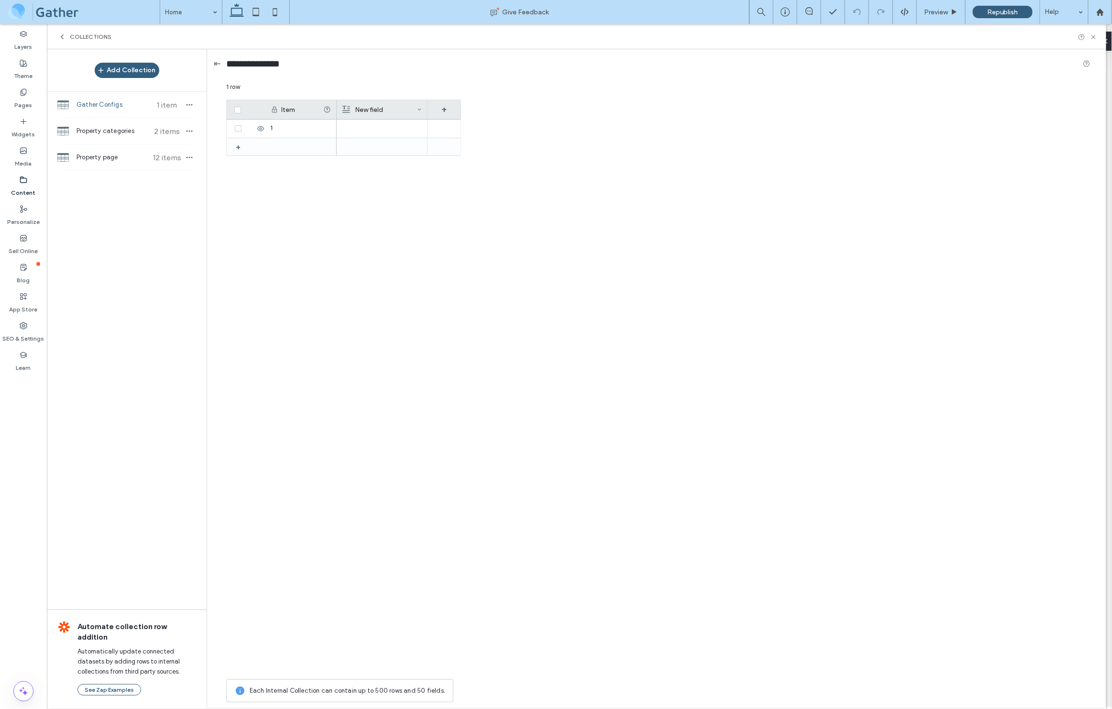
click at [220, 66] on div "⇤" at bounding box center [217, 63] width 7 height 11
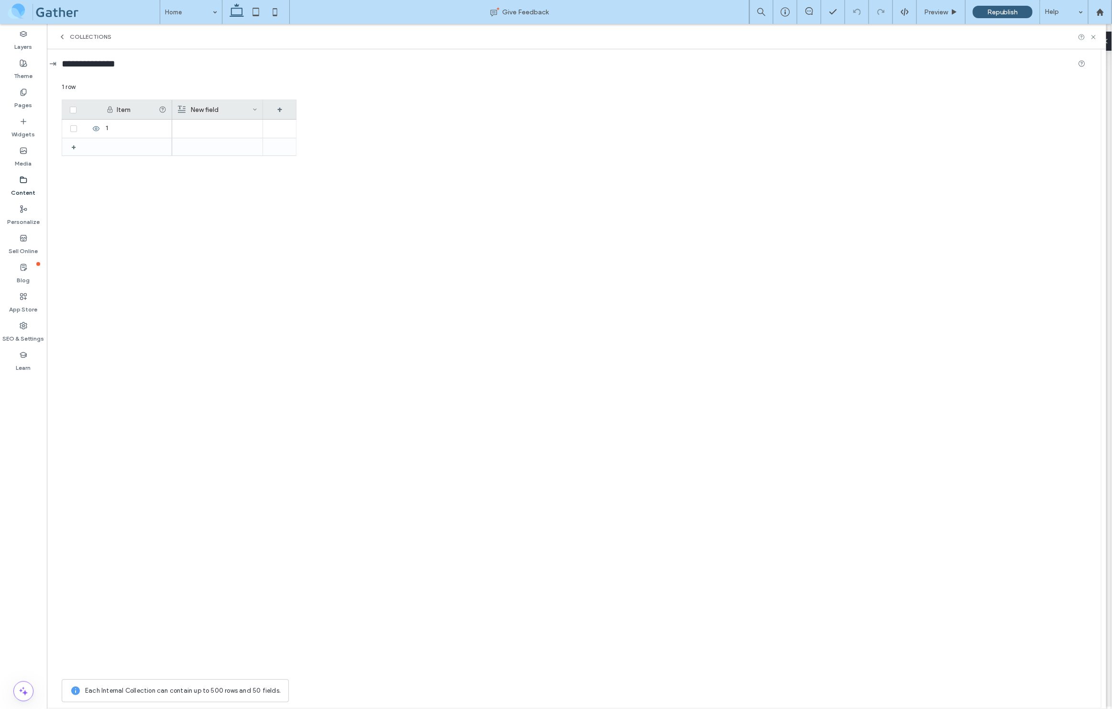
click at [55, 62] on div "⇥" at bounding box center [52, 63] width 7 height 11
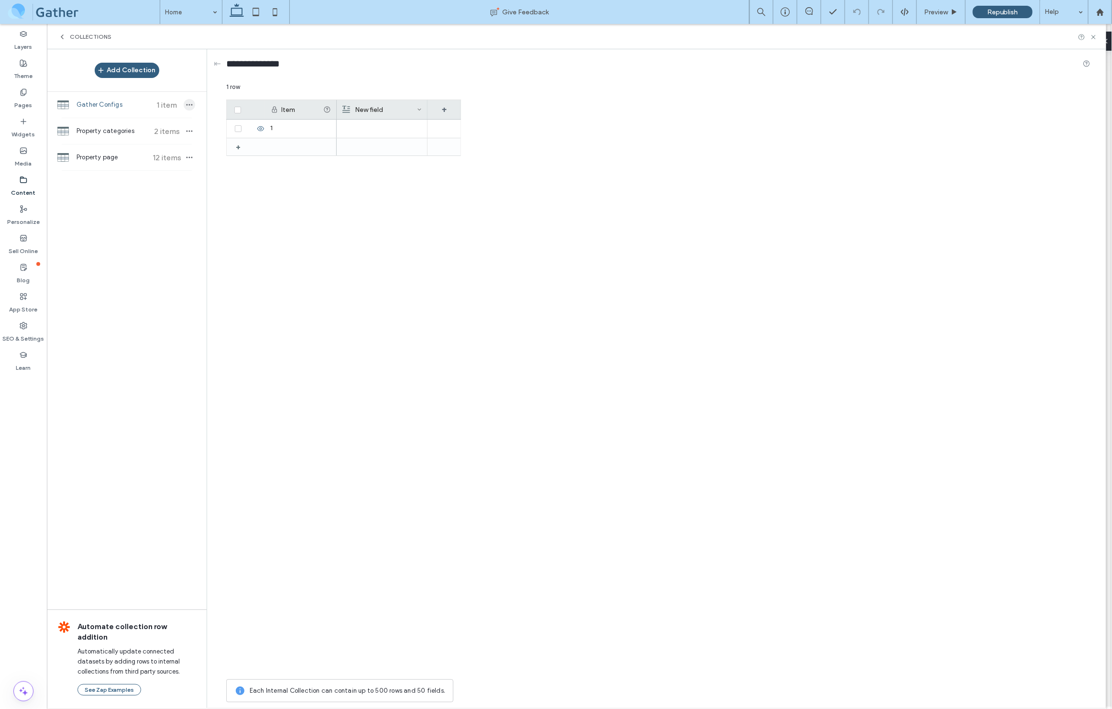
click at [192, 105] on use "button" at bounding box center [190, 104] width 6 height 1
click at [260, 89] on span "Enable on Regular Pages" at bounding box center [254, 87] width 71 height 10
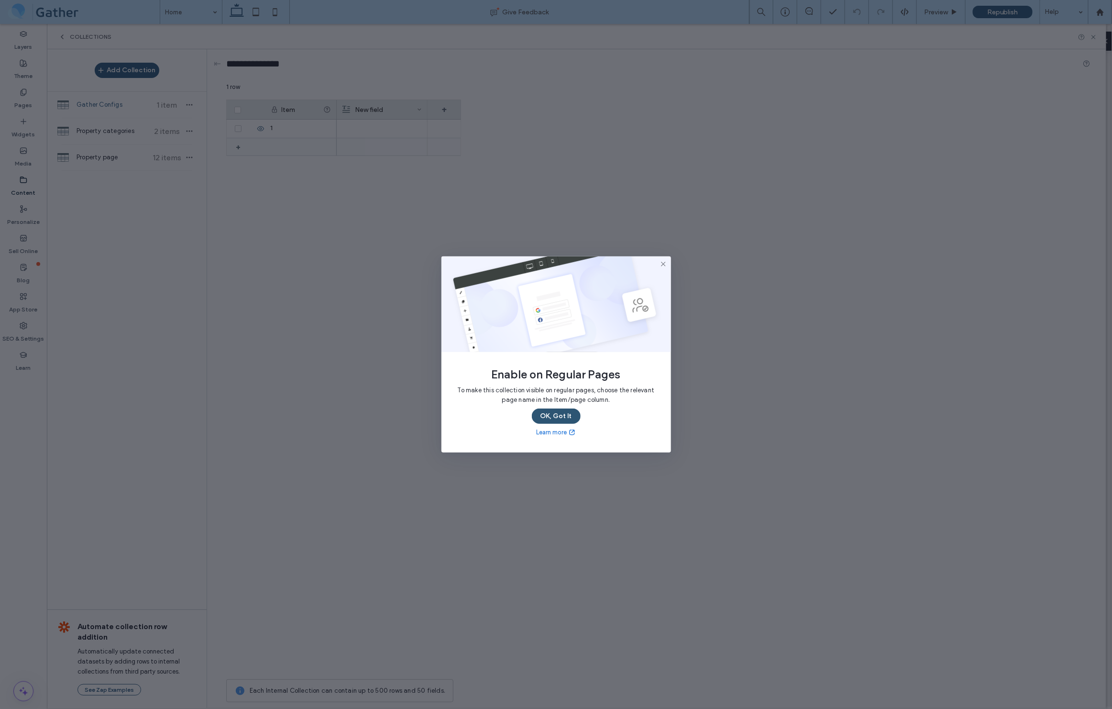
click at [561, 414] on button "OK, Got It" at bounding box center [556, 416] width 49 height 15
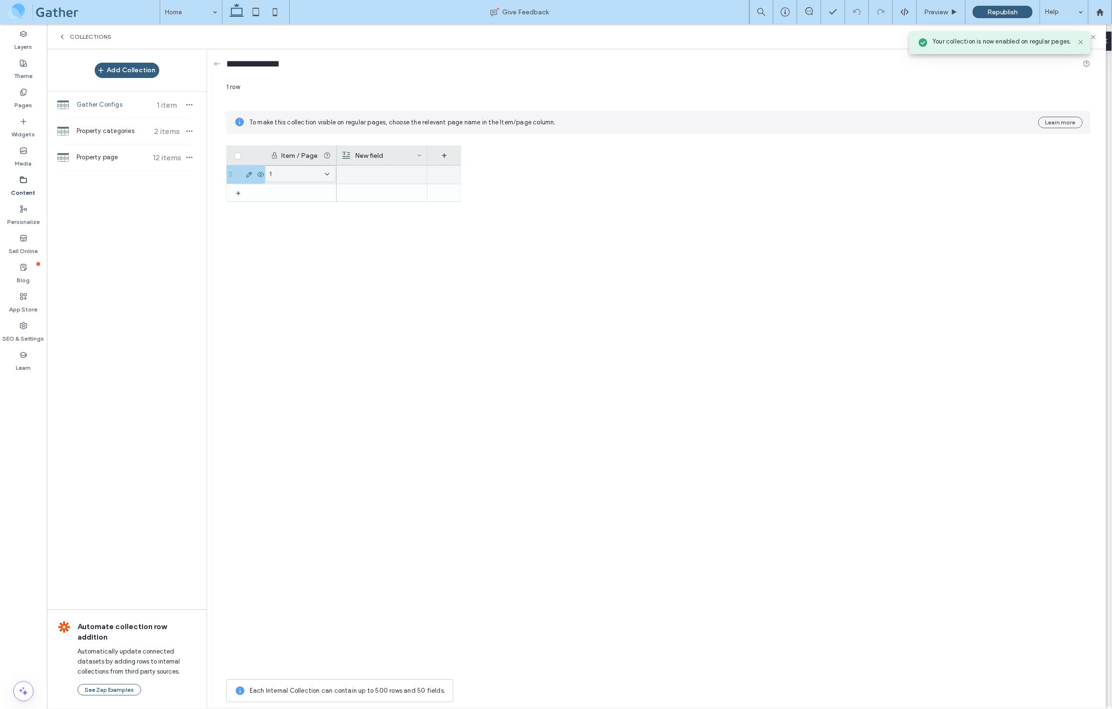
click at [323, 172] on icon at bounding box center [327, 174] width 8 height 8
click at [290, 190] on span "All Pages" at bounding box center [283, 192] width 26 height 10
click at [386, 175] on div at bounding box center [382, 174] width 79 height 17
click at [381, 151] on div "New field" at bounding box center [380, 155] width 75 height 19
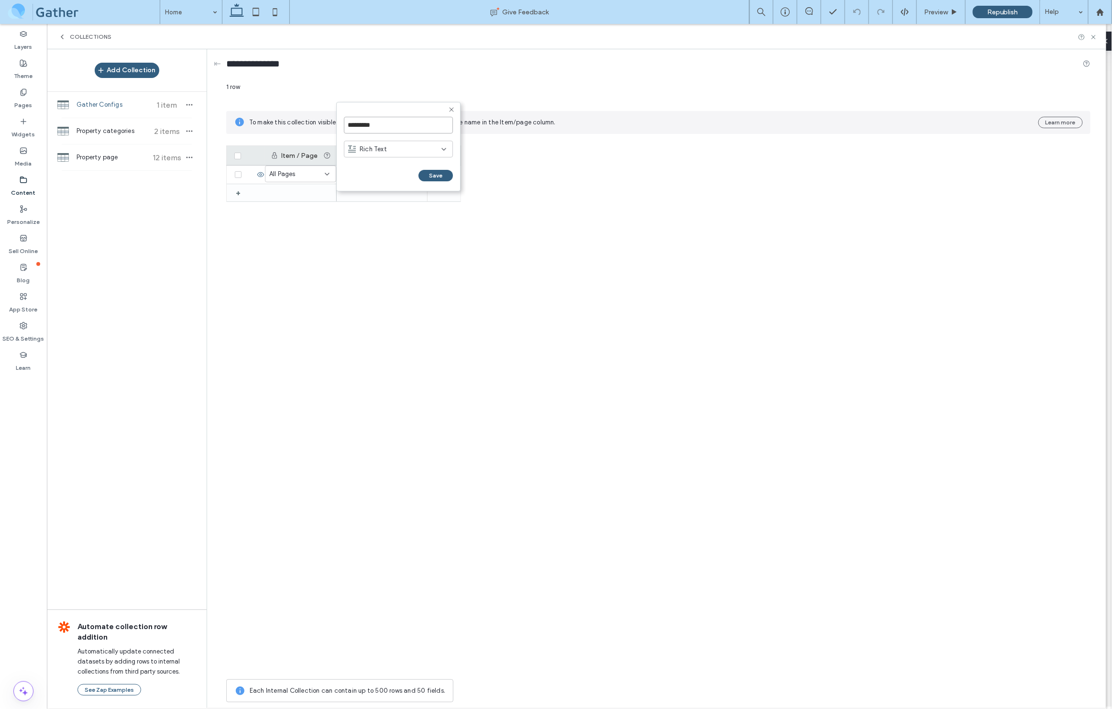
click at [402, 121] on input "*********" at bounding box center [398, 125] width 109 height 17
type input "*******"
click at [439, 175] on button "Save" at bounding box center [436, 175] width 34 height 11
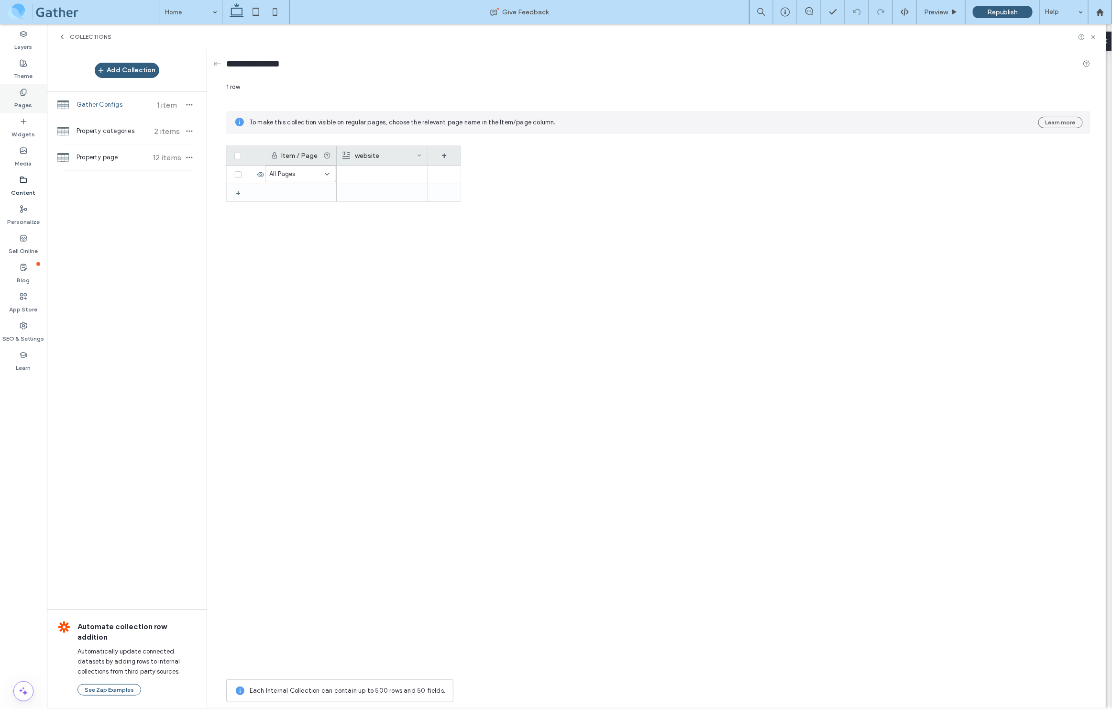
click at [25, 95] on icon at bounding box center [24, 93] width 8 height 8
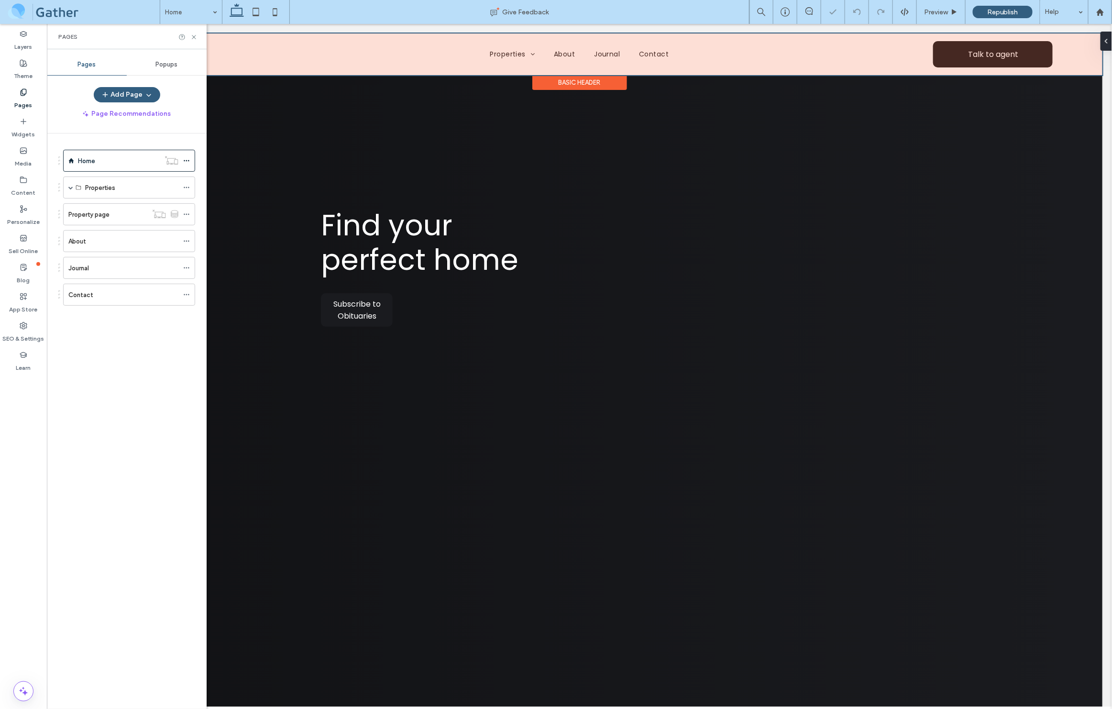
scroll to position [0, 17]
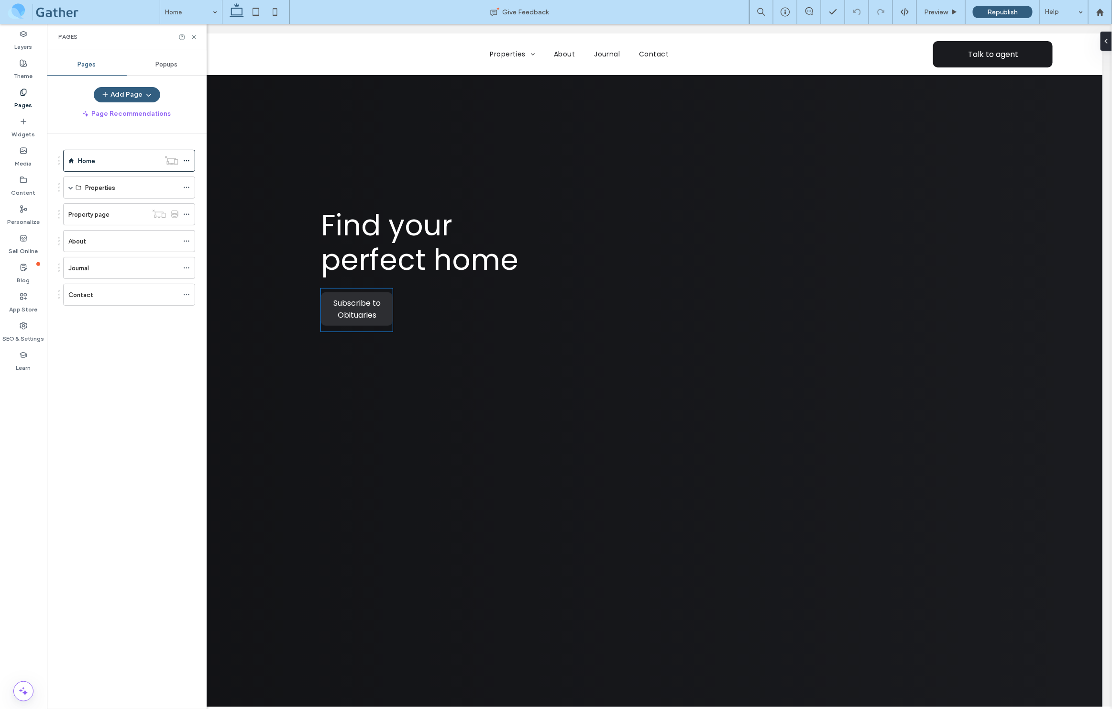
click at [371, 309] on span "Subscribe to Obituaries" at bounding box center [356, 308] width 70 height 33
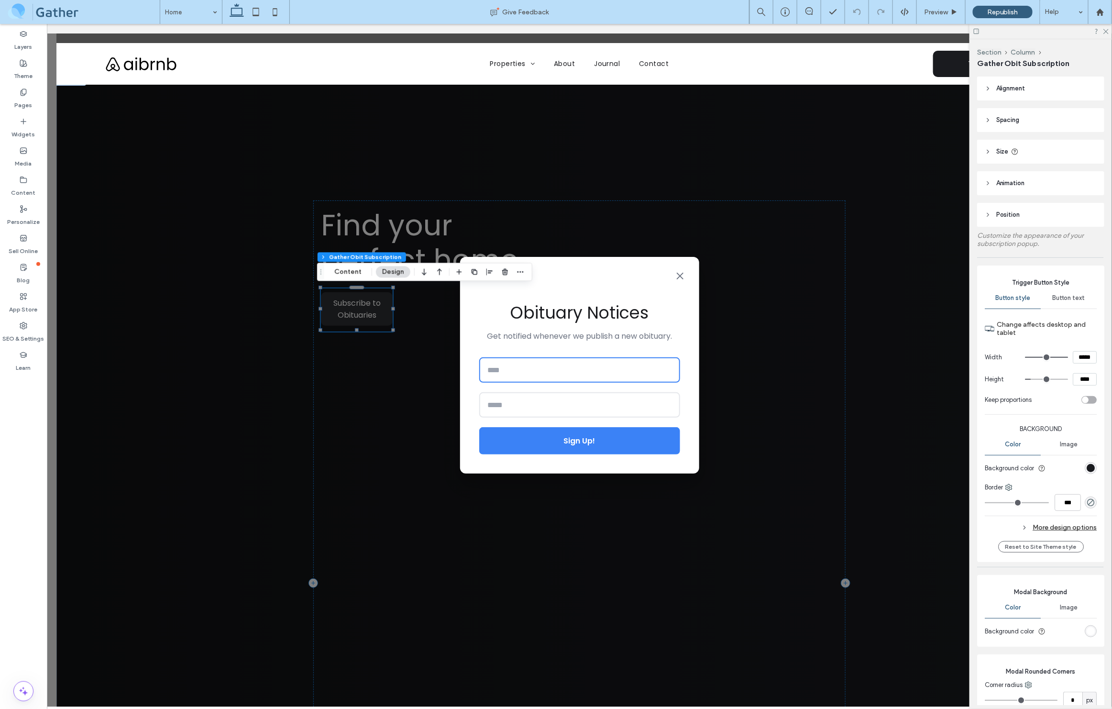
type input "**"
type input "*"
click at [351, 275] on button "Content" at bounding box center [348, 271] width 40 height 11
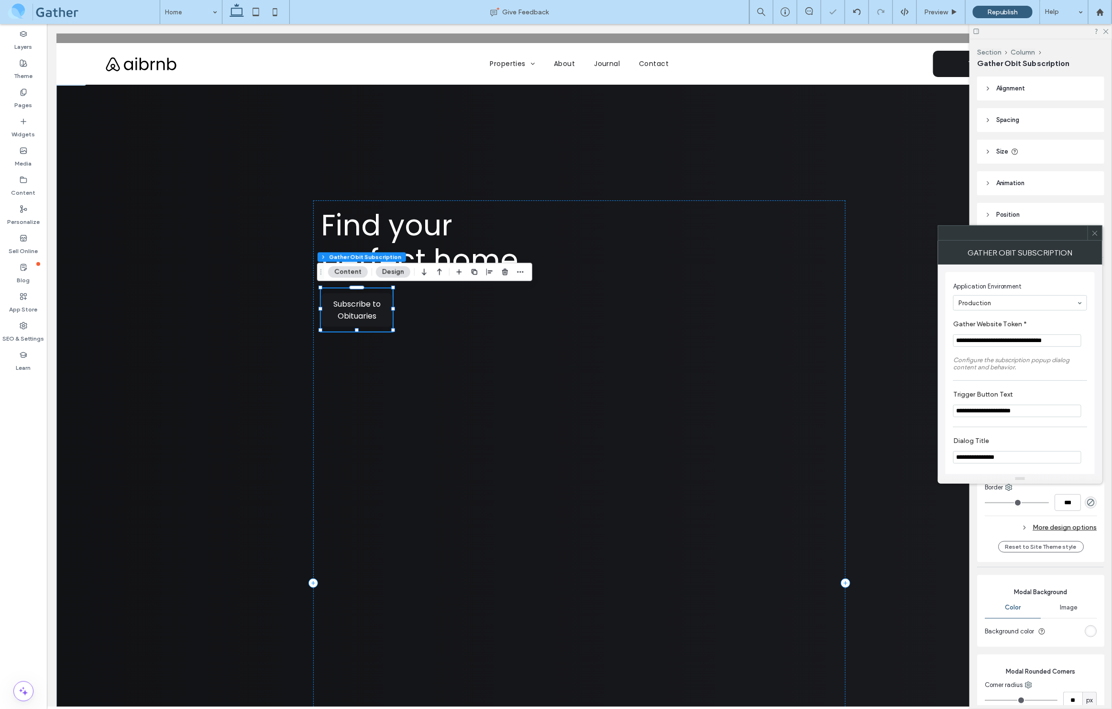
click at [981, 343] on input "**********" at bounding box center [1017, 340] width 128 height 12
click at [1095, 233] on icon at bounding box center [1095, 233] width 7 height 7
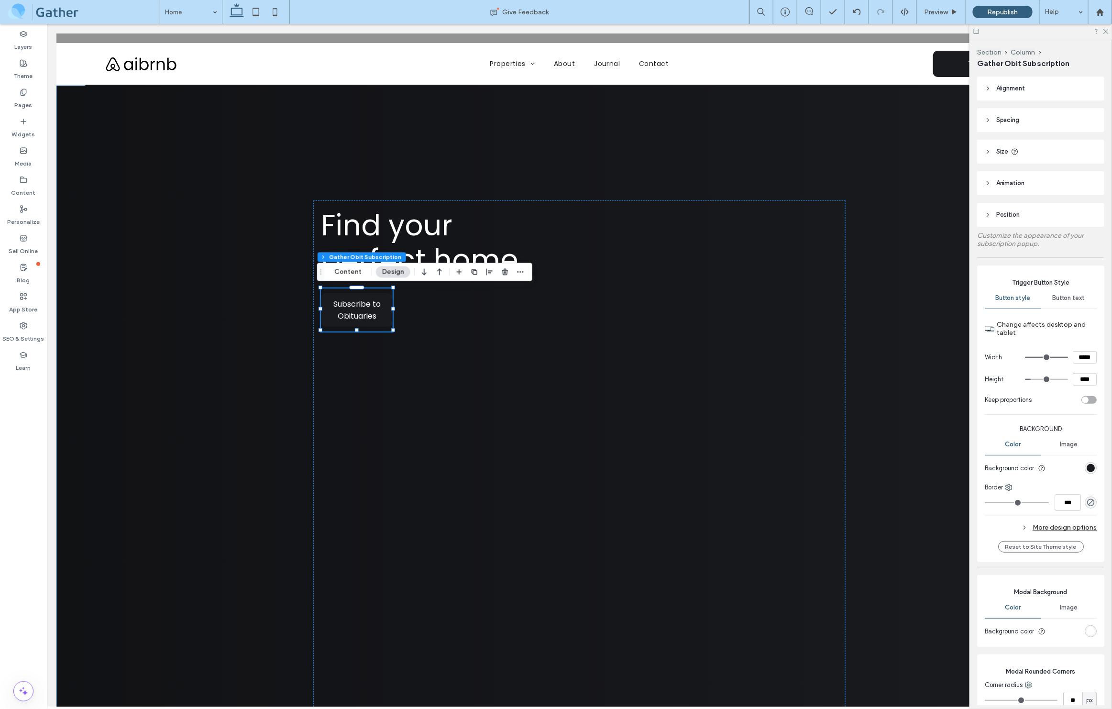
click at [233, 235] on div "Find your perfect home Your perfect home is our priority, make it your priority…" at bounding box center [579, 583] width 1046 height 1016
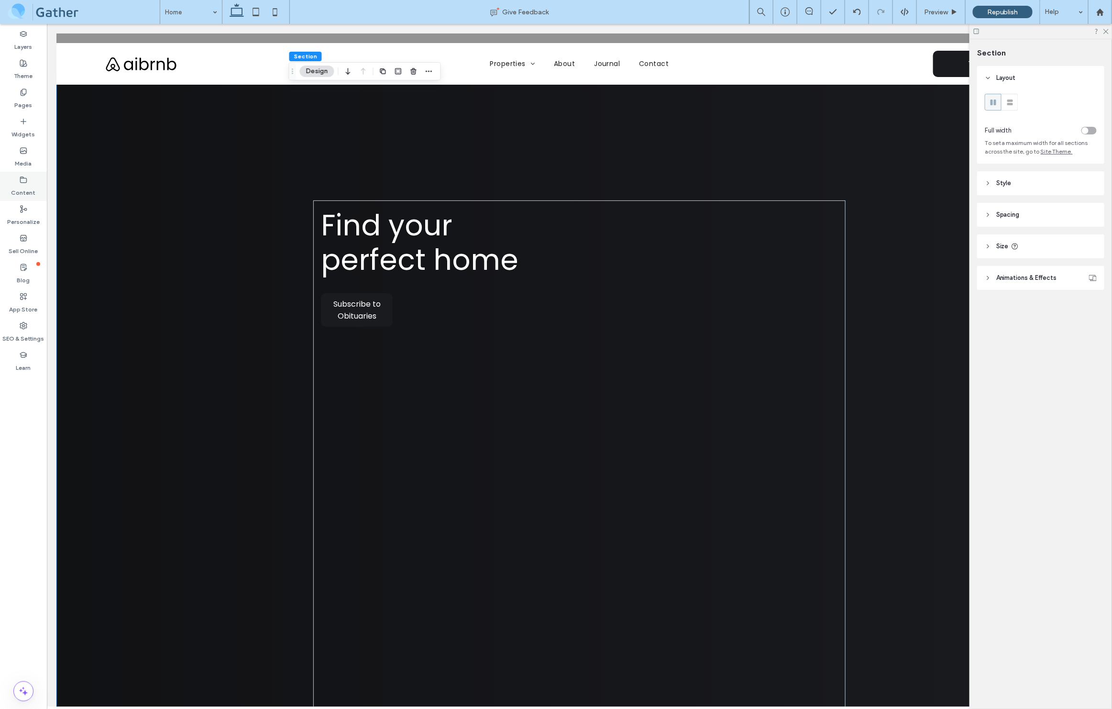
click at [21, 184] on label "Content" at bounding box center [23, 190] width 24 height 13
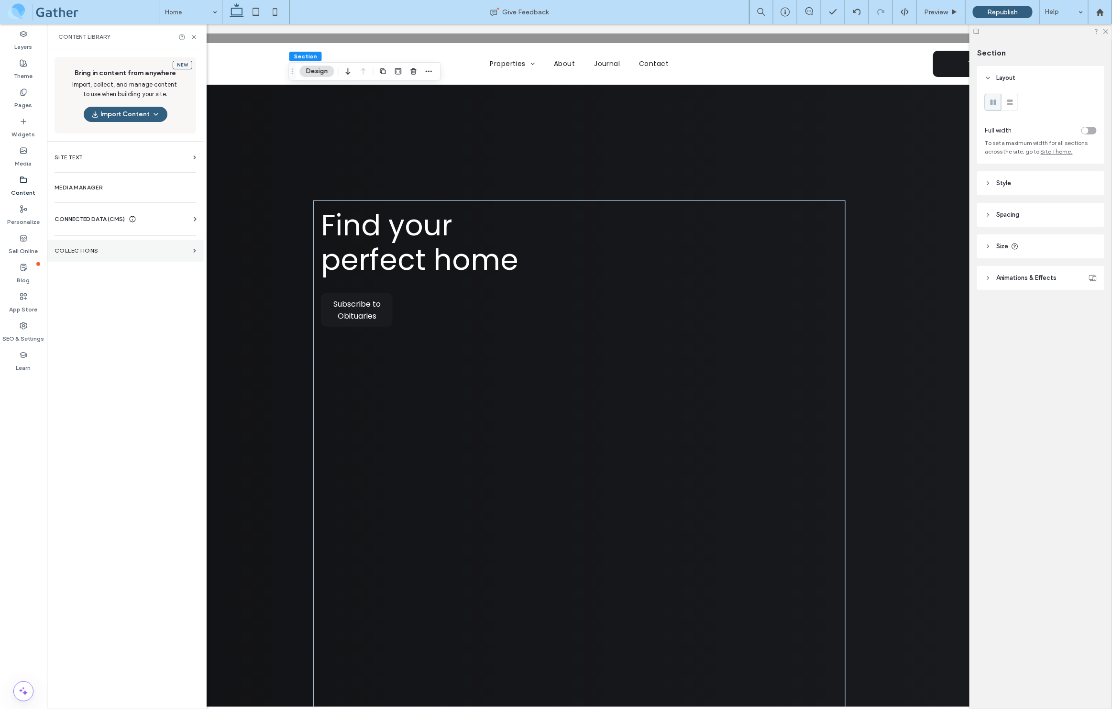
click at [63, 251] on label "Collections" at bounding box center [122, 250] width 135 height 7
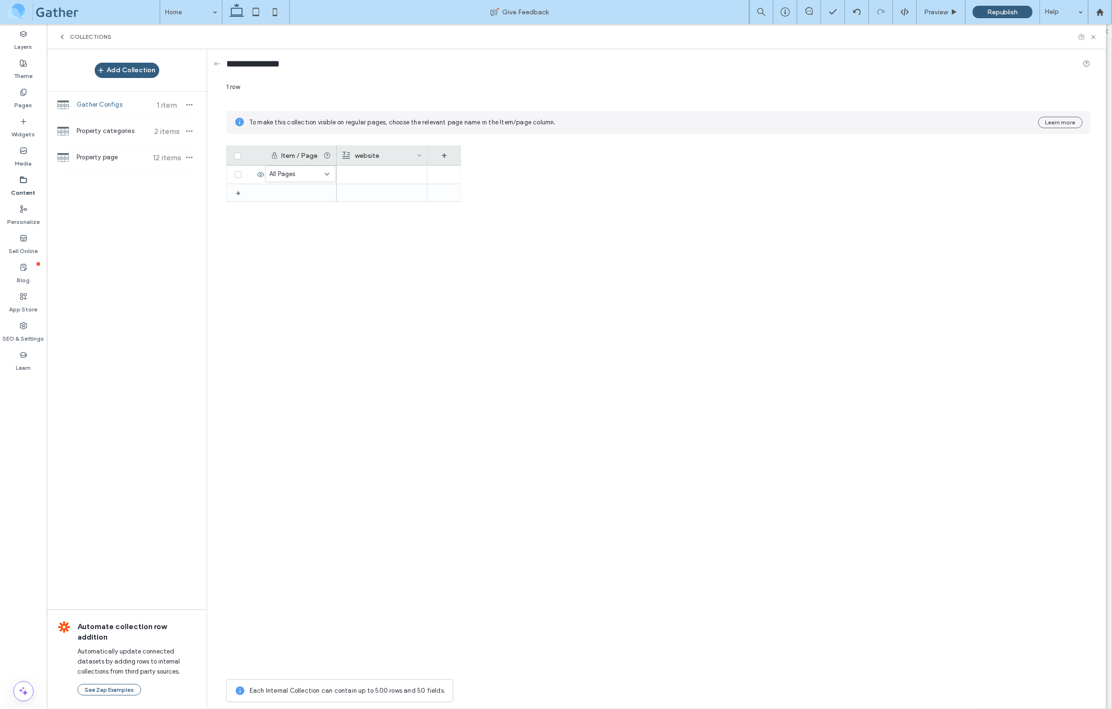
click at [415, 156] on div "website" at bounding box center [380, 155] width 75 height 19
click at [401, 125] on input "*******" at bounding box center [398, 125] width 109 height 17
type input "**********"
click at [439, 177] on button "Save" at bounding box center [436, 175] width 34 height 11
click at [386, 172] on div at bounding box center [382, 175] width 80 height 18
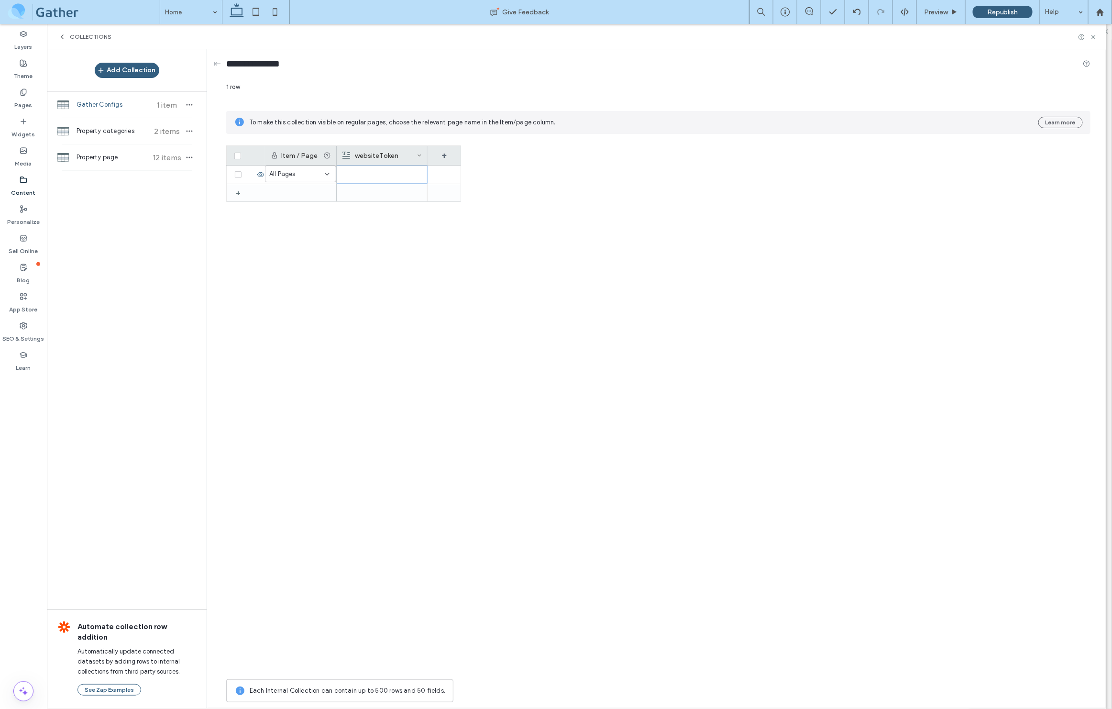
click at [398, 148] on div "websiteToken" at bounding box center [380, 155] width 75 height 19
click at [418, 153] on div "Rich Text" at bounding box center [394, 149] width 93 height 10
click at [368, 165] on span "Plain Text" at bounding box center [374, 166] width 28 height 10
click at [440, 176] on button "Save" at bounding box center [436, 175] width 34 height 11
click at [447, 156] on div "+" at bounding box center [444, 155] width 33 height 19
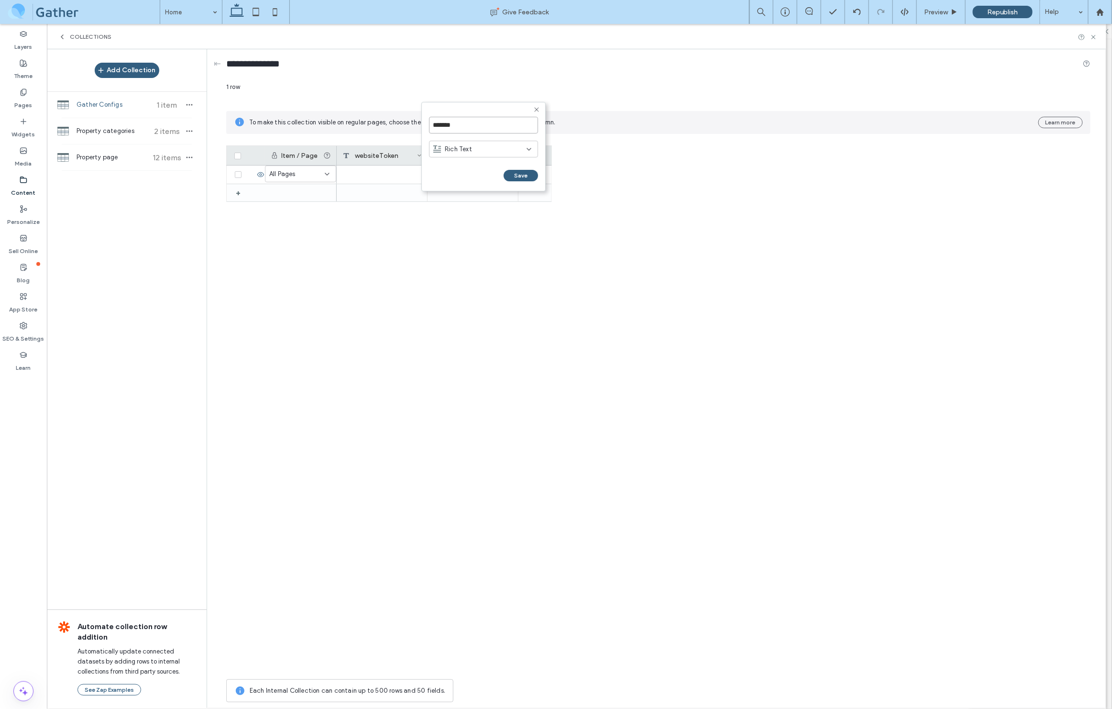
click at [475, 122] on input "*******" at bounding box center [483, 125] width 109 height 17
type input "**********"
click at [466, 152] on span "Rich Text" at bounding box center [458, 149] width 27 height 10
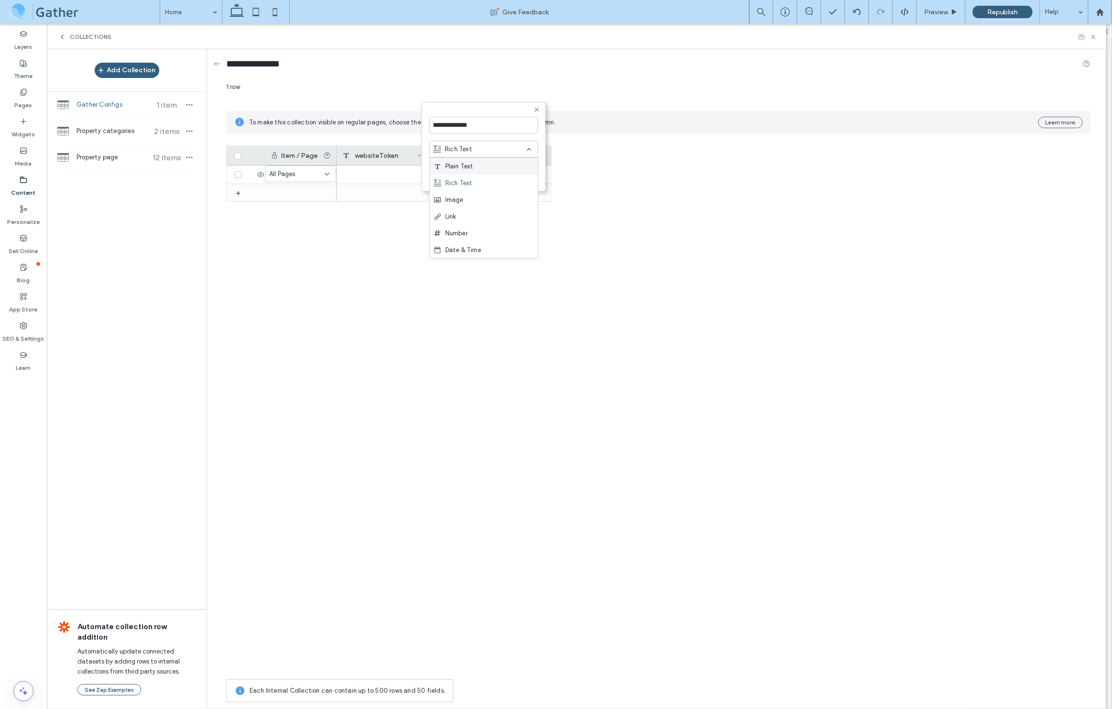
click at [459, 167] on span "Plain Text" at bounding box center [459, 166] width 28 height 10
drag, startPoint x: 530, startPoint y: 175, endPoint x: 512, endPoint y: 176, distance: 17.2
click at [529, 175] on button "Save" at bounding box center [521, 175] width 34 height 11
click at [455, 171] on div at bounding box center [473, 175] width 91 height 18
click at [372, 171] on div at bounding box center [382, 175] width 91 height 18
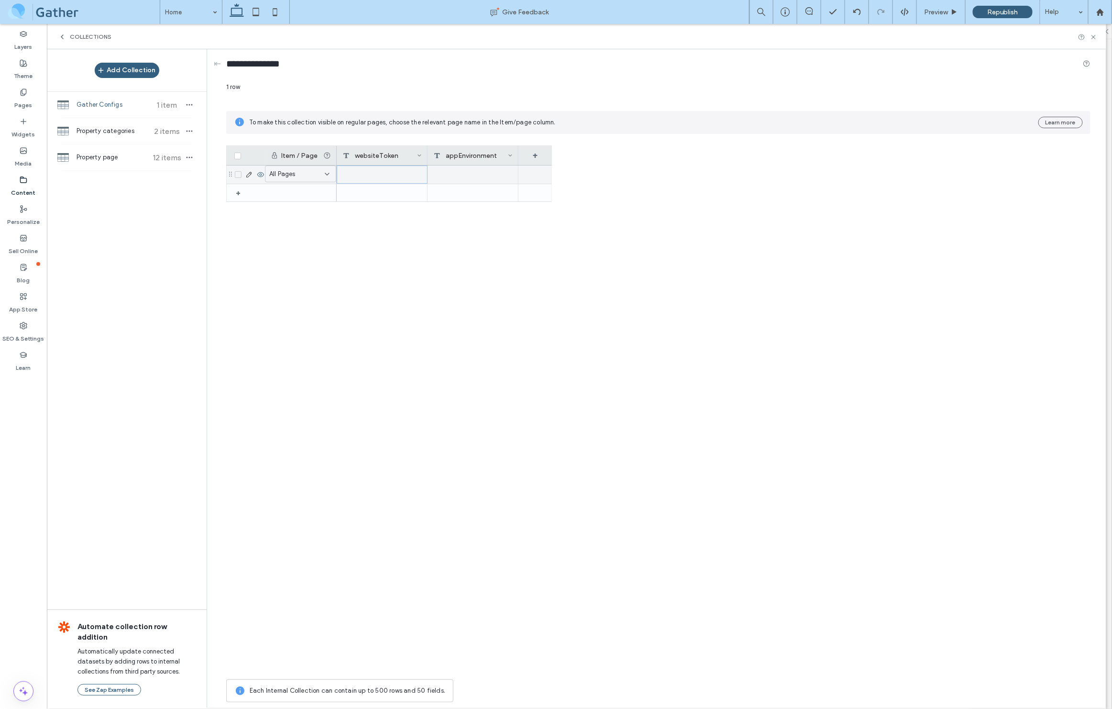
click at [415, 169] on div at bounding box center [382, 175] width 91 height 18
click at [414, 175] on div at bounding box center [382, 174] width 90 height 17
click at [249, 176] on icon at bounding box center [249, 175] width 8 height 8
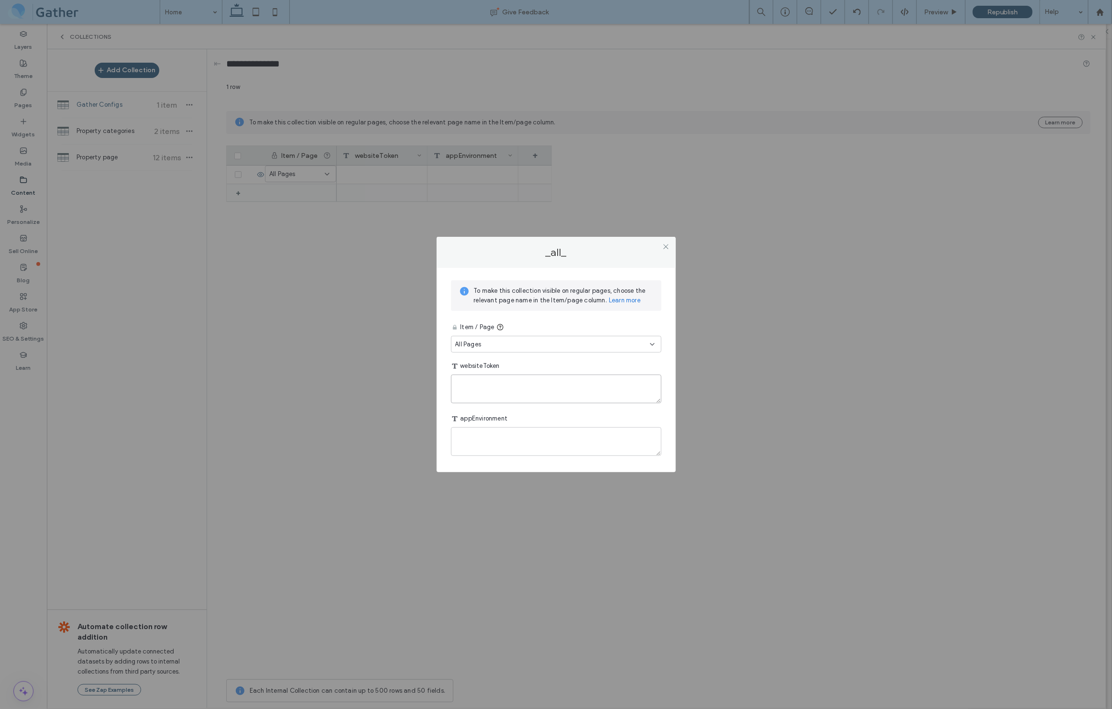
click at [462, 389] on textarea "plain-text-cell" at bounding box center [556, 389] width 210 height 29
paste textarea "**********"
type textarea "**********"
click at [474, 437] on textarea "plain-text-cell" at bounding box center [556, 441] width 210 height 29
type textarea "****"
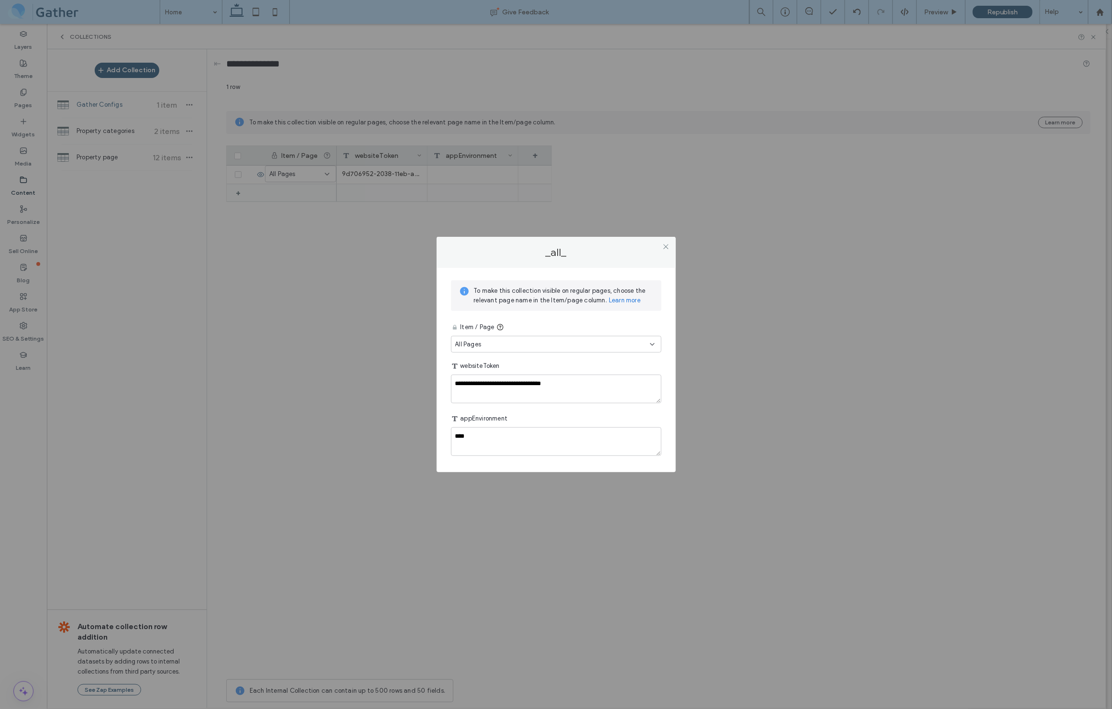
click at [330, 421] on div "**********" at bounding box center [556, 354] width 1112 height 709
click at [666, 245] on icon at bounding box center [666, 246] width 7 height 7
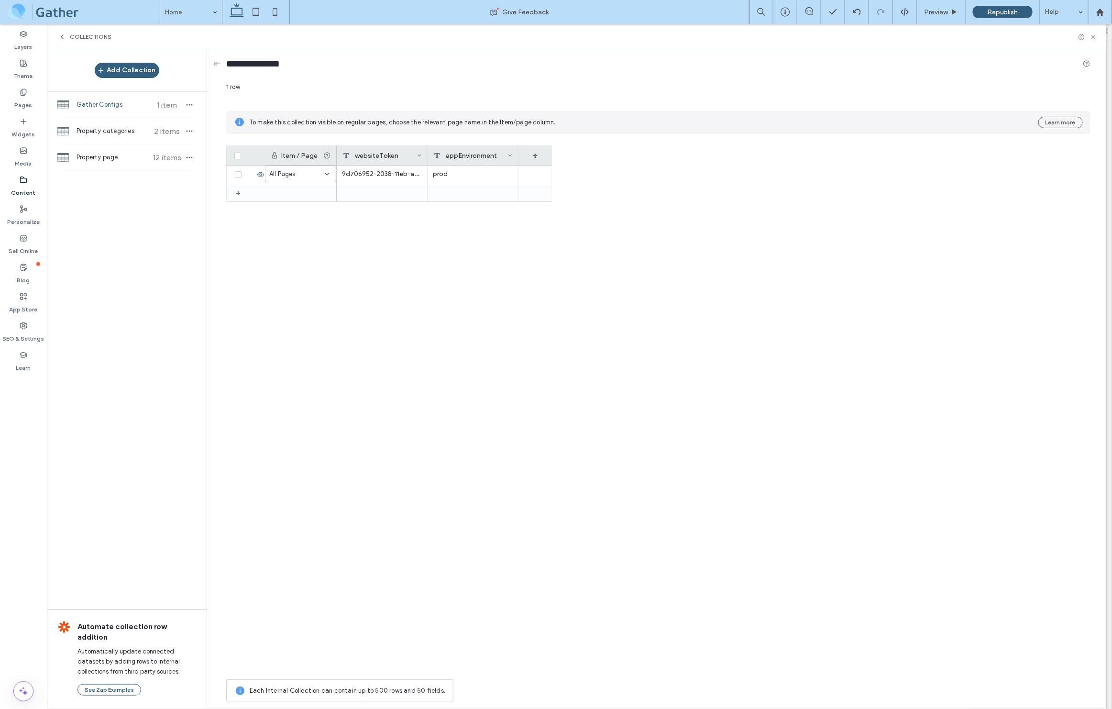
click at [561, 279] on div "Item / Page websiteToken appEnvironment + + All Pages 9d706952-2038-11eb-adc1-0…" at bounding box center [658, 409] width 864 height 529
click at [1002, 11] on span "Republish" at bounding box center [1002, 12] width 31 height 8
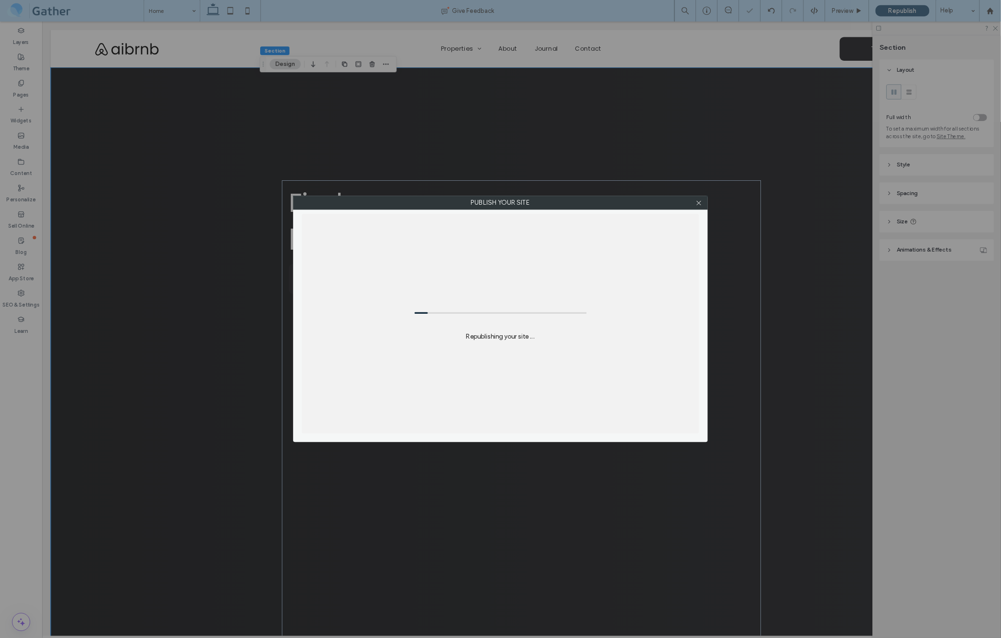
scroll to position [0, 17]
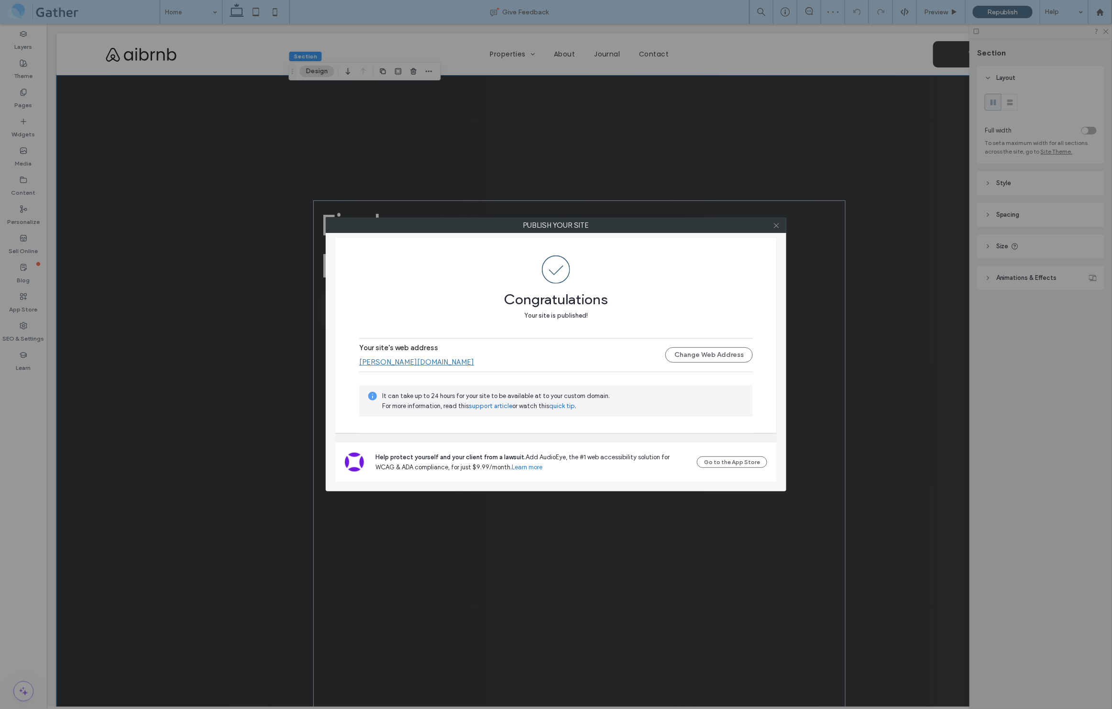
click at [777, 222] on icon at bounding box center [776, 225] width 7 height 7
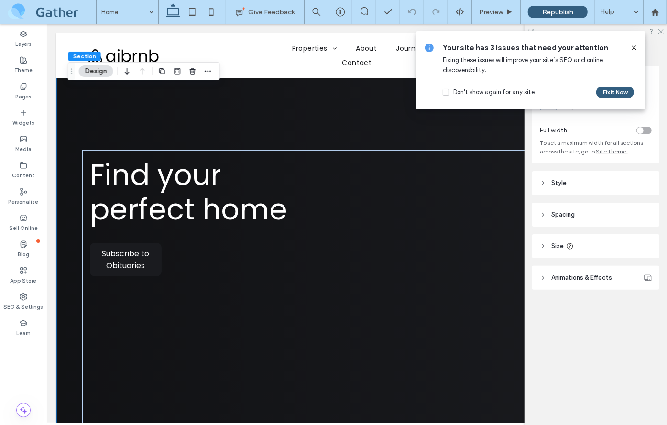
scroll to position [0, 17]
